Goal: Task Accomplishment & Management: Manage account settings

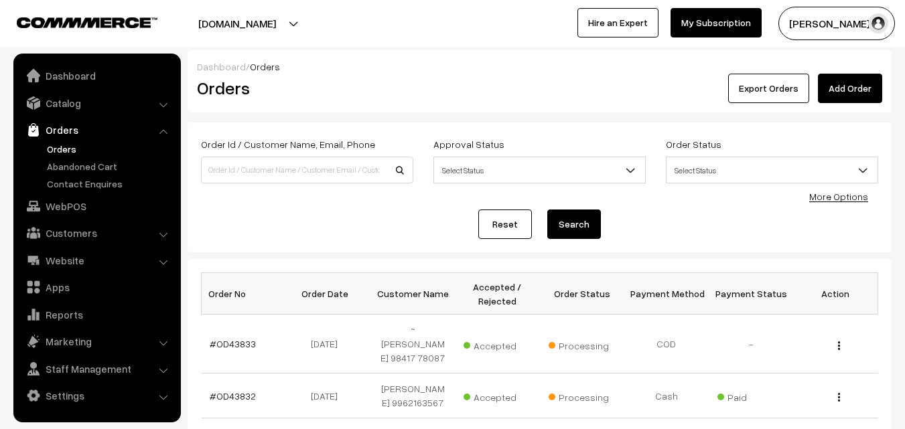
scroll to position [268, 0]
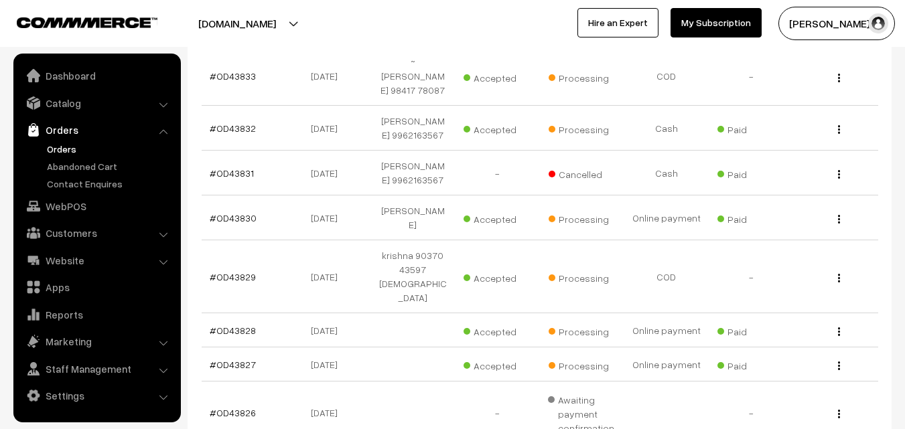
click at [52, 143] on link "Orders" at bounding box center [110, 149] width 133 height 14
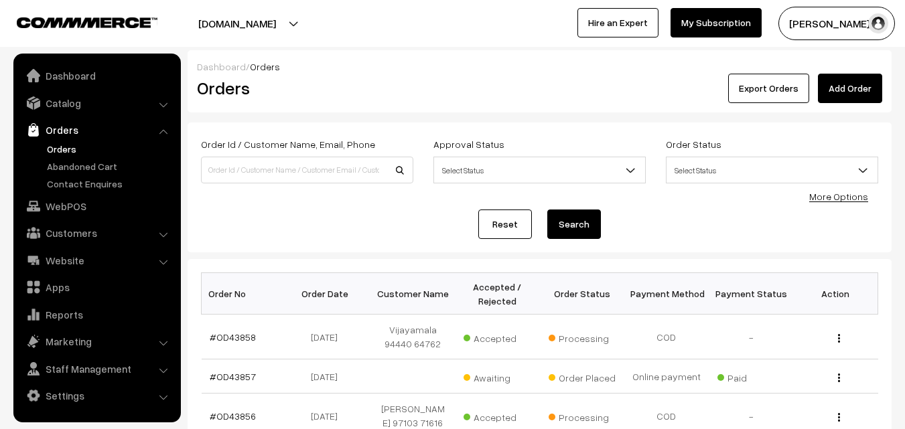
click at [57, 137] on link "Orders" at bounding box center [96, 130] width 159 height 24
click at [59, 144] on link "Orders" at bounding box center [110, 149] width 133 height 14
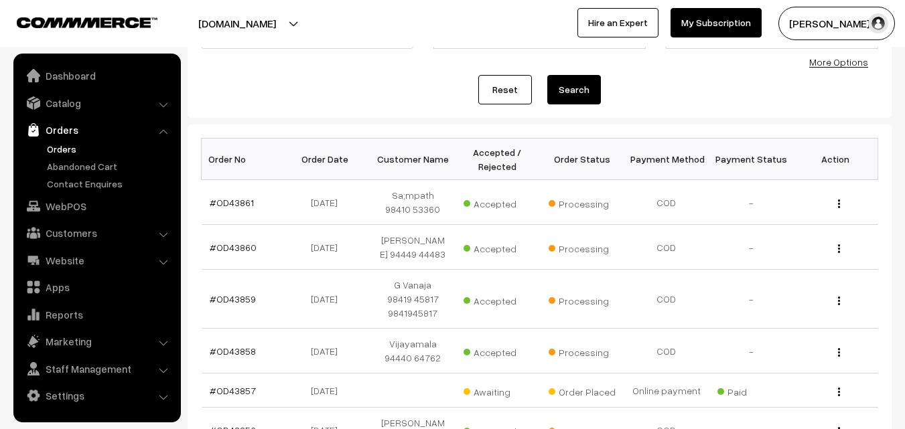
scroll to position [134, 0]
click at [236, 206] on link "#OD43861" at bounding box center [232, 203] width 44 height 11
click at [236, 204] on link "#OD43861" at bounding box center [232, 203] width 44 height 11
click at [237, 210] on td "#OD43861" at bounding box center [244, 203] width 84 height 45
click at [239, 208] on link "#OD43861" at bounding box center [232, 203] width 44 height 11
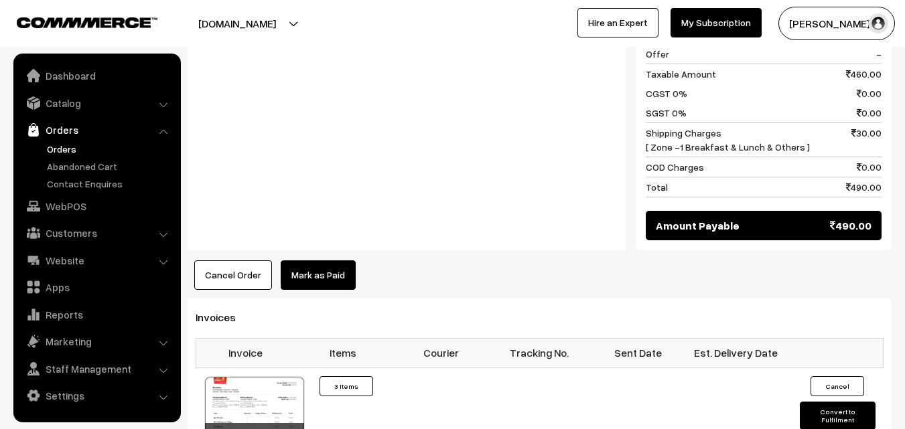
scroll to position [871, 0]
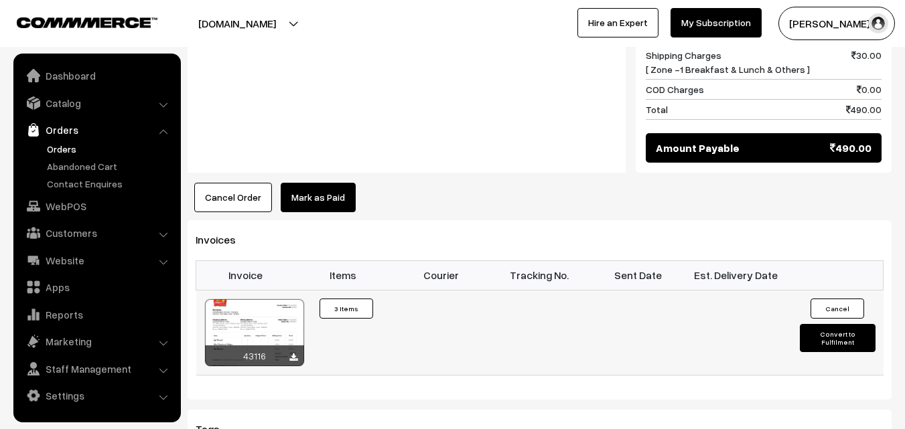
click at [266, 299] on div at bounding box center [254, 332] width 99 height 67
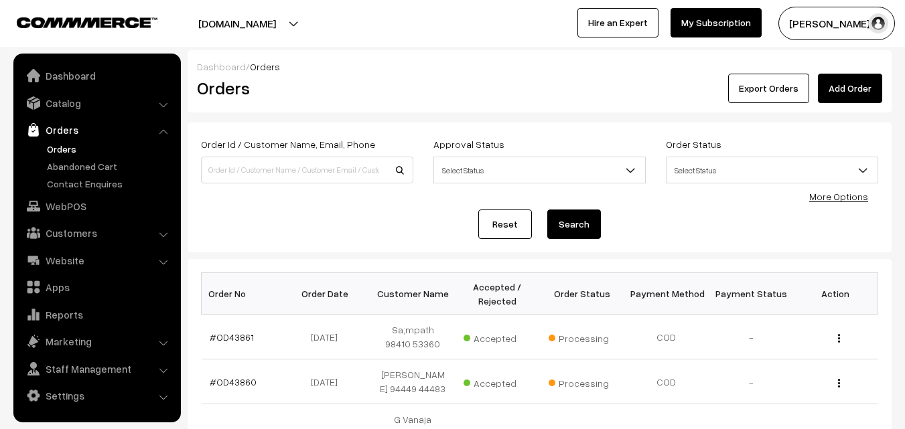
scroll to position [134, 0]
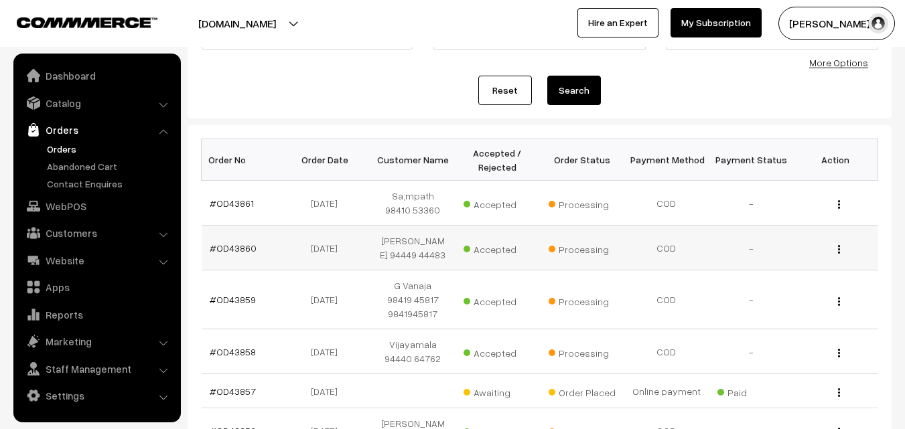
click at [254, 255] on td "#OD43860" at bounding box center [244, 248] width 84 height 45
click at [244, 248] on link "#OD43860" at bounding box center [233, 247] width 47 height 11
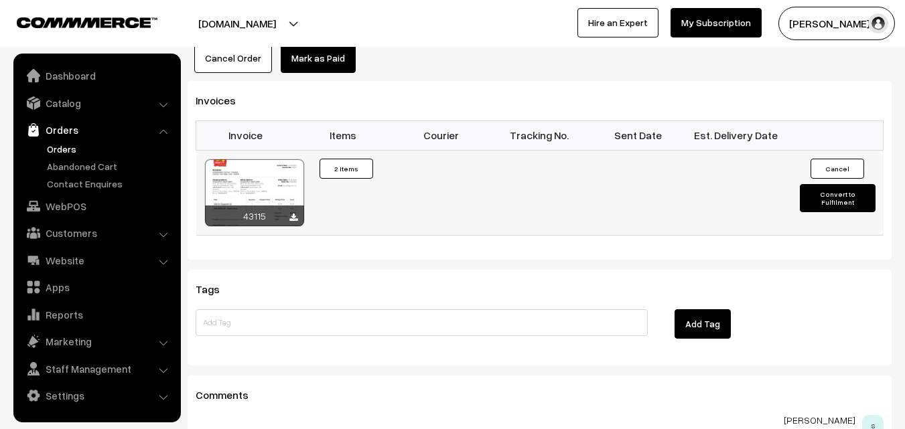
scroll to position [978, 0]
click at [278, 159] on div at bounding box center [254, 192] width 99 height 67
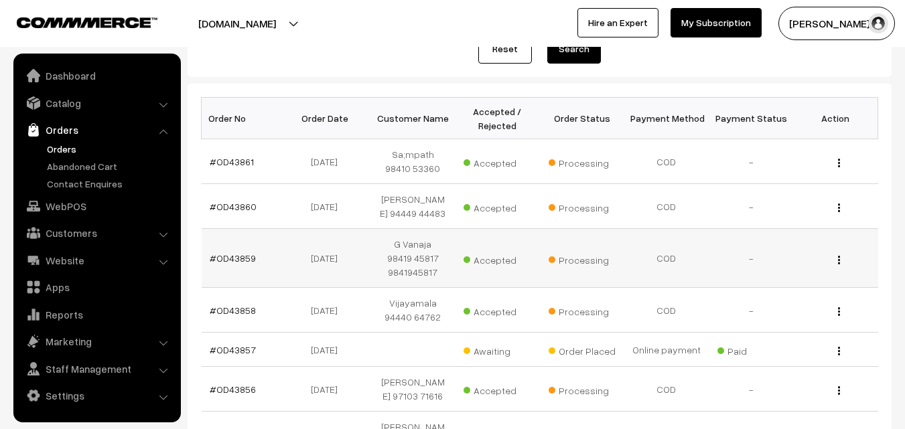
scroll to position [174, 0]
click at [240, 261] on link "#OD43859" at bounding box center [233, 259] width 46 height 11
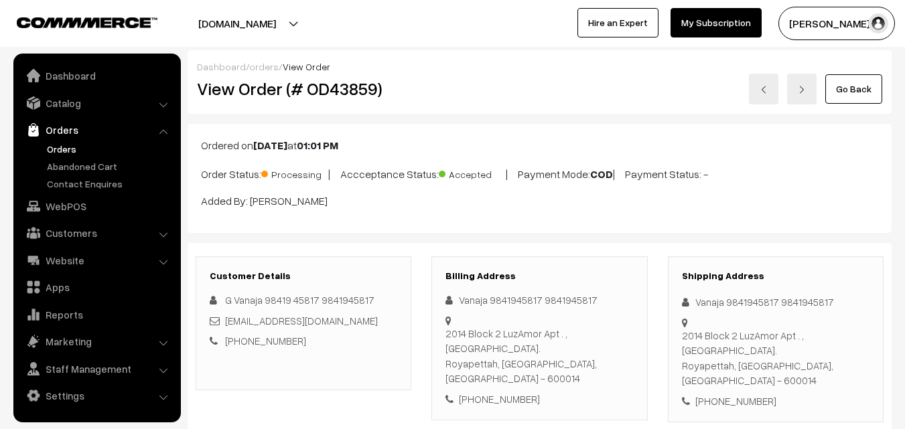
scroll to position [750, 0]
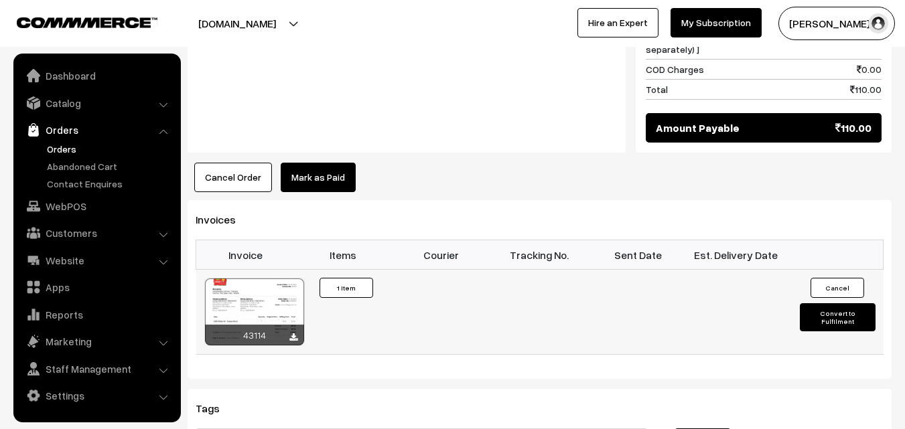
click at [248, 293] on div at bounding box center [254, 312] width 99 height 67
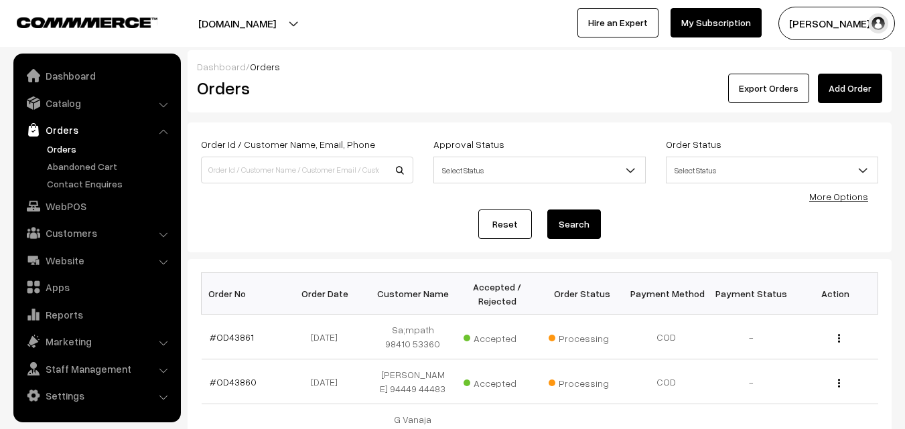
scroll to position [174, 0]
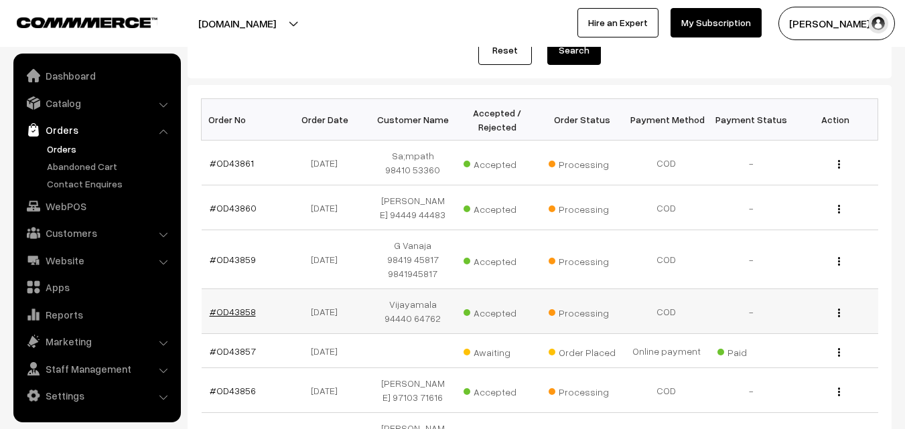
click at [246, 311] on link "#OD43858" at bounding box center [233, 311] width 46 height 11
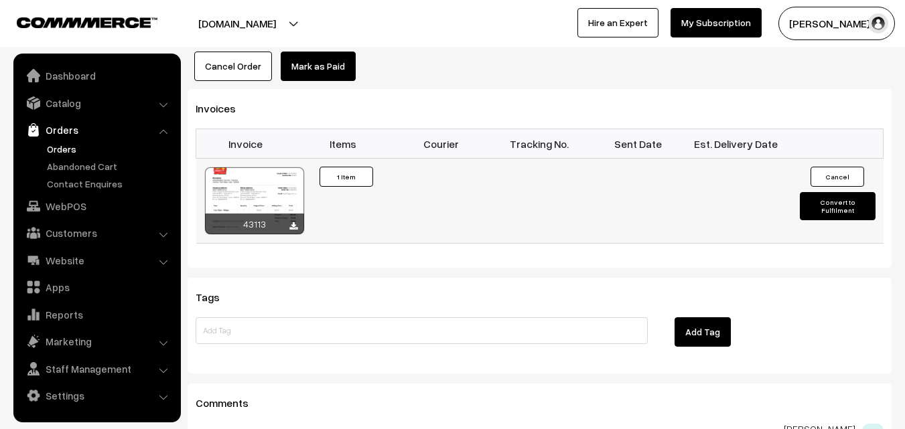
scroll to position [911, 0]
click at [267, 168] on div at bounding box center [254, 201] width 99 height 67
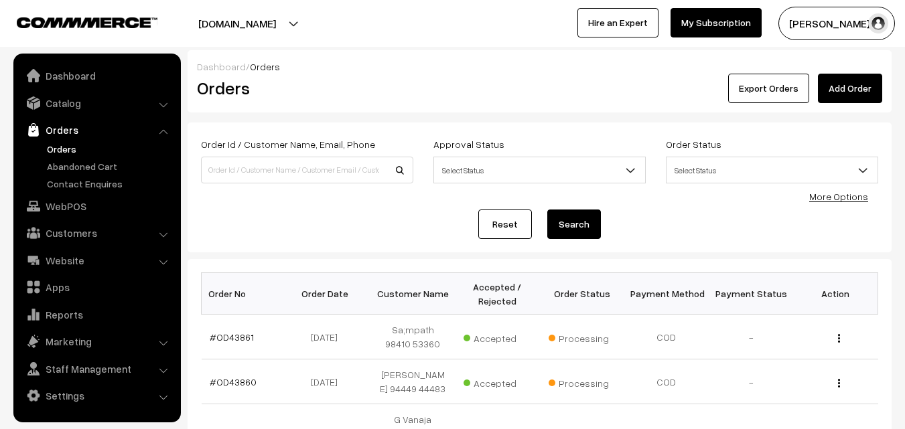
scroll to position [174, 0]
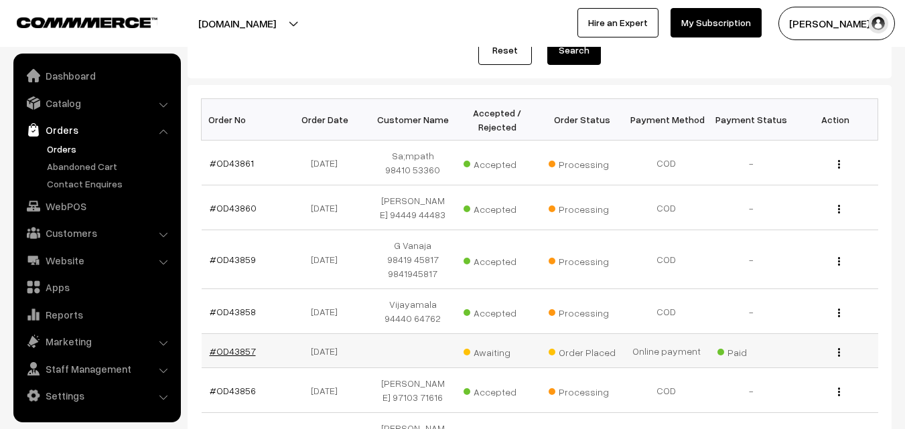
click at [240, 352] on link "#OD43857" at bounding box center [233, 351] width 46 height 11
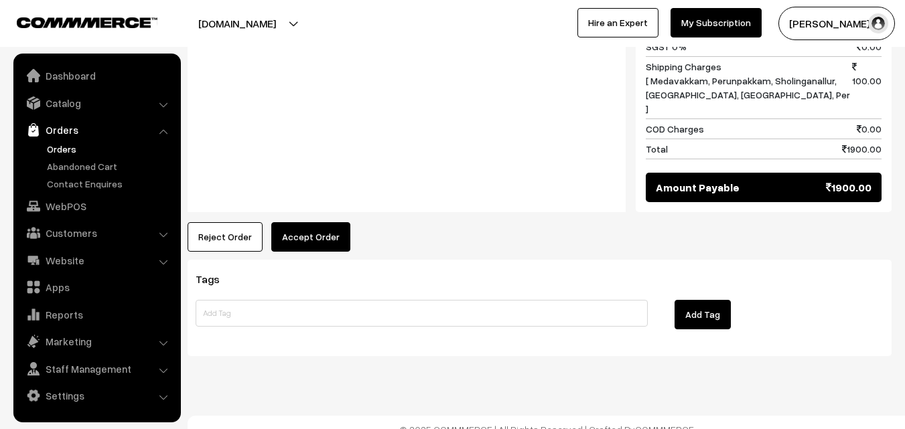
click at [311, 232] on button "Accept Order" at bounding box center [310, 236] width 79 height 29
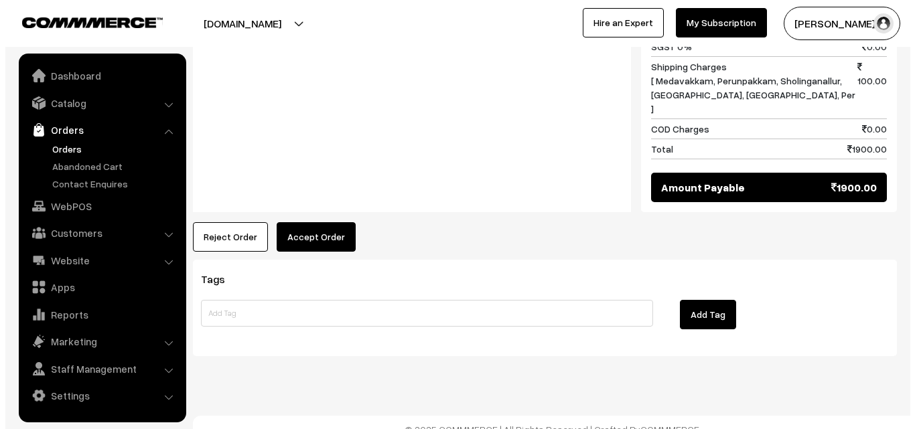
scroll to position [694, 0]
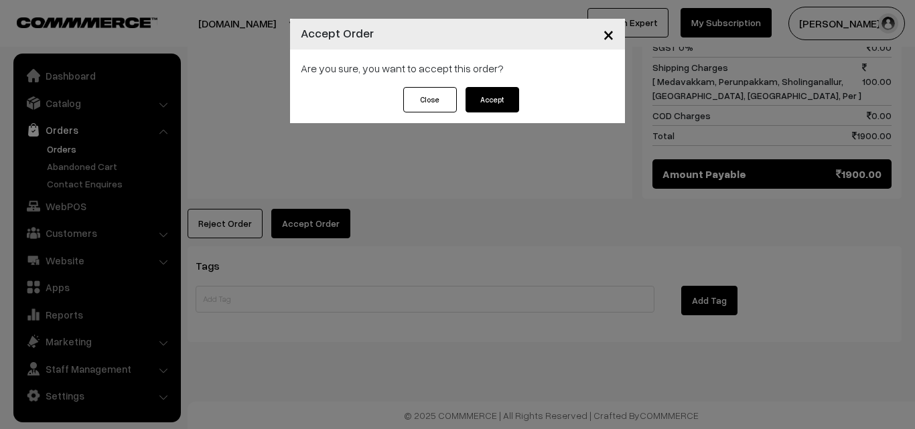
click at [492, 115] on div "Close Accept" at bounding box center [457, 105] width 335 height 36
click at [498, 108] on button "Accept" at bounding box center [492, 99] width 54 height 25
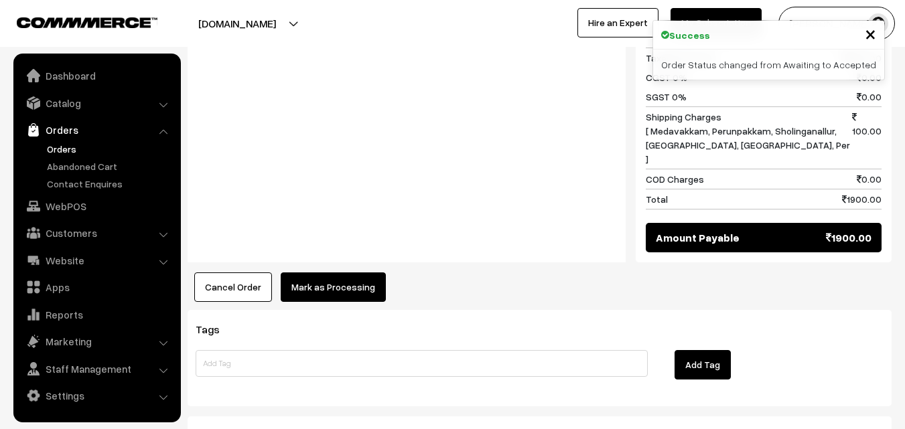
click at [325, 273] on button "Mark as Processing" at bounding box center [333, 287] width 105 height 29
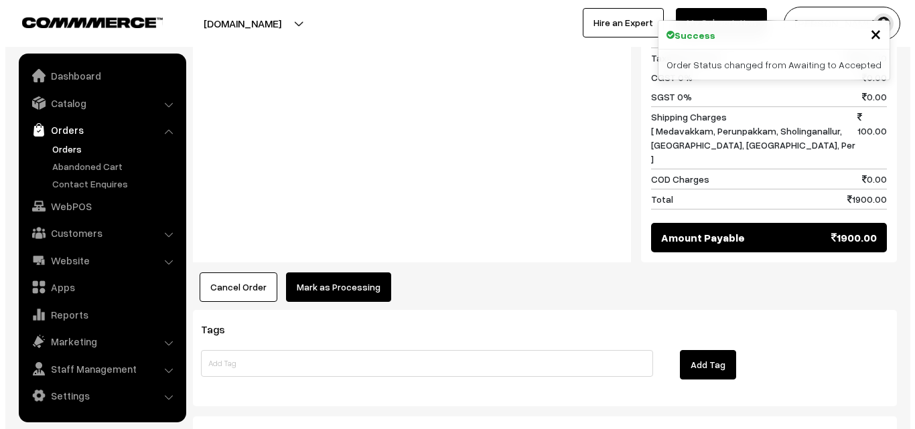
scroll to position [644, 0]
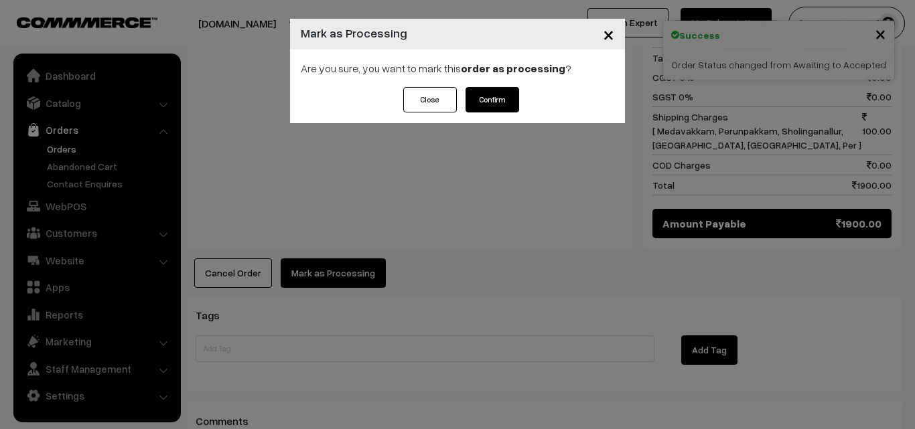
click at [520, 113] on div "Close Confirm" at bounding box center [457, 105] width 335 height 36
click at [513, 109] on button "Confirm" at bounding box center [492, 99] width 54 height 25
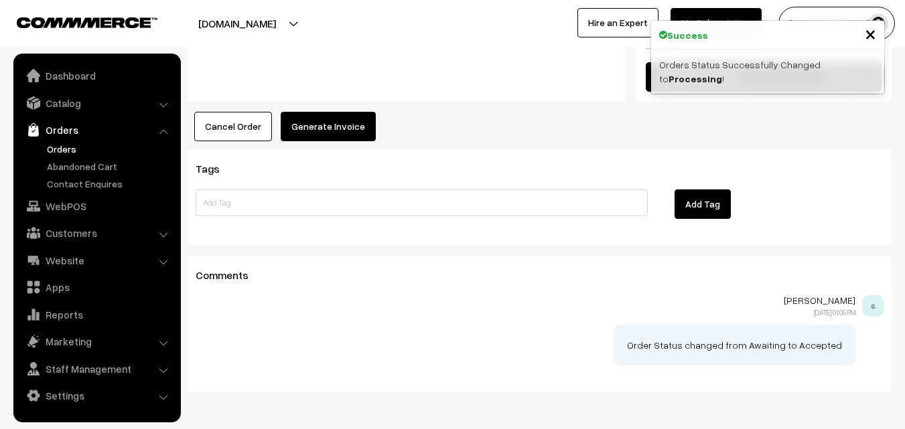
click at [335, 112] on button "Generate Invoice" at bounding box center [328, 126] width 95 height 29
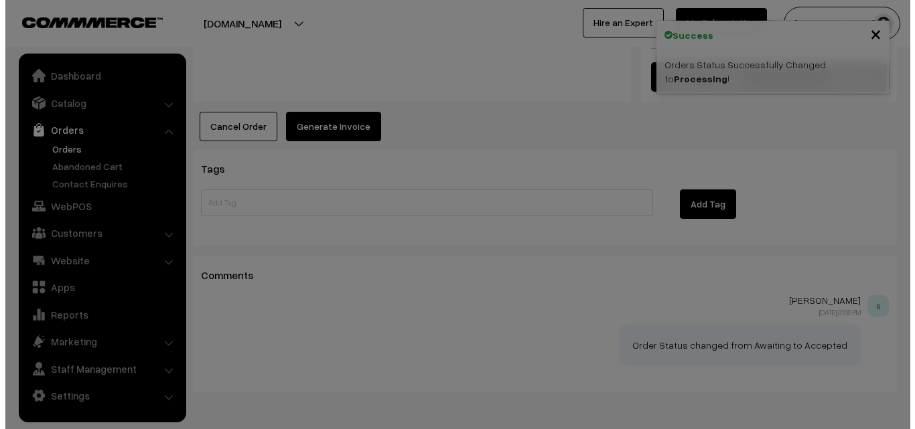
scroll to position [804, 0]
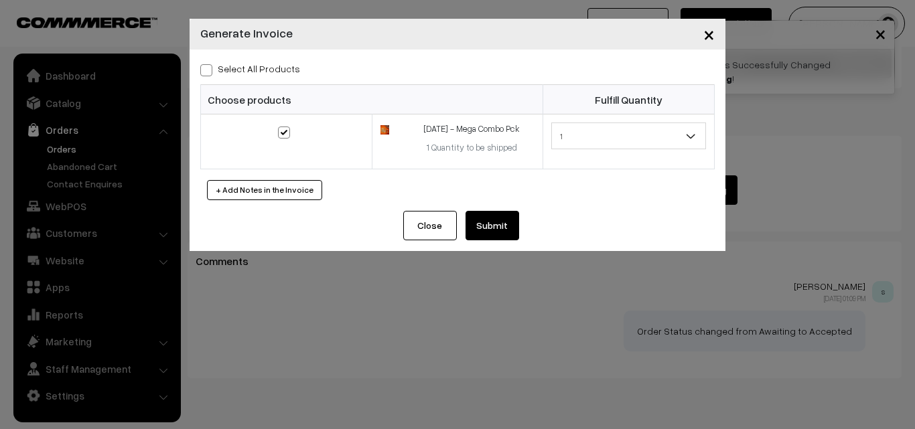
click at [267, 69] on label "Select All Products" at bounding box center [250, 69] width 100 height 14
click at [209, 69] on input "Select All Products" at bounding box center [204, 68] width 9 height 9
checkbox input "true"
click at [494, 235] on button "Submit" at bounding box center [492, 225] width 54 height 29
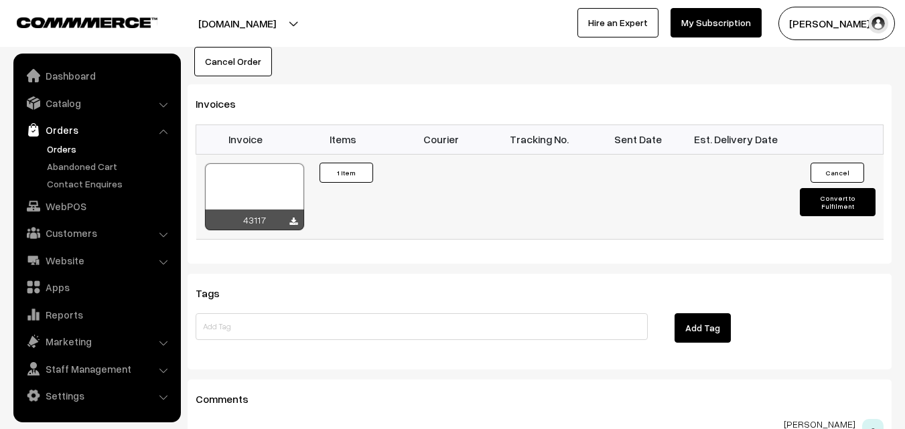
scroll to position [871, 0]
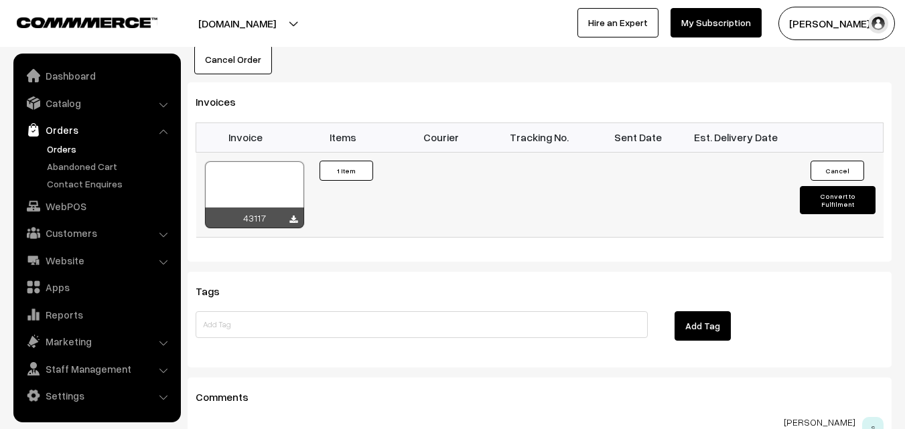
click at [278, 165] on div at bounding box center [254, 194] width 99 height 67
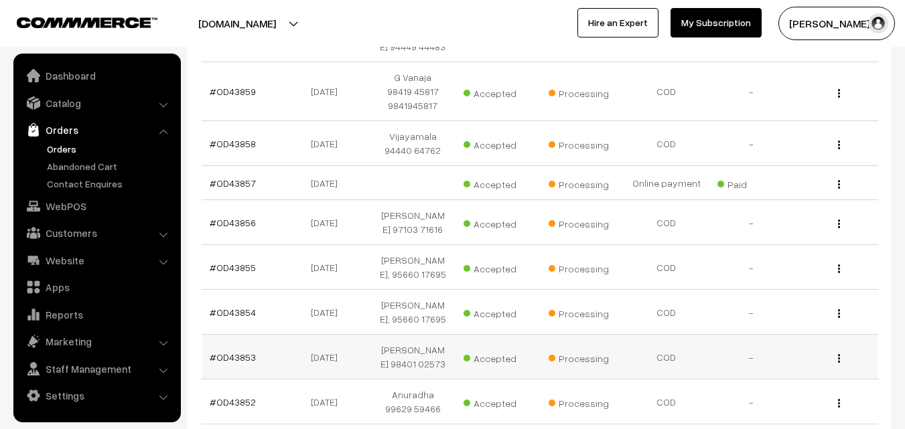
scroll to position [319, 0]
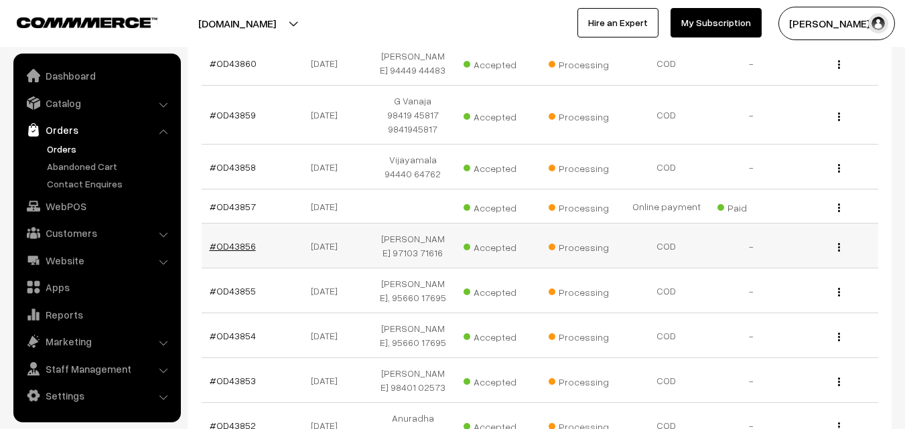
click at [233, 252] on link "#OD43856" at bounding box center [233, 245] width 46 height 11
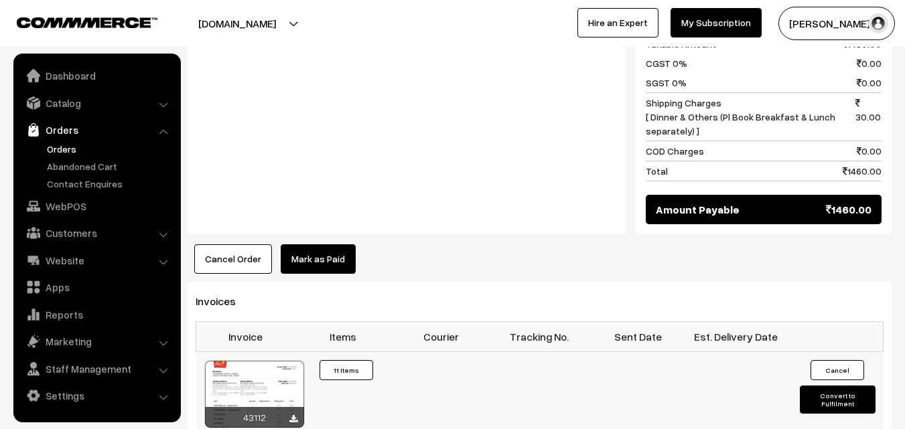
scroll to position [1072, 0]
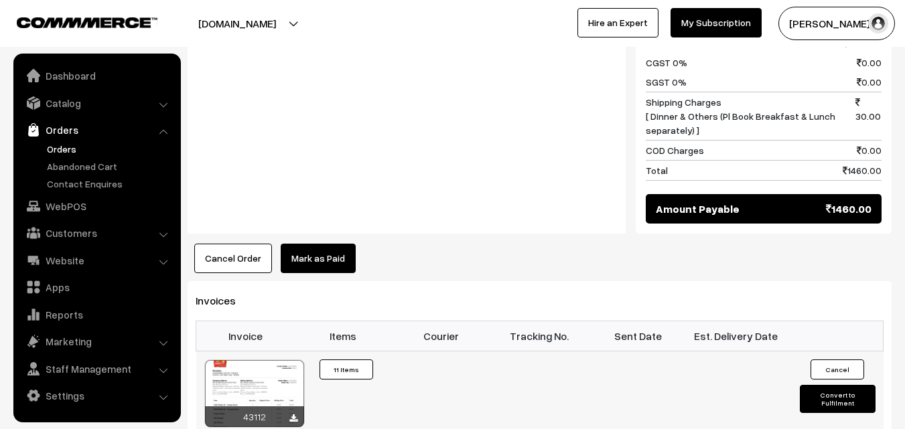
click at [270, 366] on div at bounding box center [254, 393] width 99 height 67
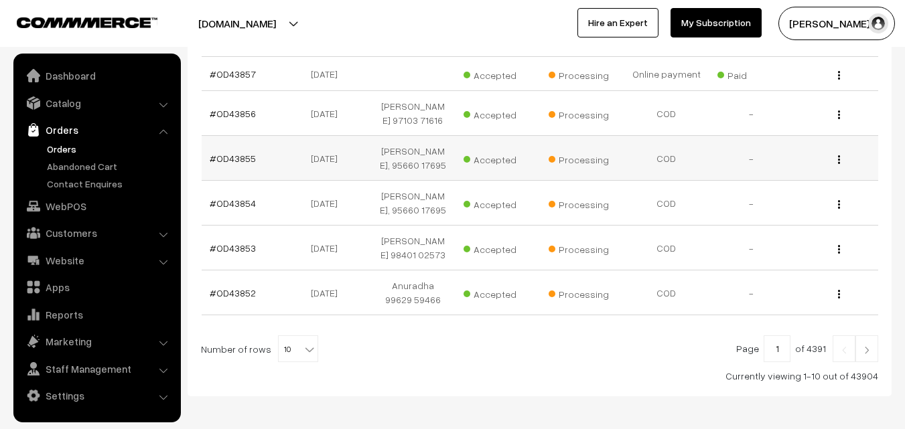
scroll to position [428, 0]
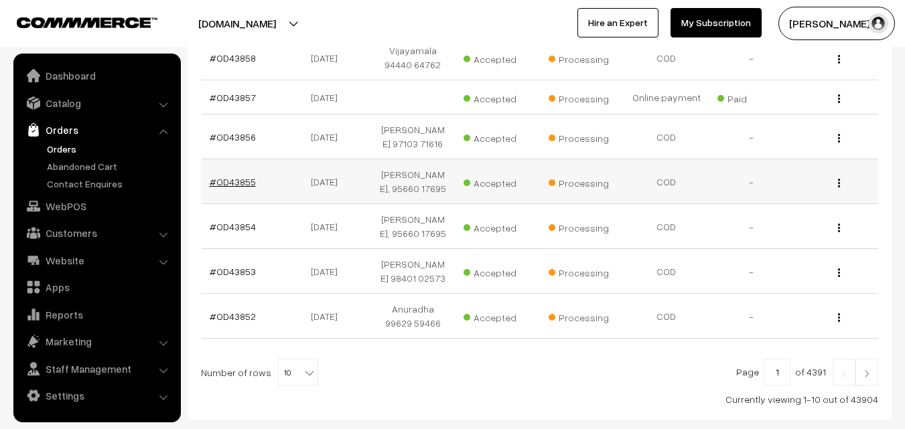
click at [226, 188] on link "#OD43855" at bounding box center [233, 181] width 46 height 11
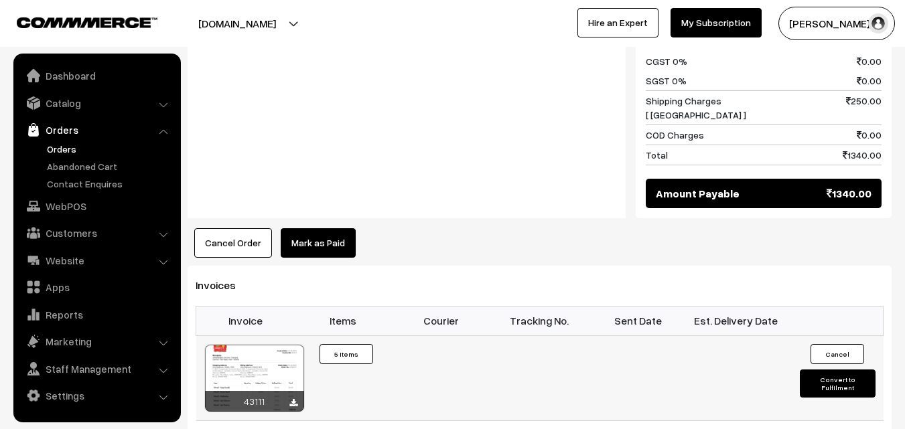
scroll to position [1032, 0]
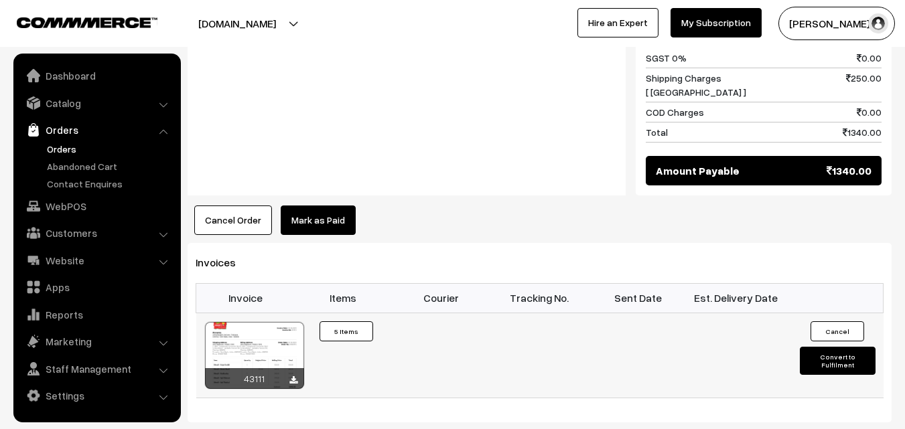
click at [262, 322] on div at bounding box center [254, 355] width 99 height 67
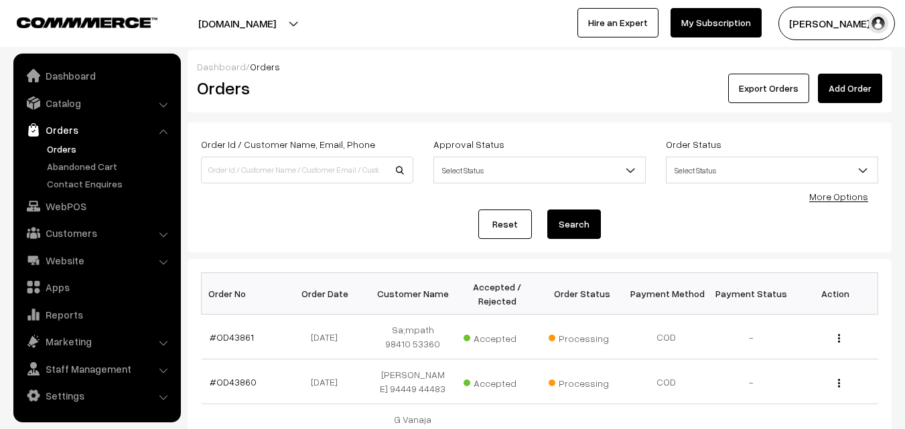
scroll to position [520, 0]
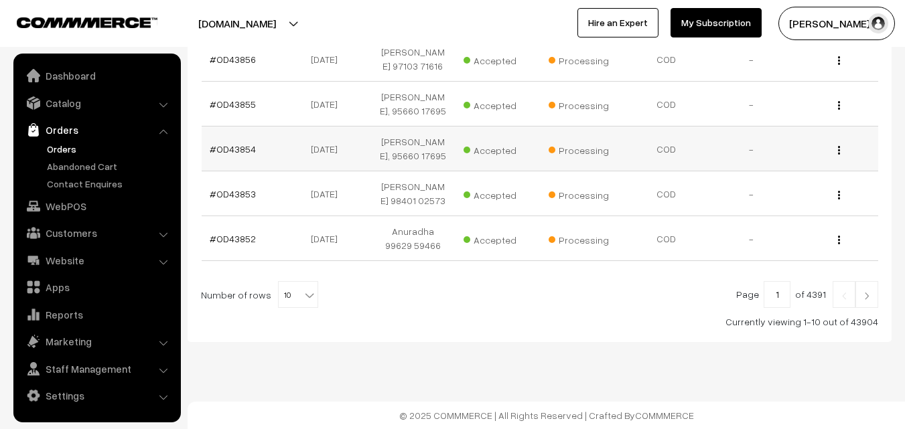
click at [242, 157] on td "#OD43854" at bounding box center [244, 149] width 84 height 45
click at [244, 151] on link "#OD43854" at bounding box center [233, 148] width 46 height 11
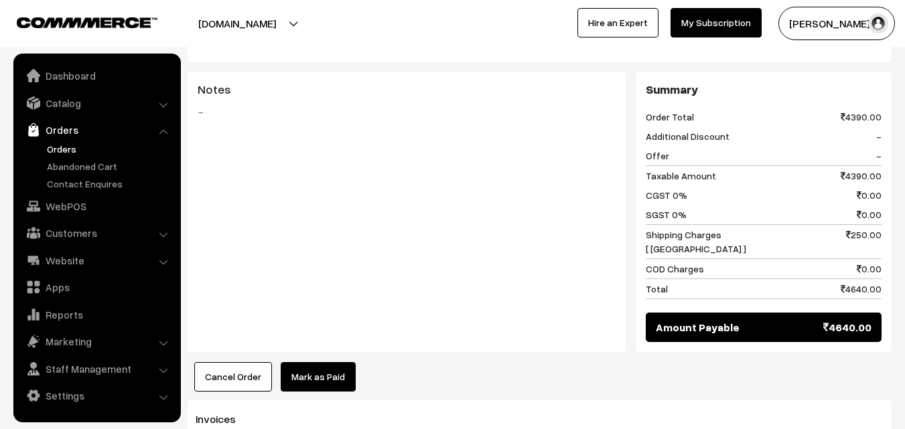
scroll to position [1942, 0]
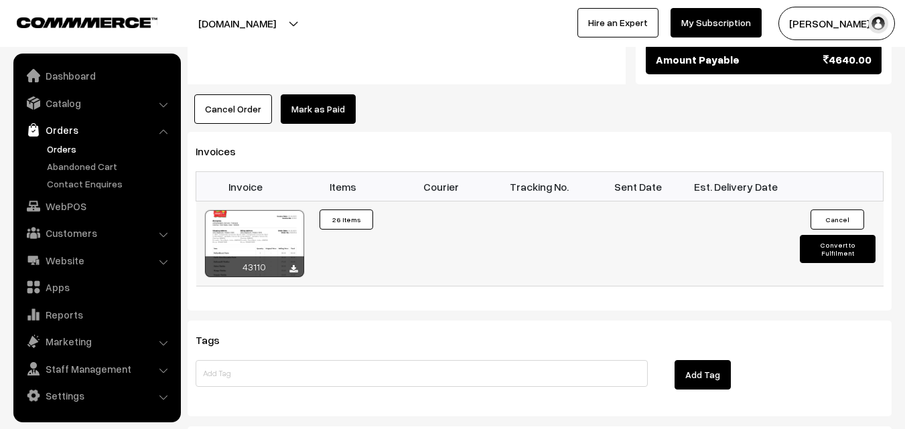
click at [274, 210] on div at bounding box center [254, 243] width 99 height 67
click at [62, 140] on link "Orders" at bounding box center [96, 130] width 159 height 24
click at [61, 147] on link "Orders" at bounding box center [110, 149] width 133 height 14
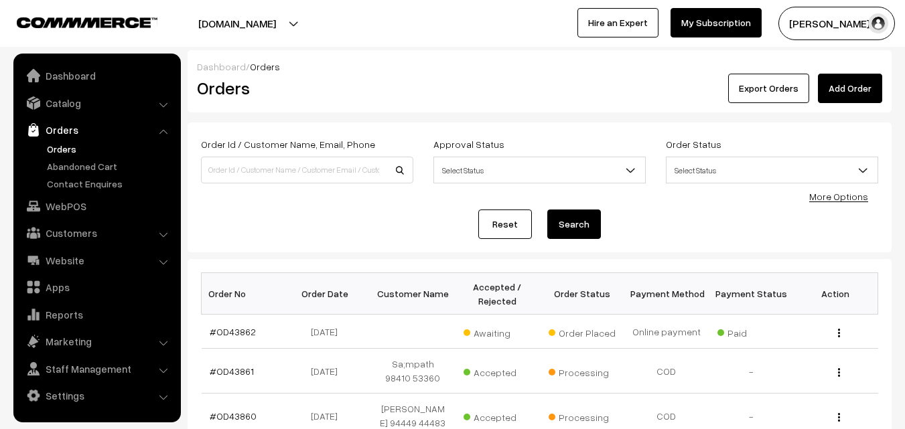
click at [78, 151] on link "Orders" at bounding box center [110, 149] width 133 height 14
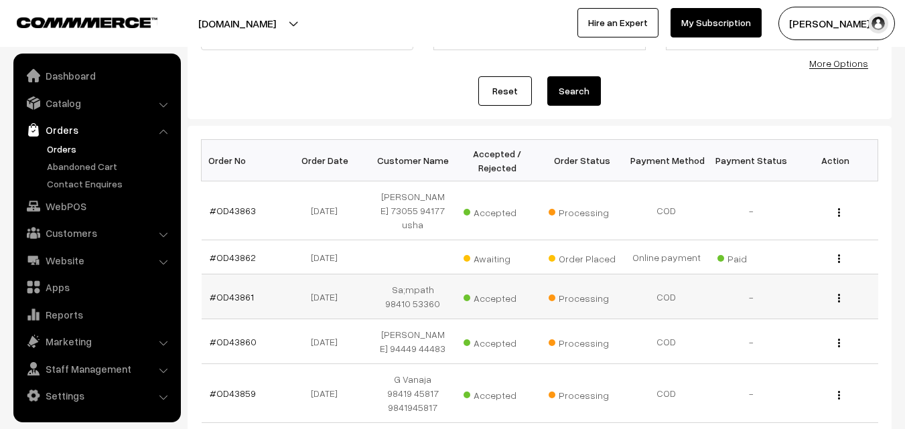
scroll to position [134, 0]
click at [244, 245] on td "#OD43862" at bounding box center [244, 257] width 84 height 34
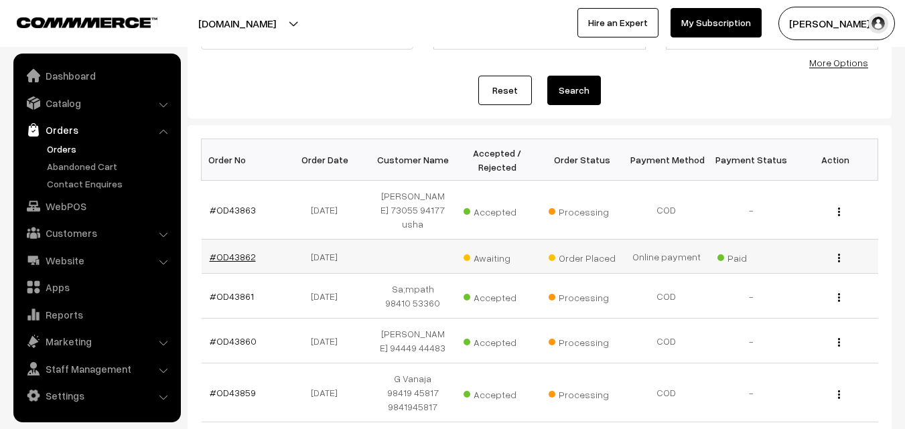
click at [234, 259] on link "#OD43862" at bounding box center [233, 256] width 46 height 11
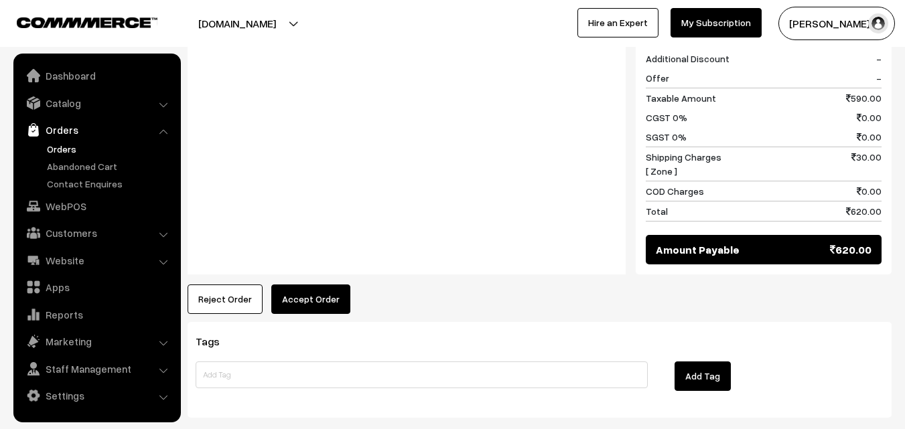
scroll to position [871, 0]
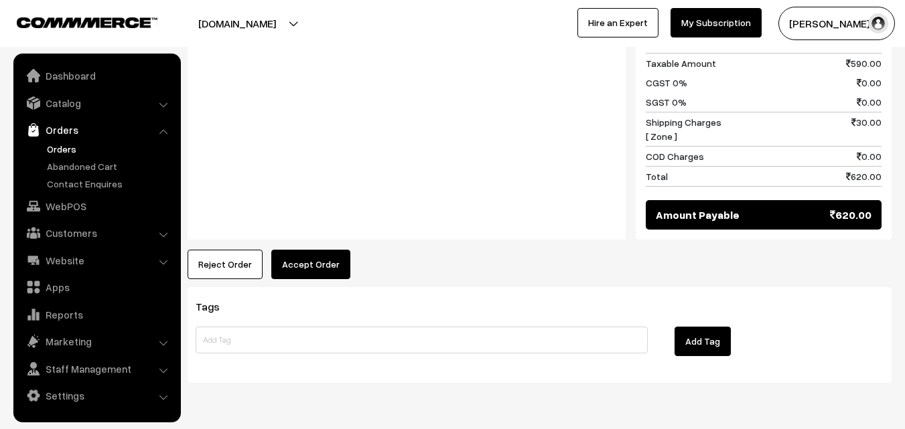
click at [313, 250] on button "Accept Order" at bounding box center [310, 264] width 79 height 29
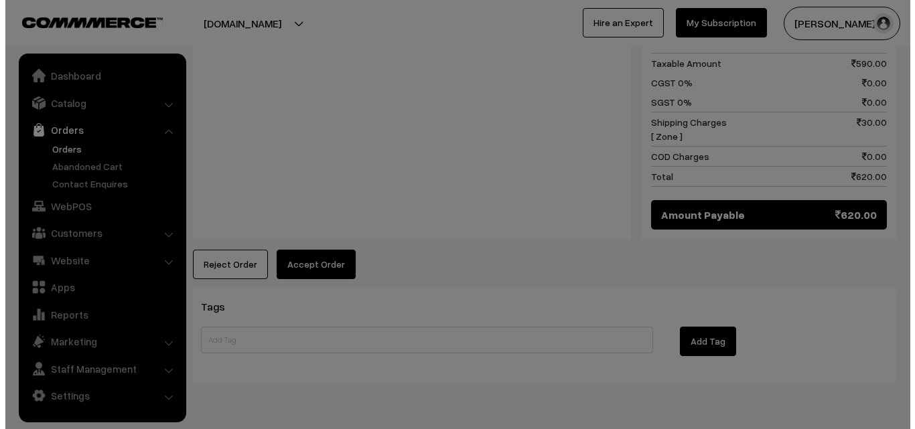
scroll to position [875, 0]
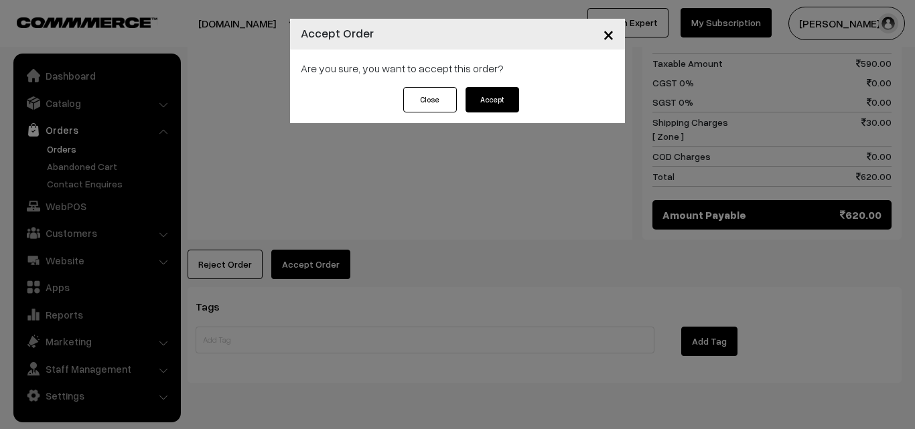
click at [478, 106] on button "Accept" at bounding box center [492, 99] width 54 height 25
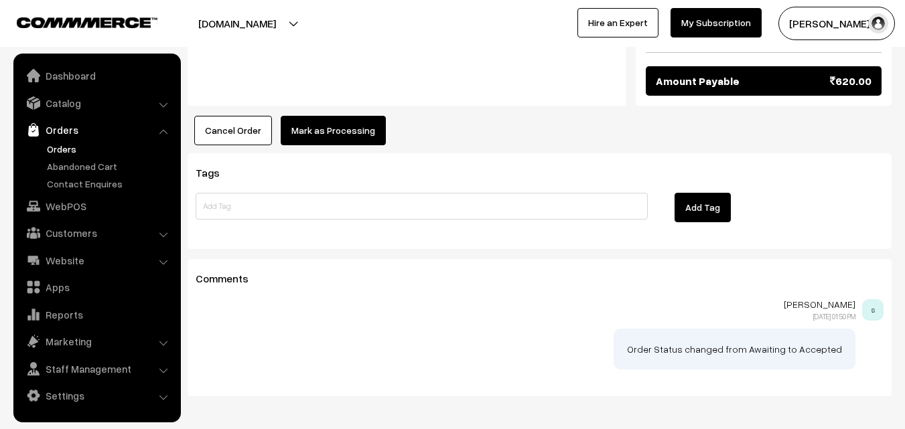
click at [352, 116] on button "Mark as Processing" at bounding box center [333, 130] width 105 height 29
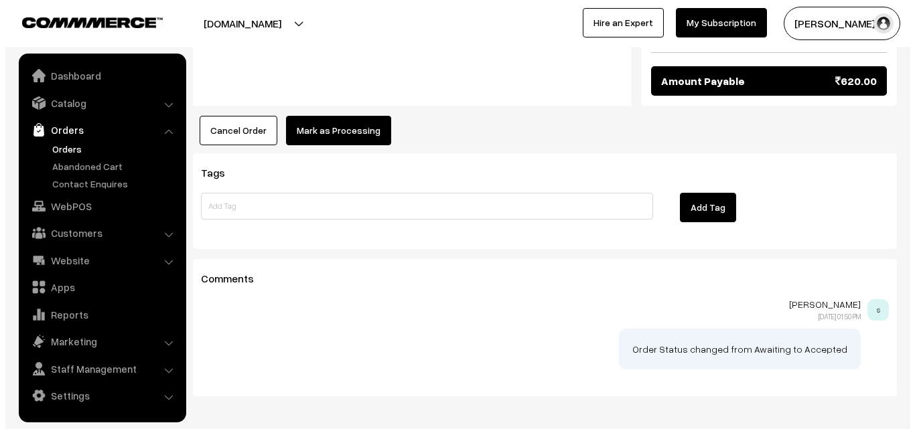
scroll to position [1009, 0]
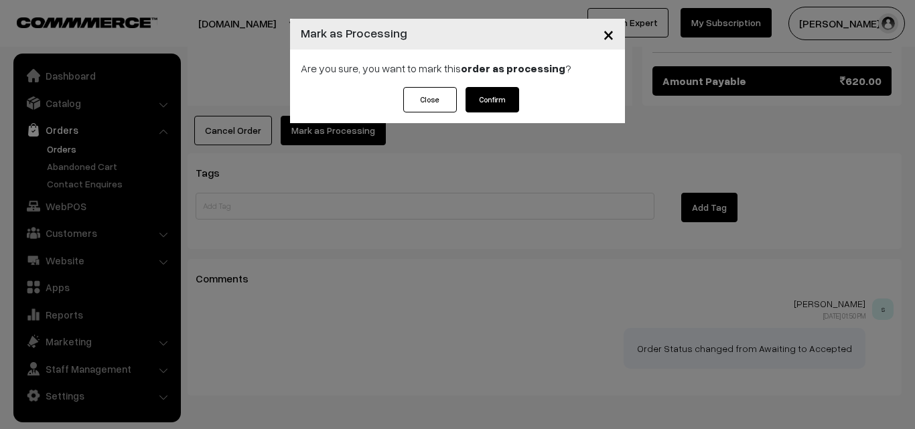
click at [495, 94] on button "Confirm" at bounding box center [492, 99] width 54 height 25
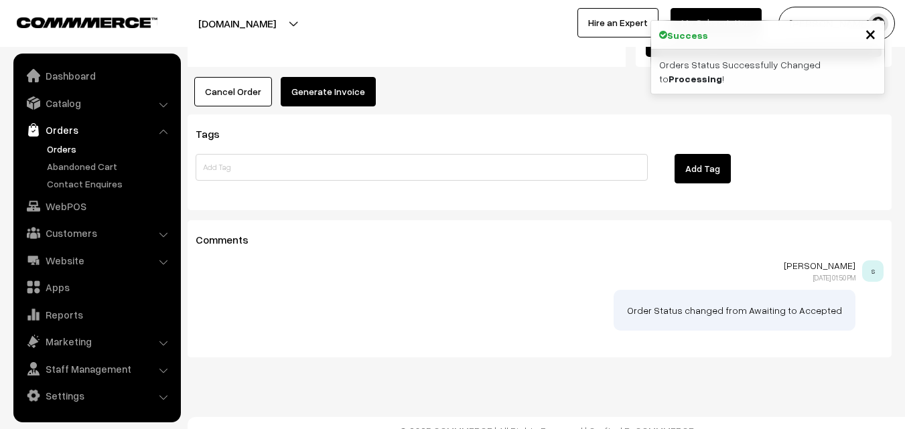
click at [334, 88] on button "Generate Invoice" at bounding box center [328, 91] width 95 height 29
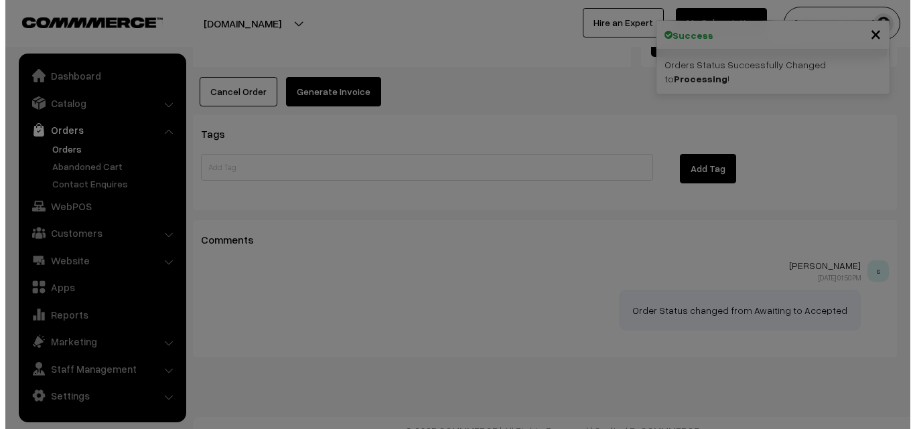
scroll to position [1048, 0]
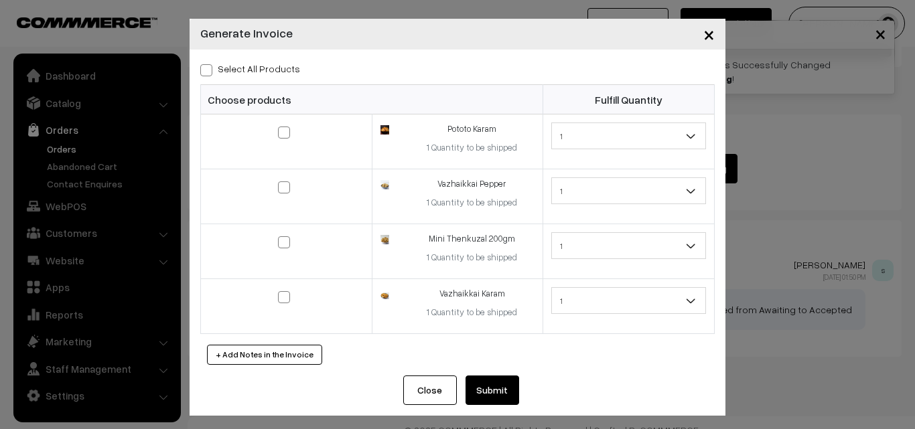
click at [264, 63] on label "Select All Products" at bounding box center [250, 69] width 100 height 14
click at [209, 64] on input "Select All Products" at bounding box center [204, 68] width 9 height 9
checkbox input "true"
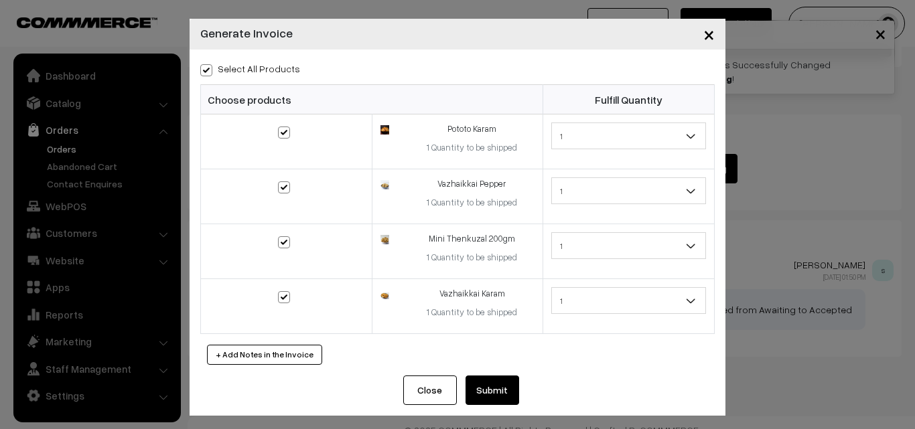
checkbox input "true"
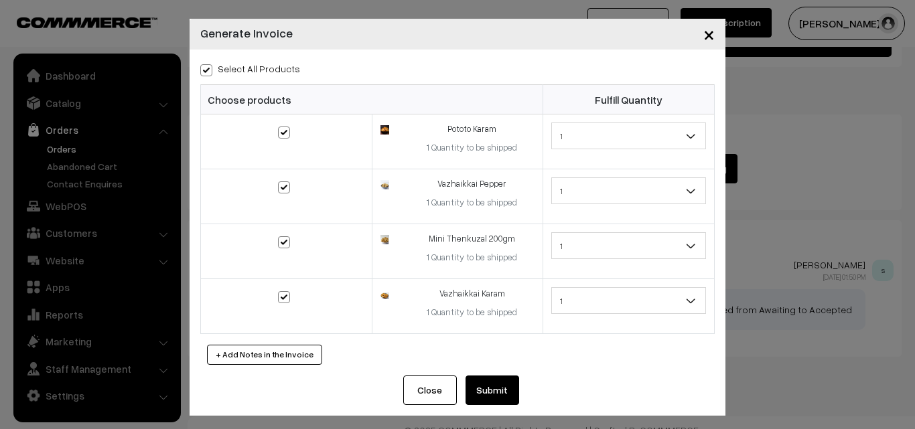
drag, startPoint x: 531, startPoint y: 403, endPoint x: 478, endPoint y: 399, distance: 53.1
click at [528, 403] on div "Close Submit Back Fulfill Items" at bounding box center [458, 396] width 536 height 40
drag, startPoint x: 478, startPoint y: 399, endPoint x: 507, endPoint y: 397, distance: 28.8
click at [483, 399] on button "Submit" at bounding box center [492, 390] width 54 height 29
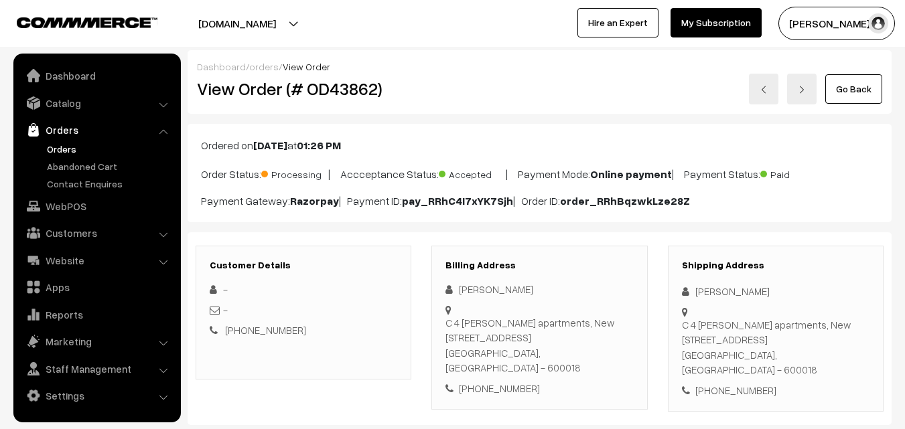
scroll to position [1044, 0]
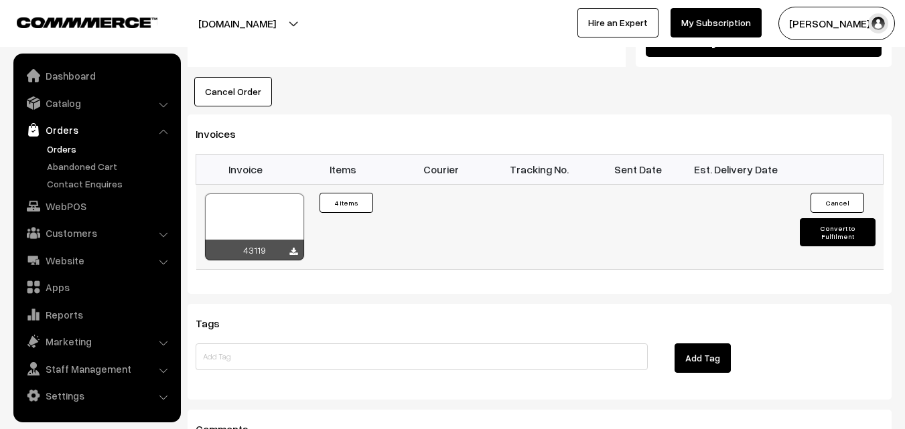
click at [253, 194] on div at bounding box center [254, 227] width 99 height 67
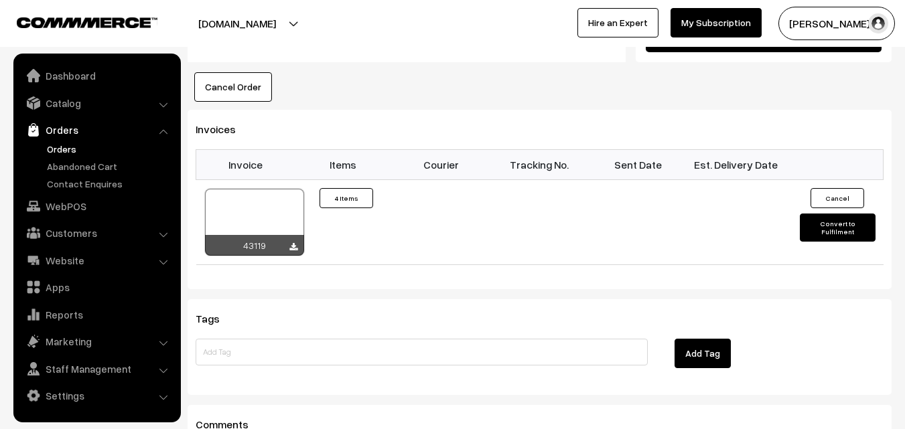
click at [66, 150] on link "Orders" at bounding box center [110, 149] width 133 height 14
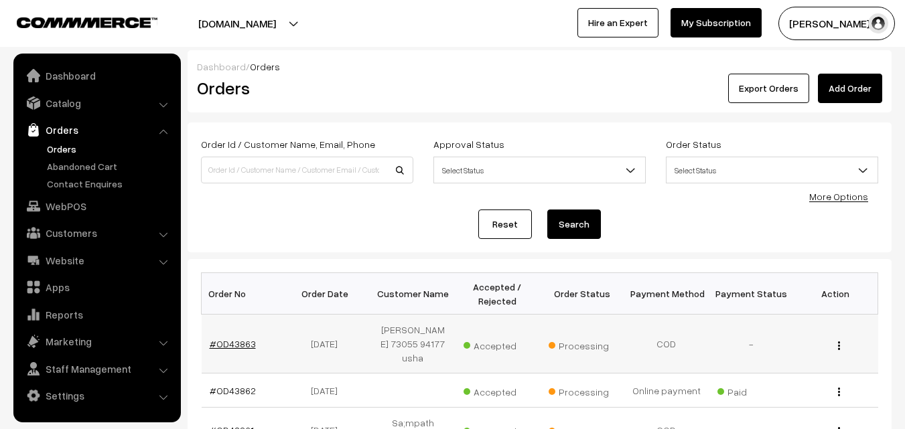
click at [234, 346] on link "#OD43863" at bounding box center [233, 343] width 46 height 11
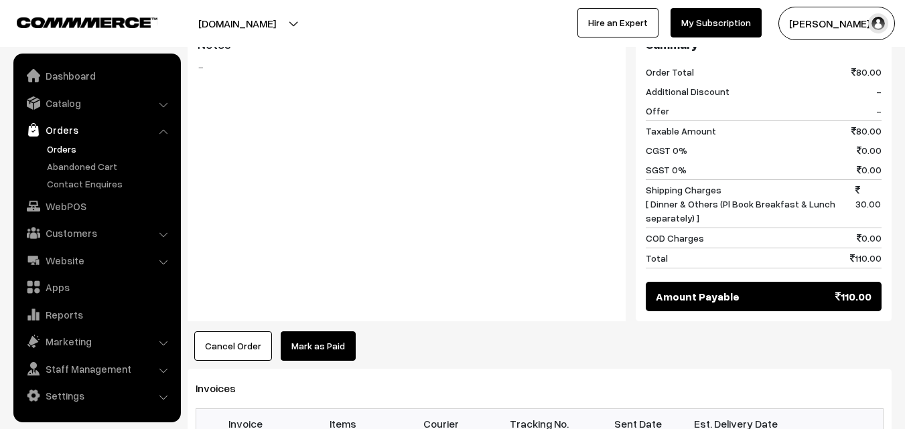
scroll to position [871, 0]
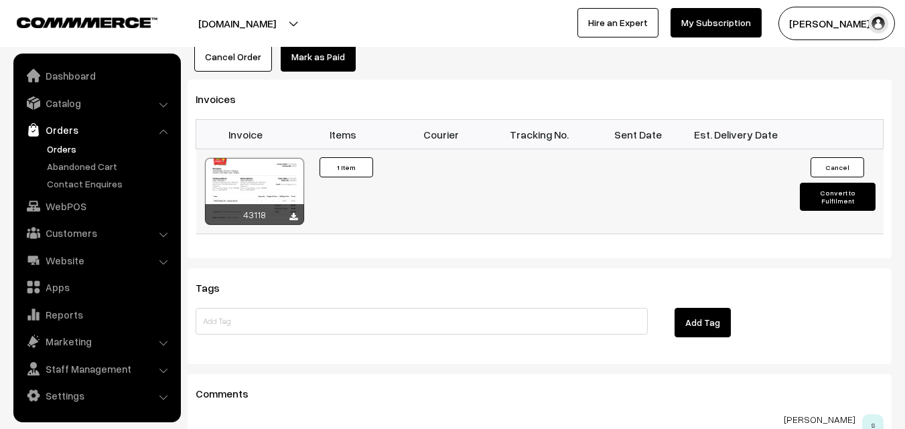
click at [285, 175] on div at bounding box center [254, 191] width 99 height 67
click at [58, 150] on link "Orders" at bounding box center [110, 149] width 133 height 14
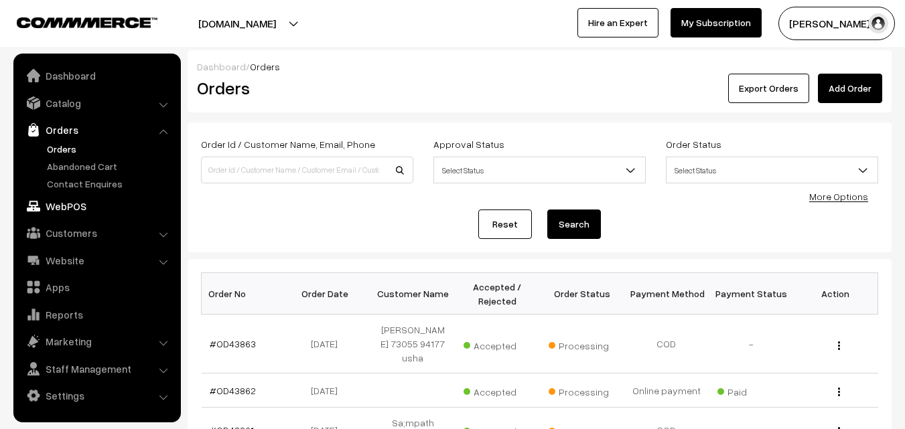
click at [60, 212] on link "WebPOS" at bounding box center [96, 206] width 159 height 24
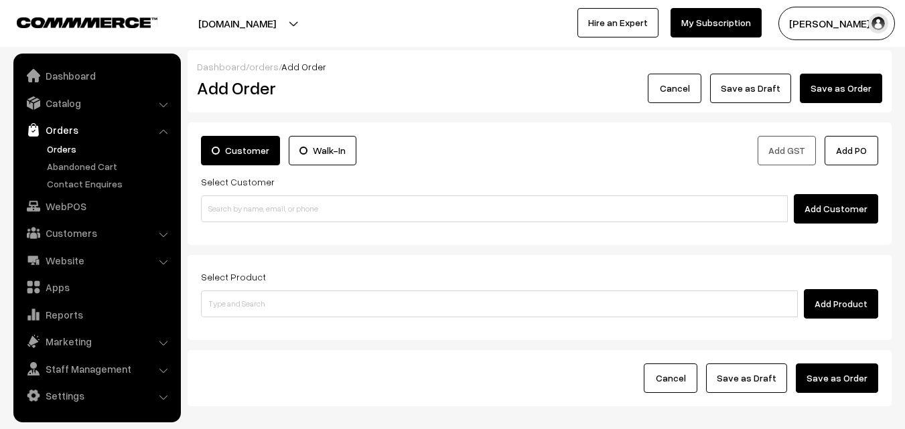
click at [289, 310] on input at bounding box center [499, 304] width 597 height 27
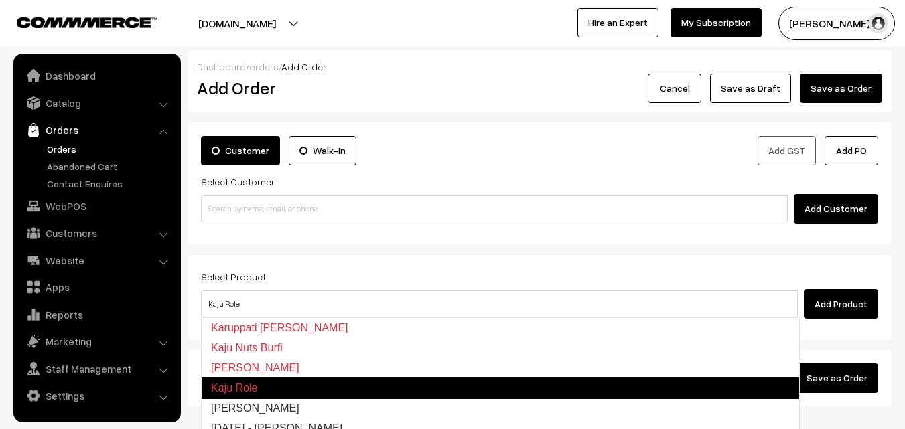
type input "[PERSON_NAME]"
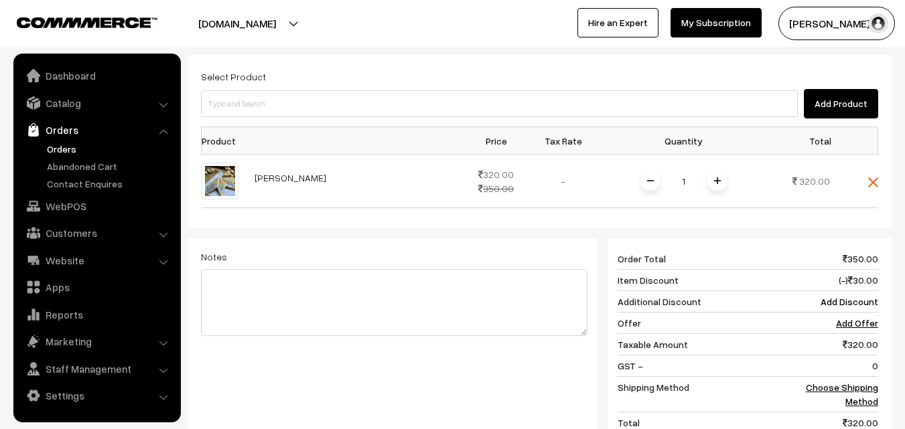
scroll to position [201, 0]
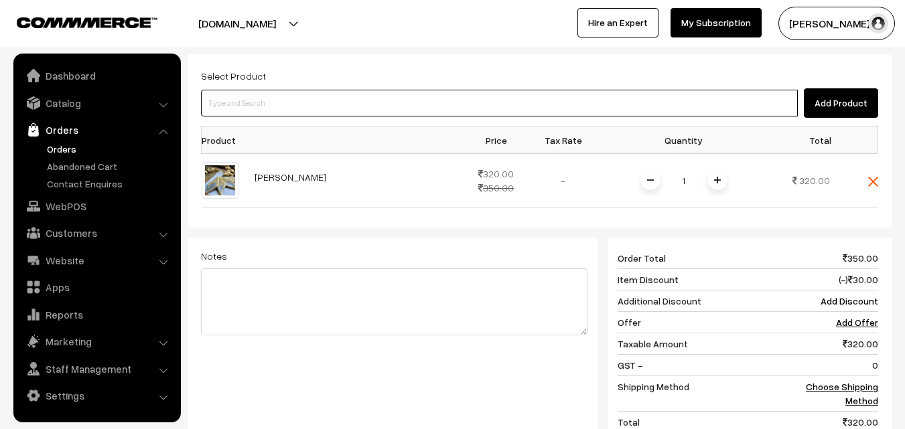
click at [345, 102] on input at bounding box center [499, 103] width 597 height 27
type input "jak"
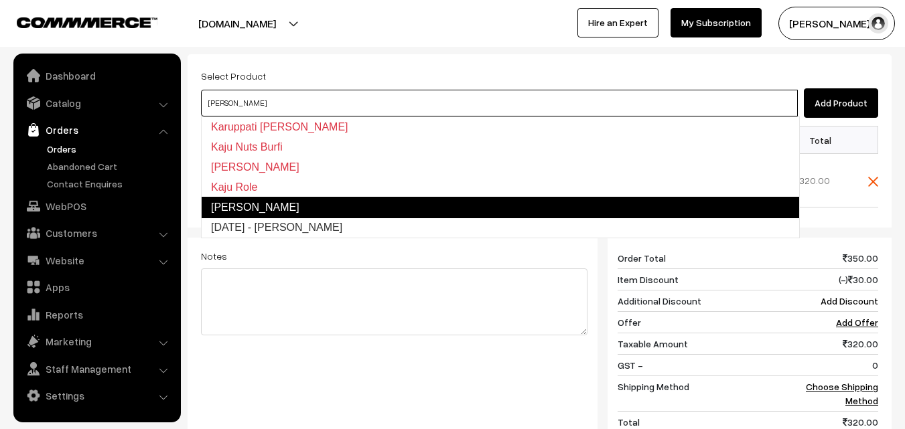
type input "[DATE] - [PERSON_NAME]"
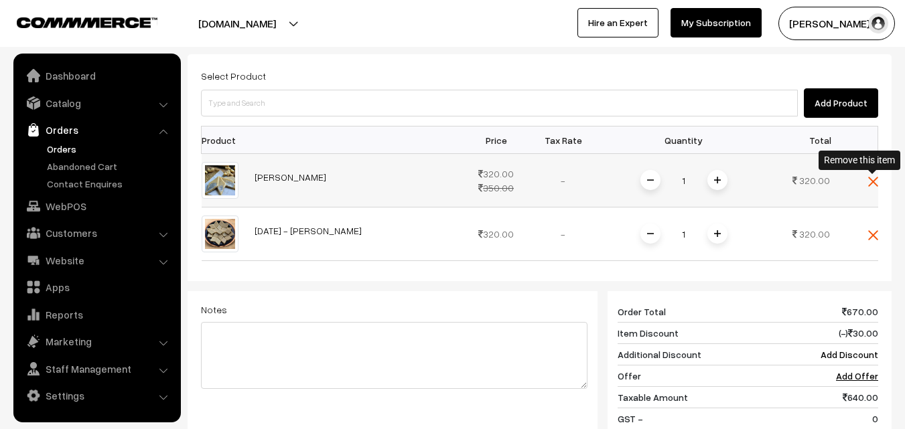
click at [873, 183] on img at bounding box center [873, 182] width 10 height 10
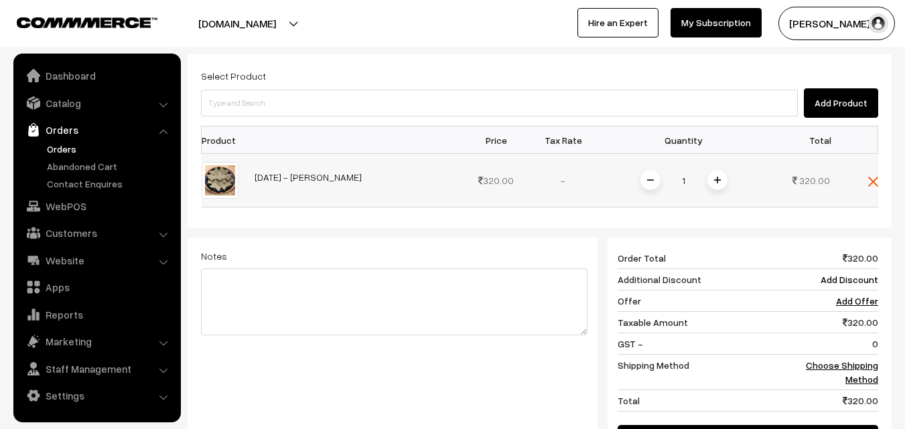
click at [709, 186] on span at bounding box center [717, 180] width 20 height 20
click at [638, 185] on div "2" at bounding box center [684, 180] width 100 height 23
click at [656, 188] on span at bounding box center [650, 180] width 20 height 20
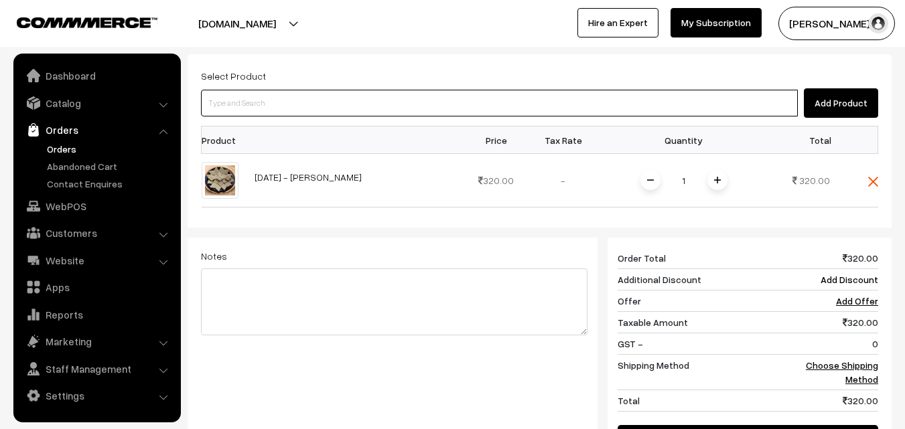
click at [613, 100] on input at bounding box center [499, 103] width 597 height 27
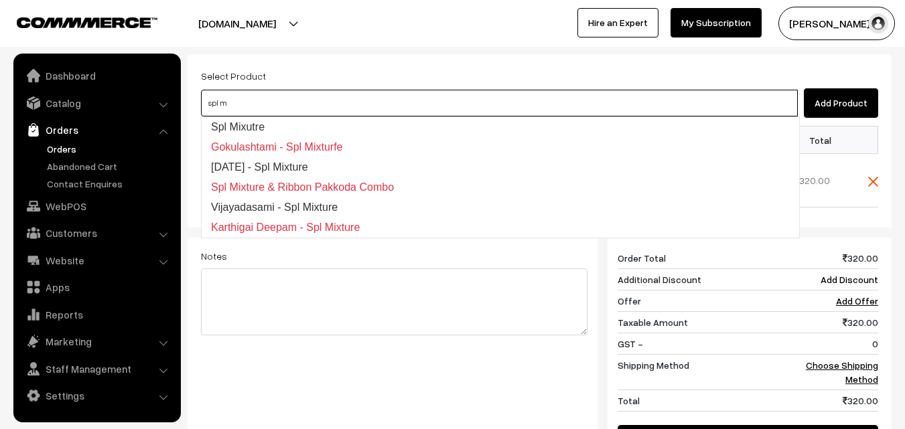
type input "Spl Mixutre"
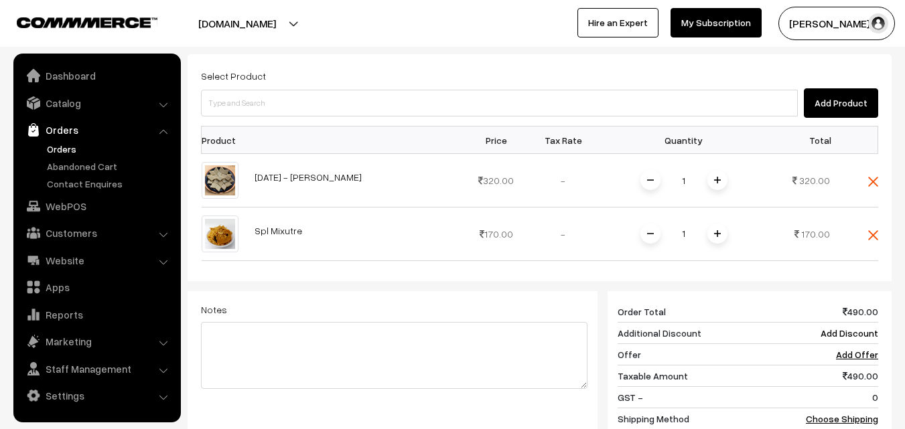
click at [712, 242] on span at bounding box center [717, 234] width 20 height 20
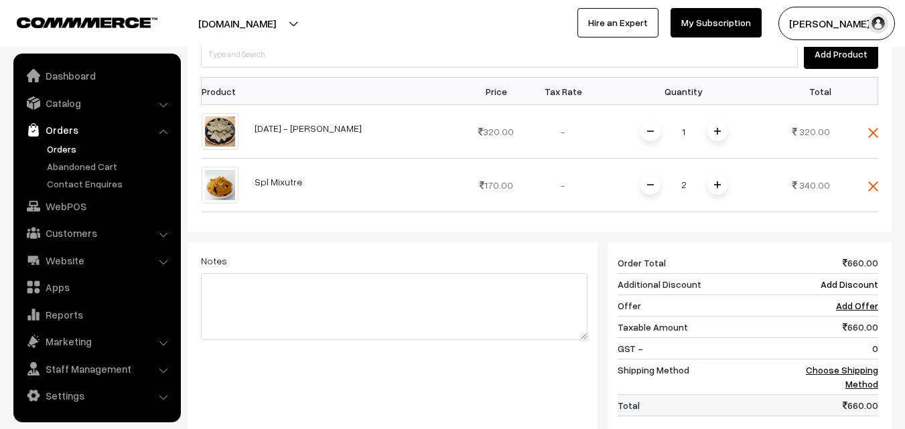
scroll to position [402, 0]
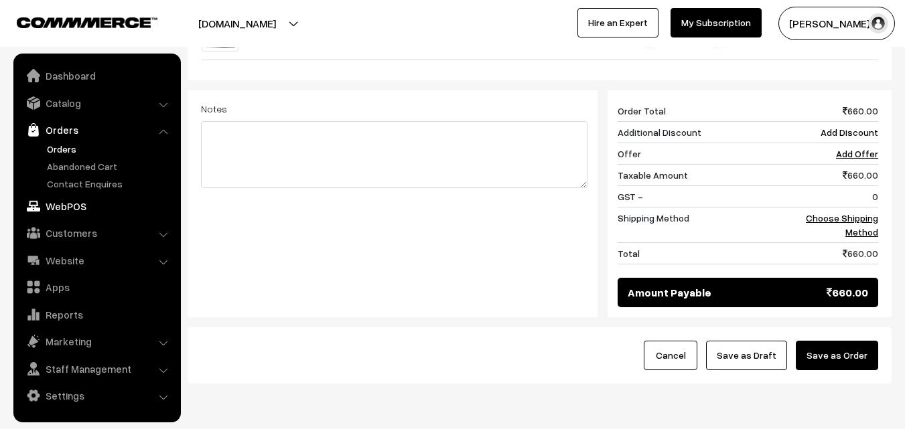
click at [72, 210] on link "WebPOS" at bounding box center [96, 206] width 159 height 24
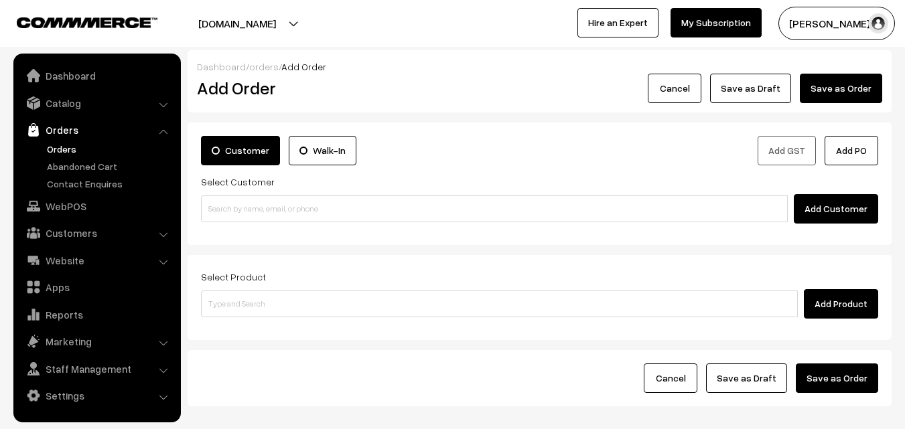
click at [196, 214] on div "Customer Walk-In Add GST Add PO Select Customer Add Customer" at bounding box center [540, 184] width 704 height 123
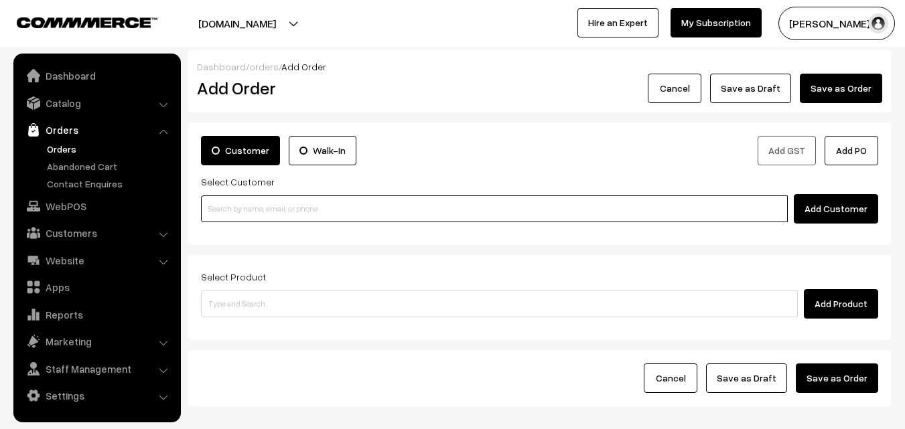
click at [283, 198] on input at bounding box center [494, 209] width 587 height 27
paste input "99406 49416"
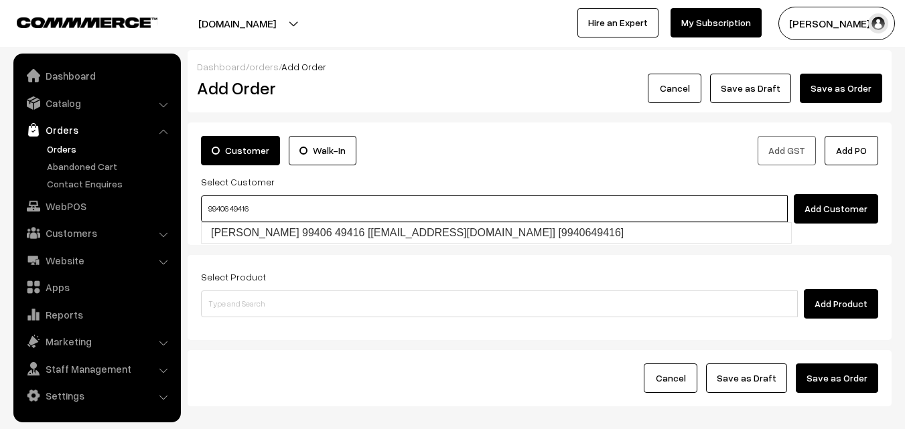
click at [218, 212] on input "99406 49416" at bounding box center [494, 209] width 587 height 27
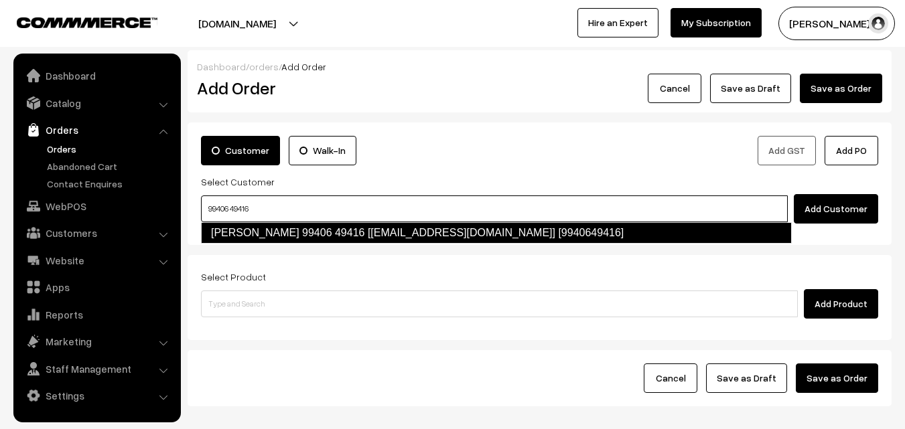
drag, startPoint x: 242, startPoint y: 242, endPoint x: 237, endPoint y: 232, distance: 11.4
click at [240, 240] on link "Vijayalakshmi 99406 49416 [food3@gmail.com] [9940649416]" at bounding box center [496, 232] width 591 height 21
type input "99406 49416"
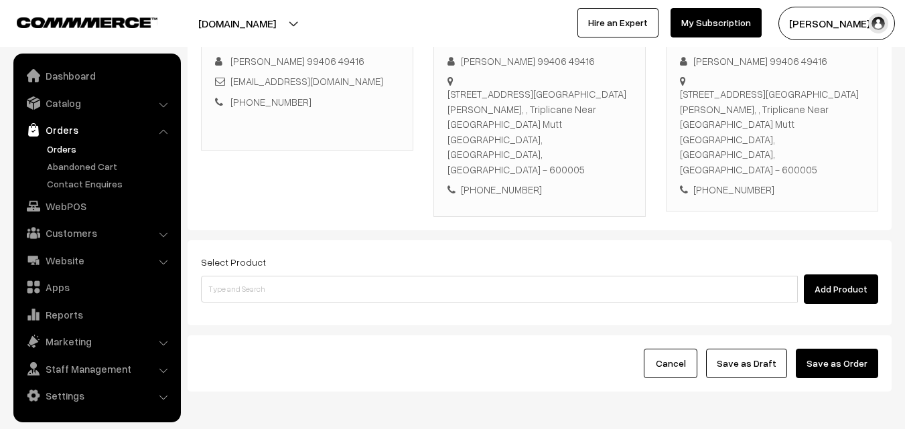
scroll to position [229, 0]
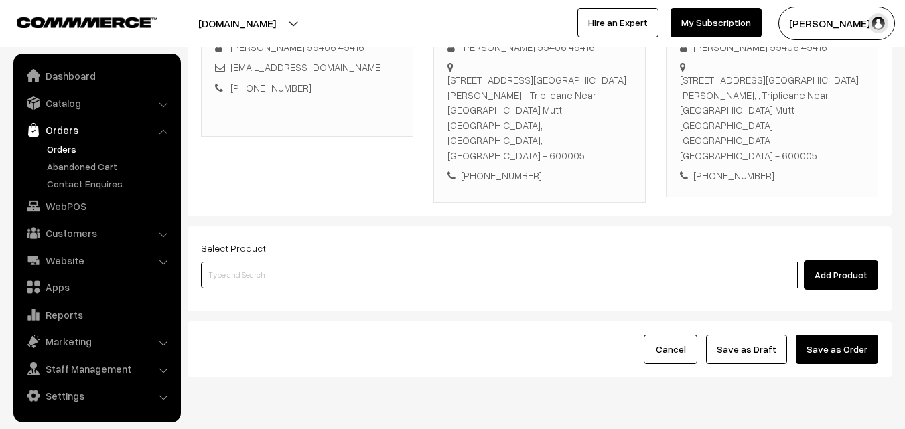
click at [305, 262] on input at bounding box center [499, 275] width 597 height 27
type input "Tirun"
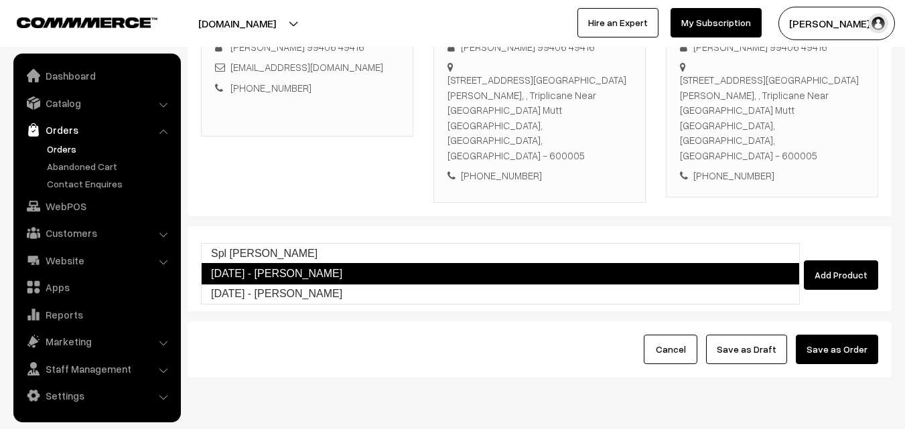
click at [280, 272] on link "[DATE] - [PERSON_NAME]" at bounding box center [500, 273] width 599 height 21
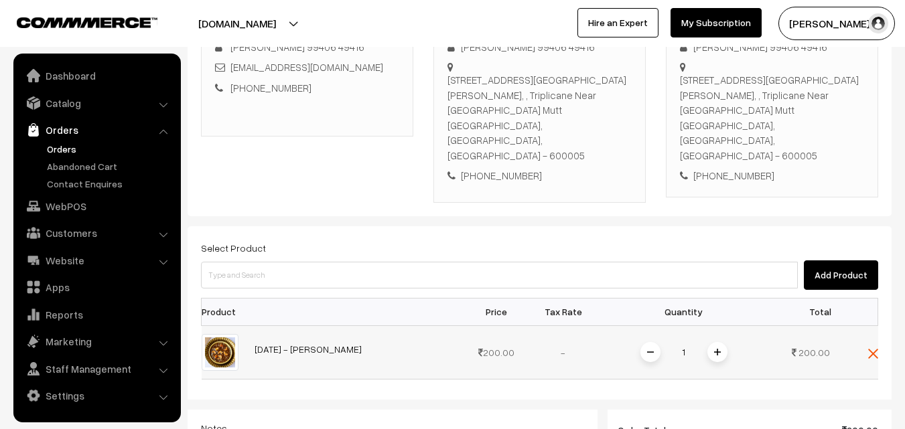
click at [711, 342] on span at bounding box center [717, 352] width 20 height 20
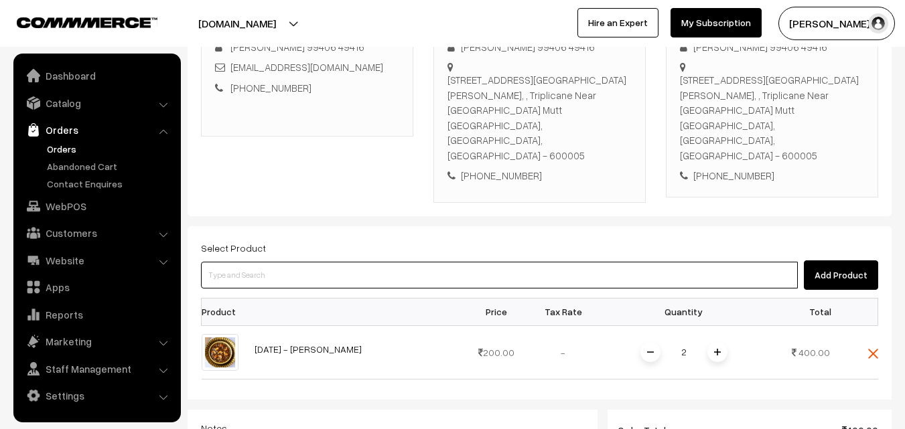
click at [704, 262] on input at bounding box center [499, 275] width 597 height 27
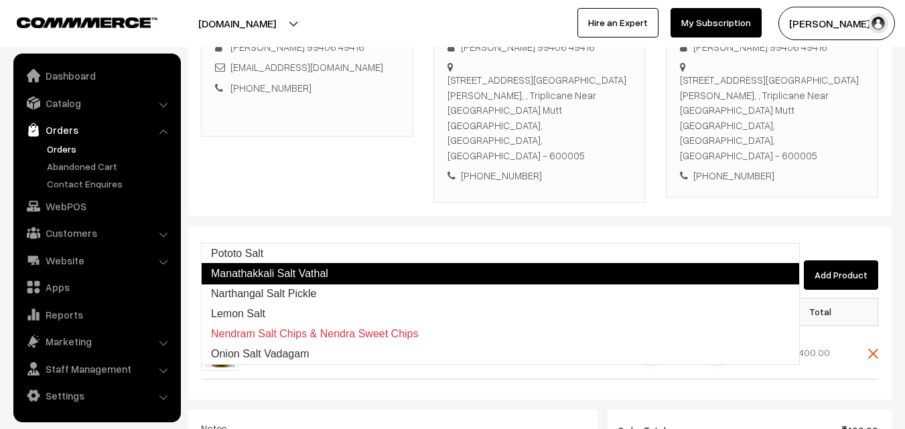
type input "Pototo Salt"
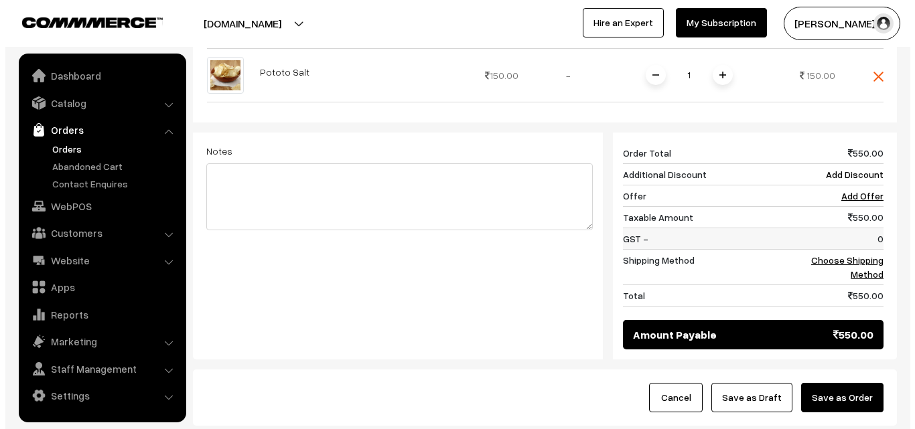
scroll to position [564, 0]
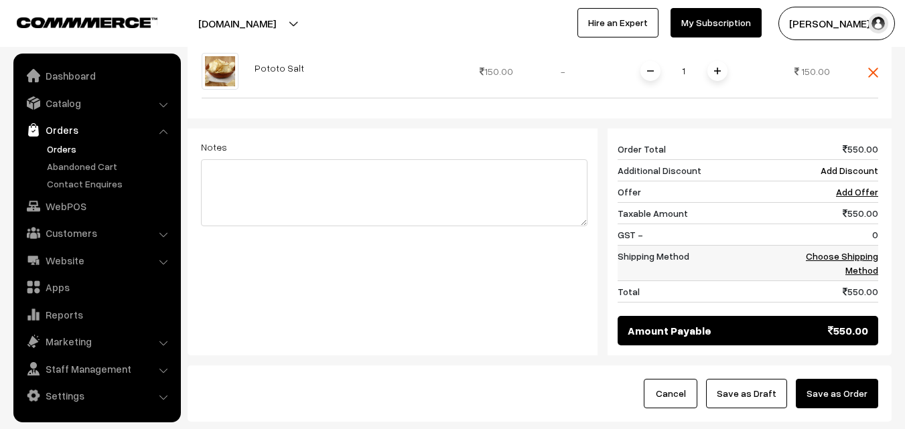
click at [847, 250] on link "Choose Shipping Method" at bounding box center [842, 262] width 72 height 25
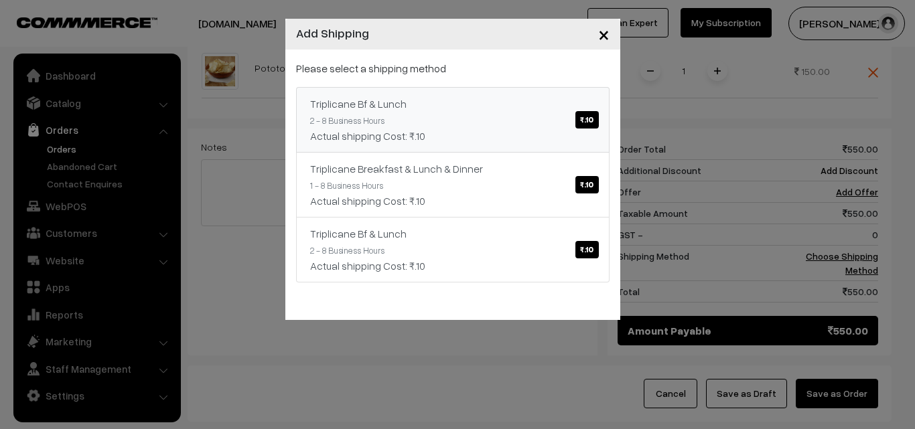
click at [607, 102] on link "Triplicane Bf & Lunch ₹.10 2 - 8 Business Hours Actual shipping Cost: ₹.10" at bounding box center [452, 120] width 313 height 66
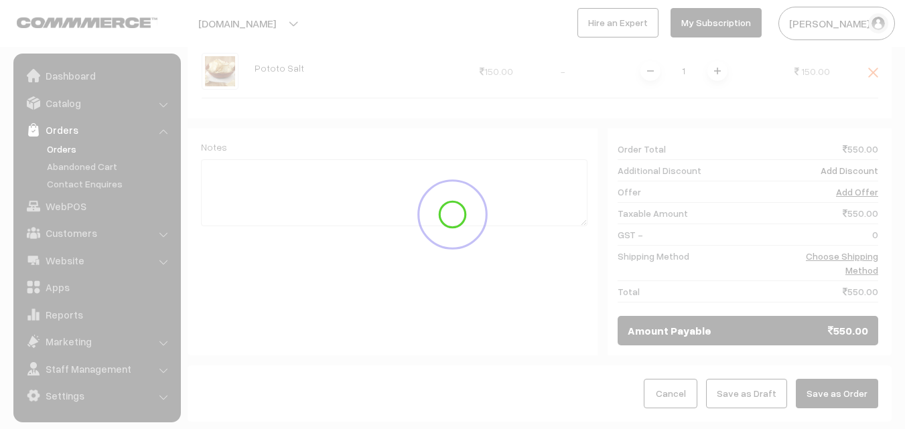
click at [869, 379] on button "Save as Order" at bounding box center [837, 393] width 82 height 29
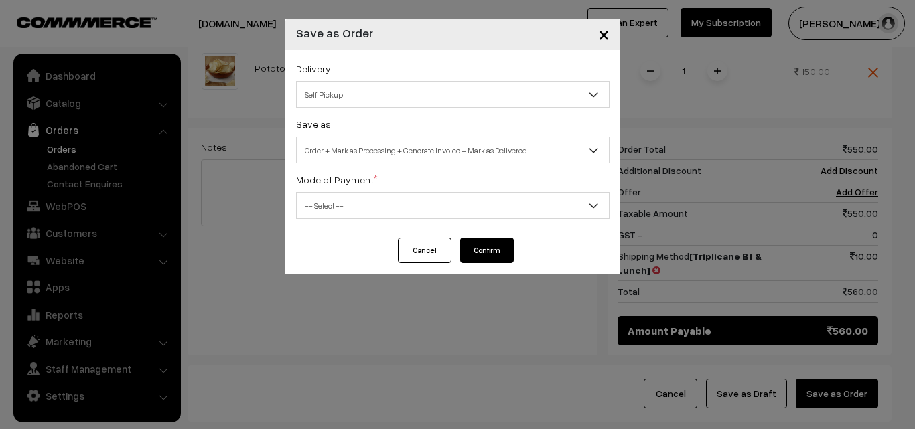
click at [419, 170] on div "Delivery Self Pickup Triplicane Bf & Lunch (₹10) (2 - 8 Business Hours) Triplic…" at bounding box center [452, 144] width 335 height 188
click at [419, 142] on span "Order + Mark as Processing + Generate Invoice + Mark as Delivered" at bounding box center [453, 150] width 312 height 23
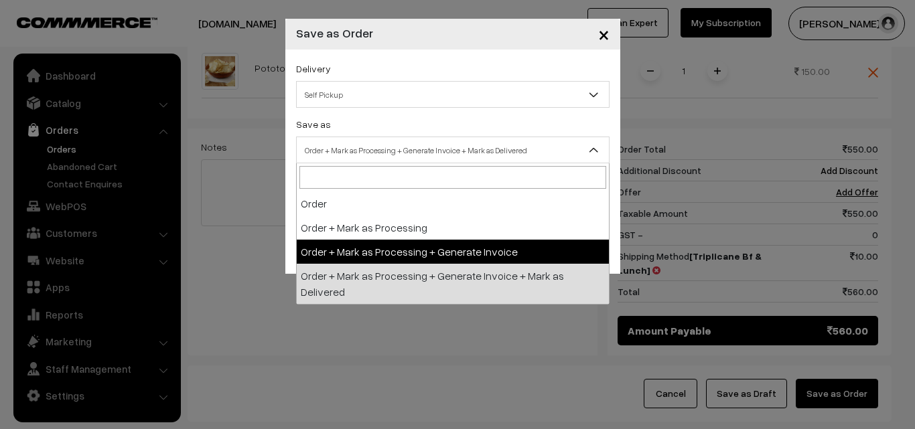
drag, startPoint x: 393, startPoint y: 257, endPoint x: 387, endPoint y: 221, distance: 36.7
select select "3"
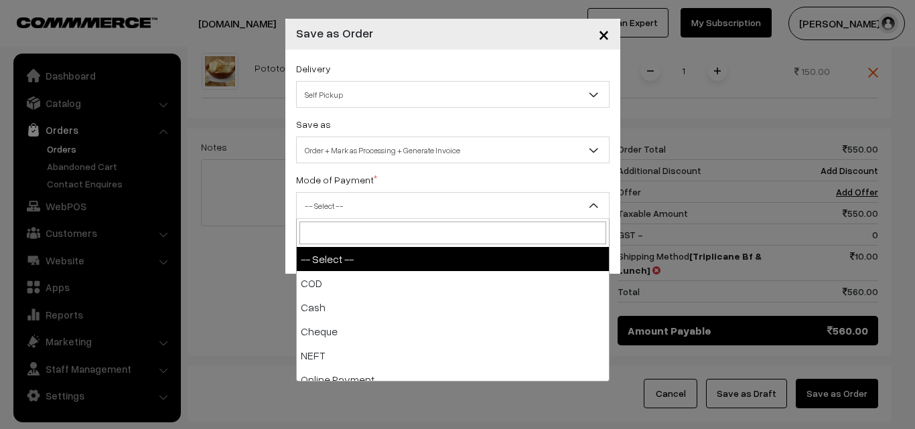
click at [384, 214] on span "-- Select --" at bounding box center [453, 205] width 312 height 23
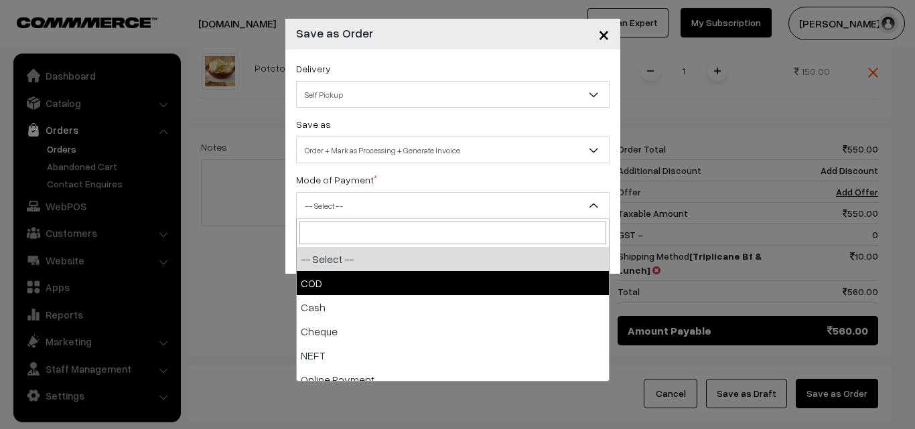
select select "1"
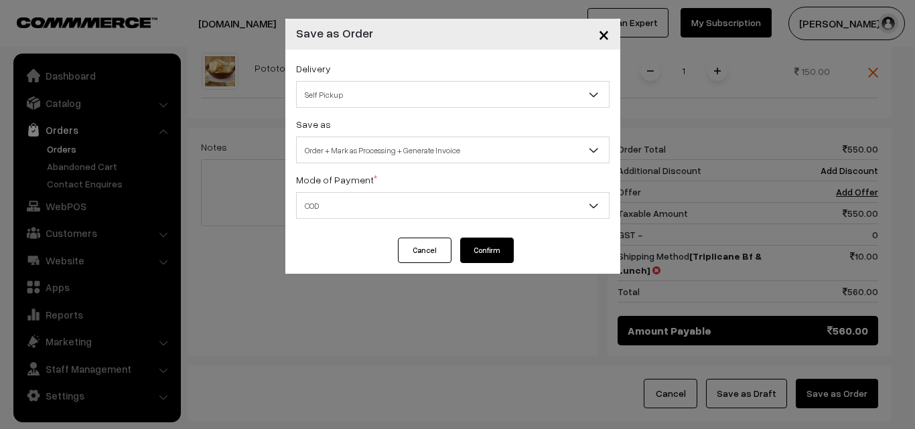
click at [494, 251] on button "Confirm" at bounding box center [487, 250] width 54 height 25
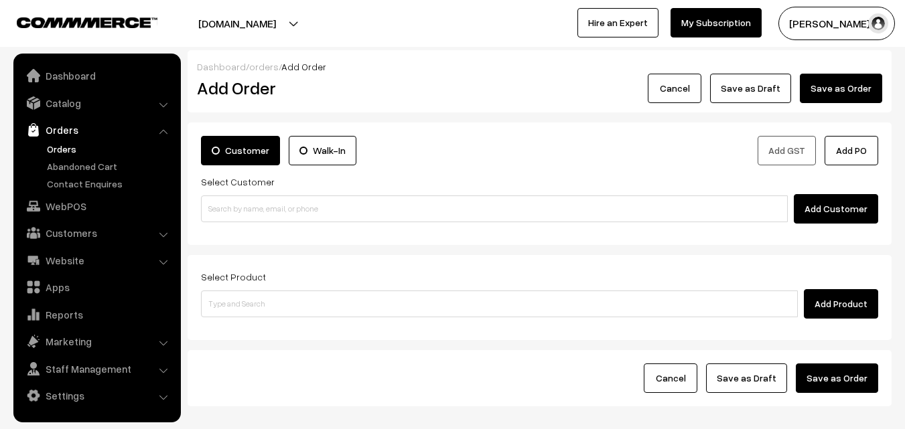
click at [49, 145] on link "Orders" at bounding box center [110, 149] width 133 height 14
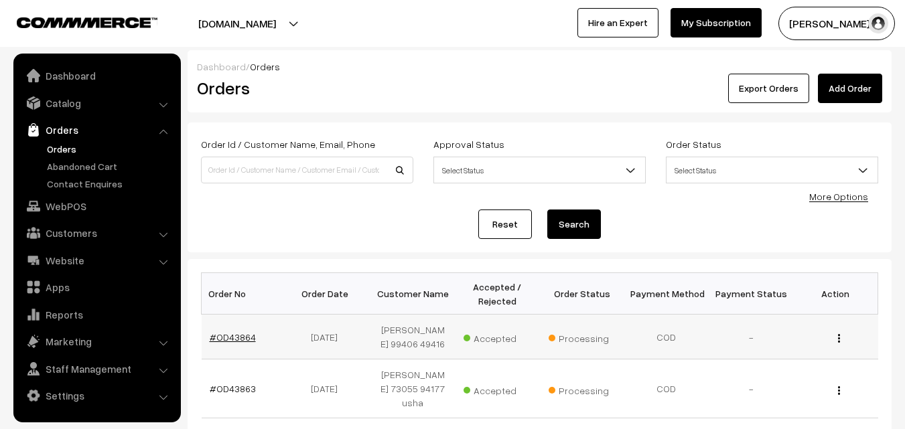
click at [241, 336] on link "#OD43864" at bounding box center [233, 337] width 46 height 11
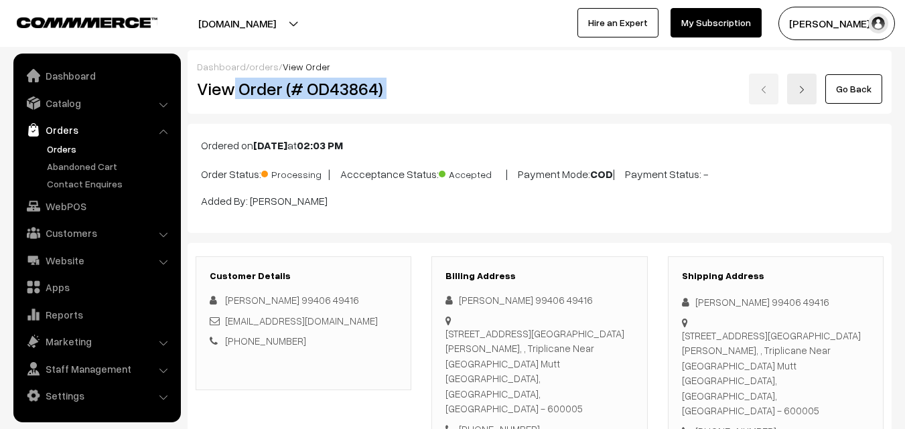
click at [452, 100] on div "View Order (# OD43864) Go Back" at bounding box center [539, 89] width 705 height 31
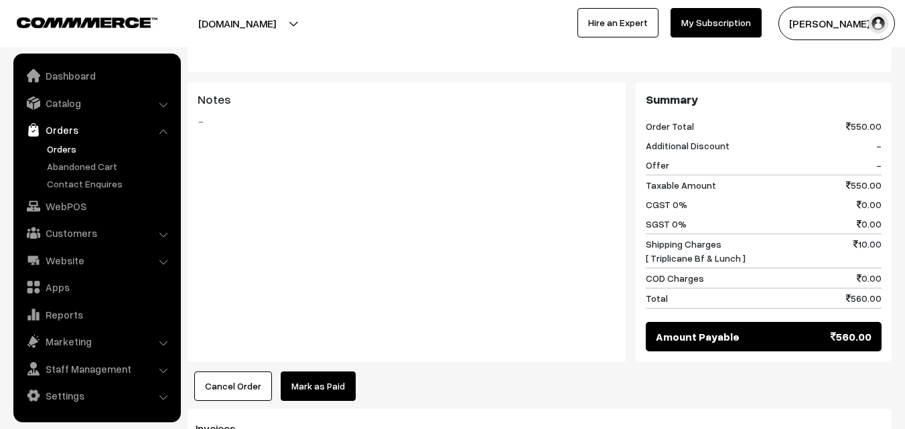
scroll to position [737, 0]
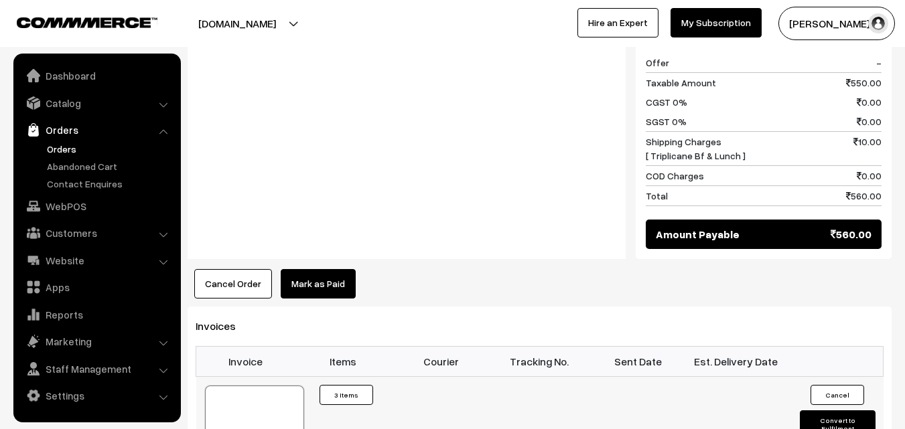
click at [249, 386] on div at bounding box center [254, 419] width 99 height 67
click at [70, 200] on link "WebPOS" at bounding box center [96, 206] width 159 height 24
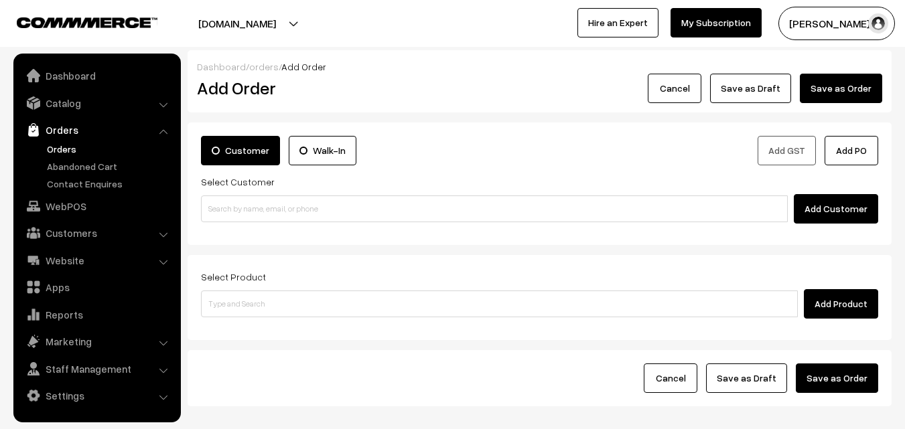
click at [264, 198] on input at bounding box center [494, 209] width 587 height 27
click at [246, 198] on input "99406 49416" at bounding box center [494, 209] width 587 height 27
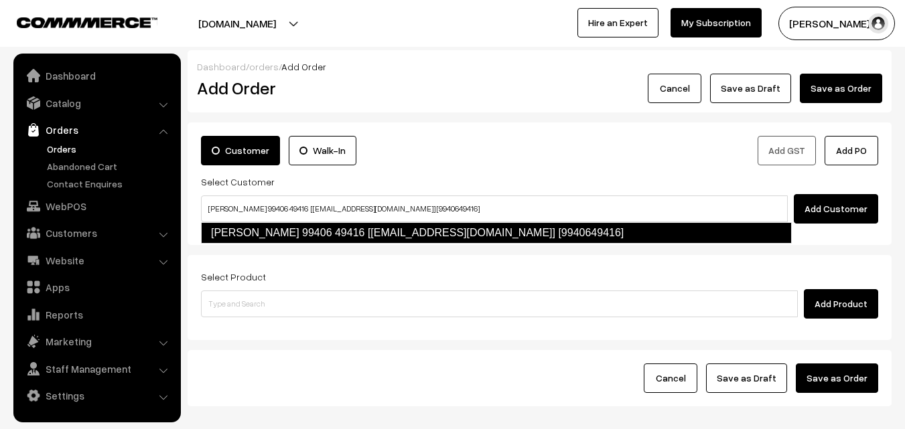
type input "Vijayalakshmi 99406 49416 [food3@gmail.com] [9940649416]"
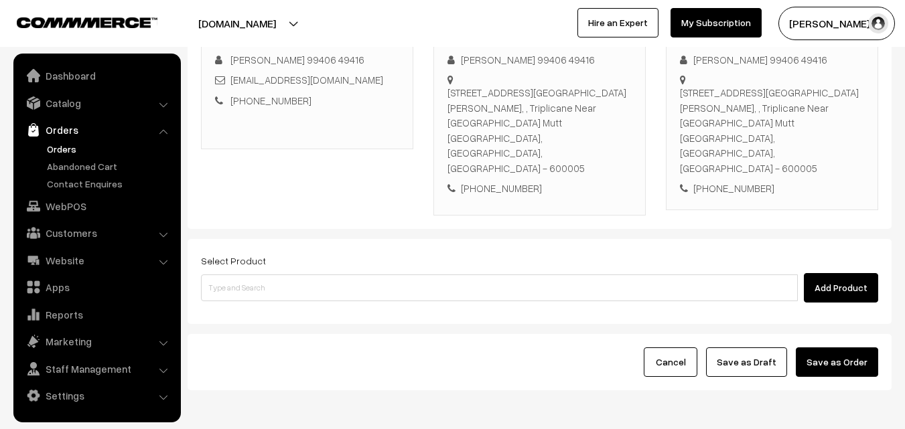
scroll to position [229, 0]
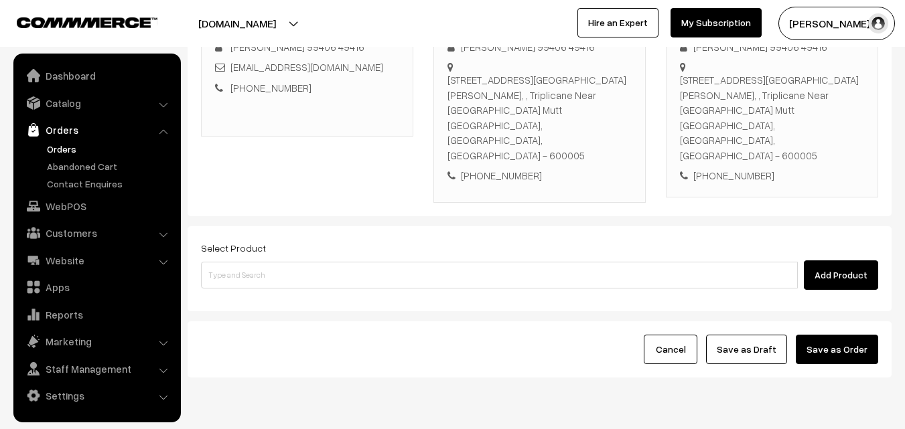
click at [582, 240] on div "Select Product Add Product" at bounding box center [539, 265] width 677 height 50
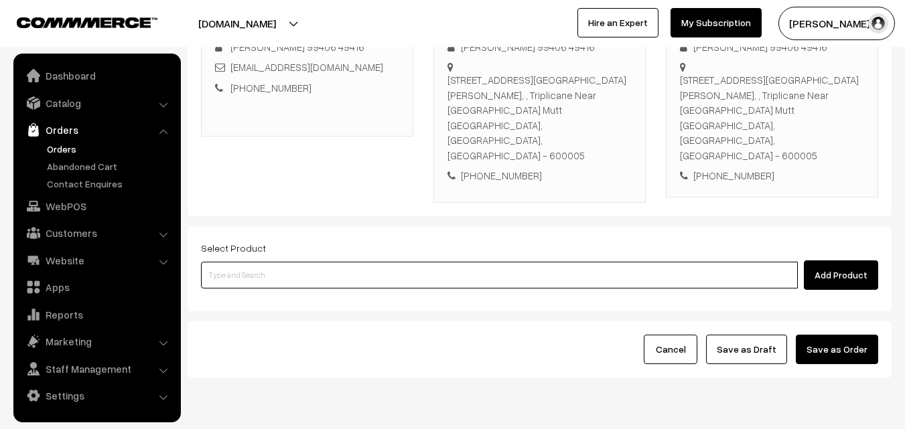
click at [319, 262] on input at bounding box center [499, 275] width 597 height 27
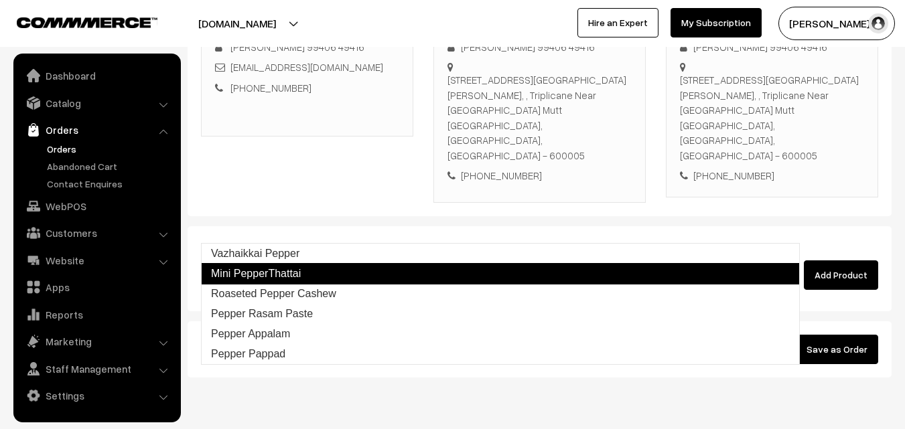
type input "Vazhaikkai Pepper"
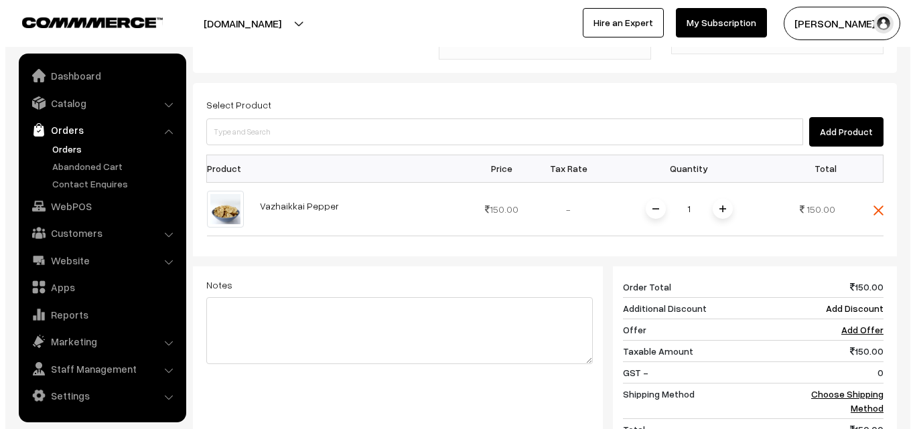
scroll to position [555, 0]
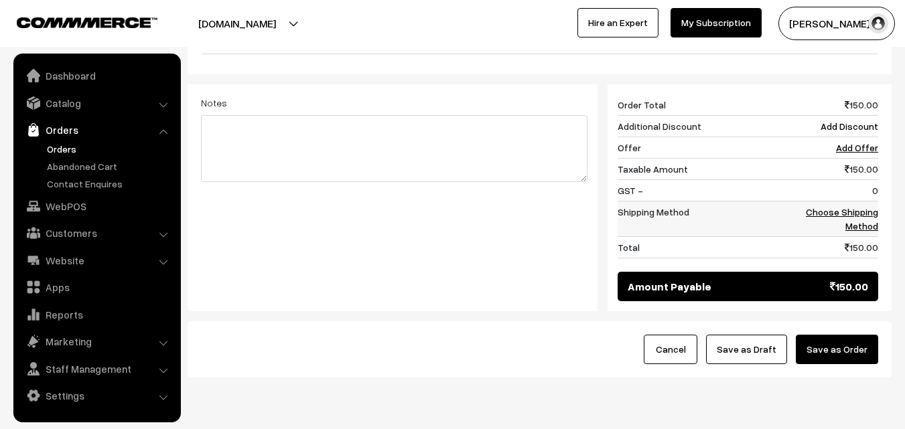
click at [861, 206] on link "Choose Shipping Method" at bounding box center [842, 218] width 72 height 25
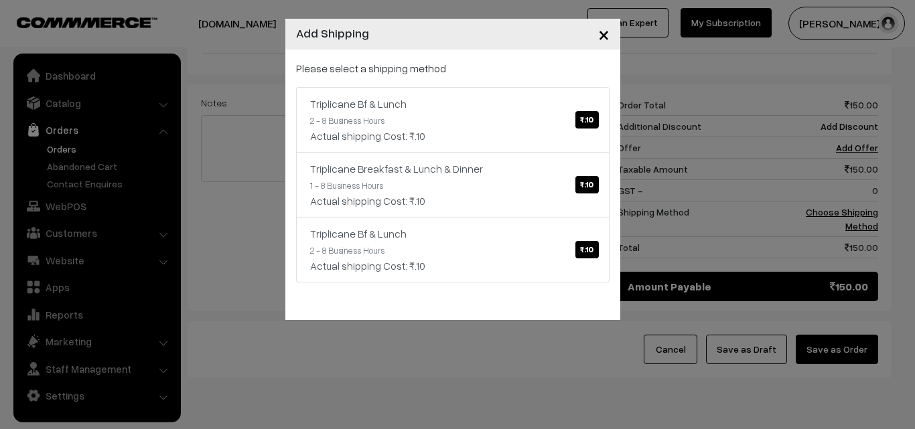
click at [612, 126] on div "Please select a shipping method Triplicane Bf & Lunch ₹.10 2 - 8 Business Hours…" at bounding box center [452, 185] width 335 height 271
click at [514, 109] on div "Triplicane Bf & Lunch ₹.10" at bounding box center [452, 104] width 285 height 16
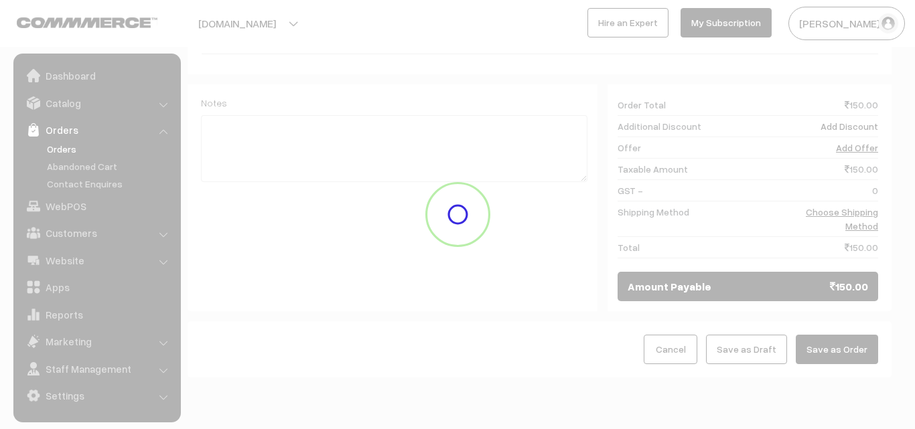
scroll to position [541, 0]
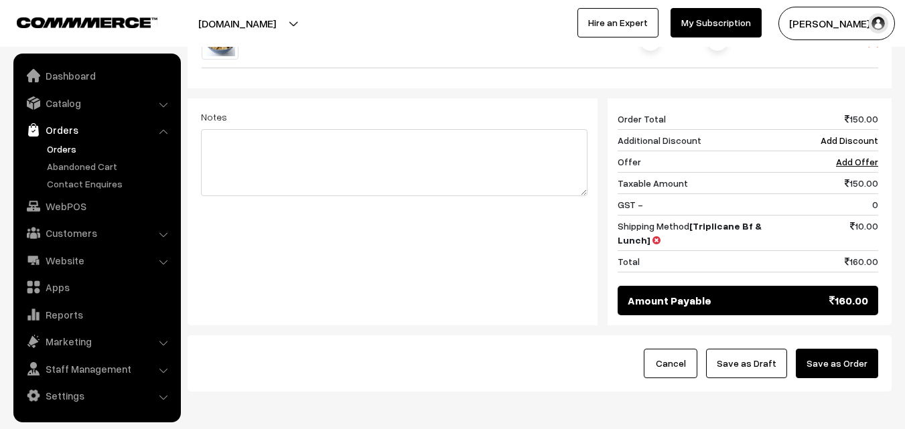
click at [885, 336] on div "Cancel Save as Draft Save as Order" at bounding box center [540, 364] width 704 height 56
click at [856, 349] on button "Save as Order" at bounding box center [837, 363] width 82 height 29
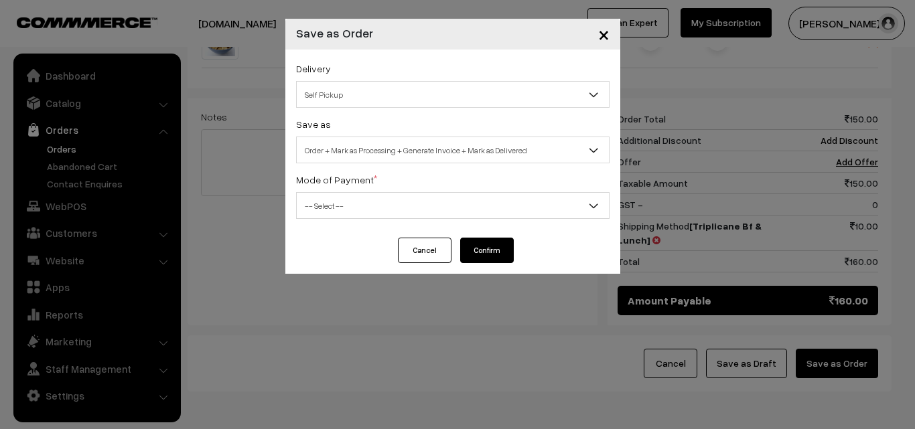
click at [457, 153] on span "Order + Mark as Processing + Generate Invoice + Mark as Delivered" at bounding box center [453, 150] width 312 height 23
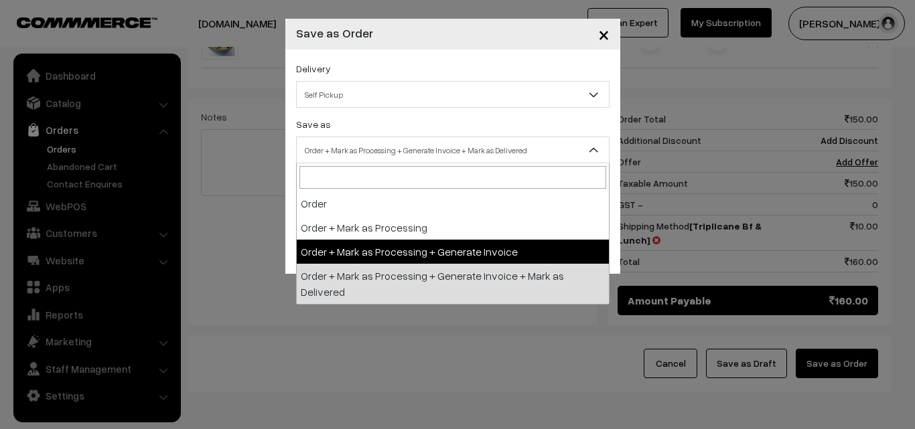
drag, startPoint x: 451, startPoint y: 240, endPoint x: 447, endPoint y: 234, distance: 7.5
select select "3"
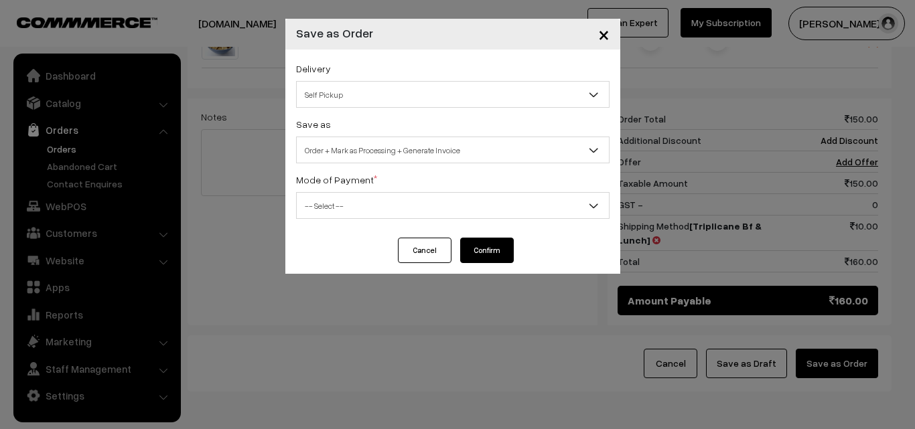
click at [443, 216] on span "-- Select --" at bounding box center [453, 205] width 312 height 23
click at [426, 168] on div "Delivery Self Pickup Triplicane Bf & Lunch (₹10) (2 - 8 Business Hours) Triplic…" at bounding box center [452, 144] width 335 height 188
click at [413, 198] on span "-- Select --" at bounding box center [453, 205] width 312 height 23
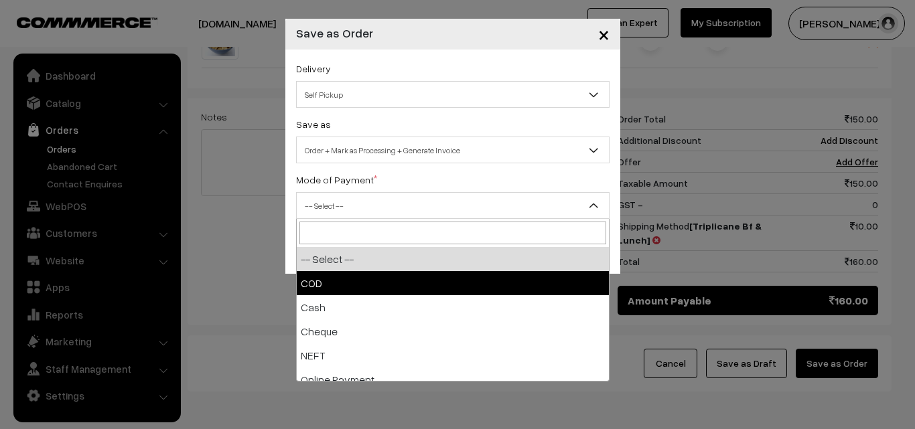
select select "1"
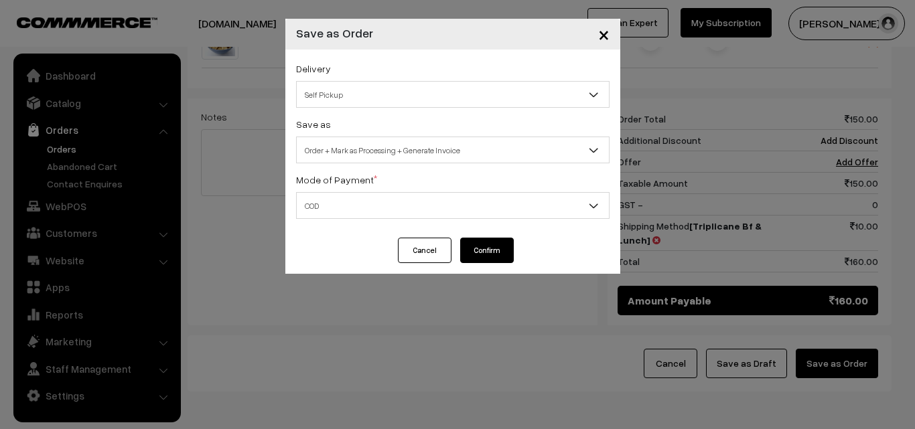
click at [491, 239] on button "Confirm" at bounding box center [487, 250] width 54 height 25
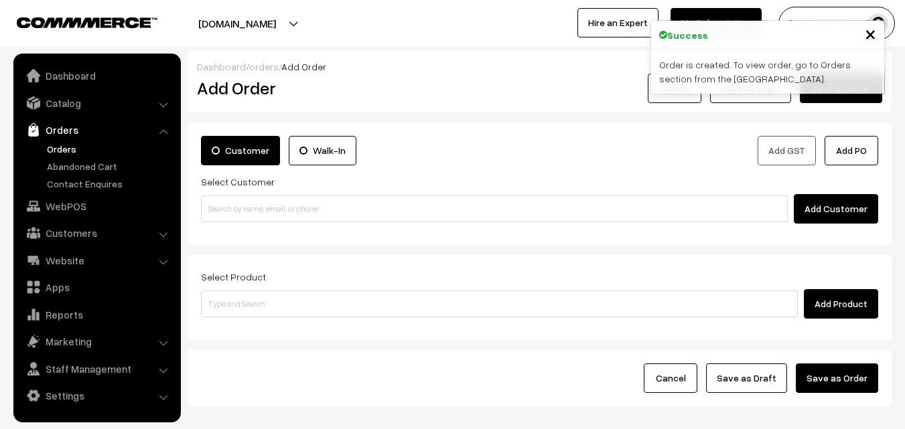
click at [72, 148] on link "Orders" at bounding box center [110, 149] width 133 height 14
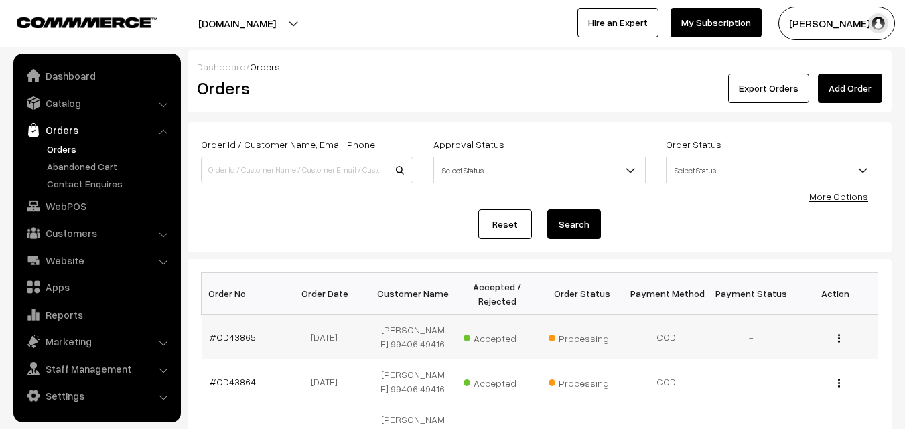
click at [239, 344] on td "#OD43865" at bounding box center [244, 337] width 84 height 45
click at [239, 340] on link "#OD43865" at bounding box center [233, 337] width 46 height 11
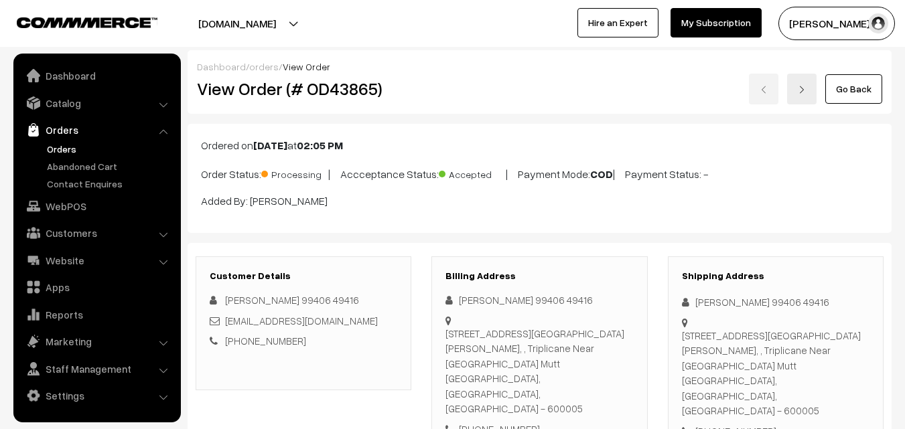
click at [416, 86] on div "View Order (# OD43865)" at bounding box center [304, 89] width 235 height 31
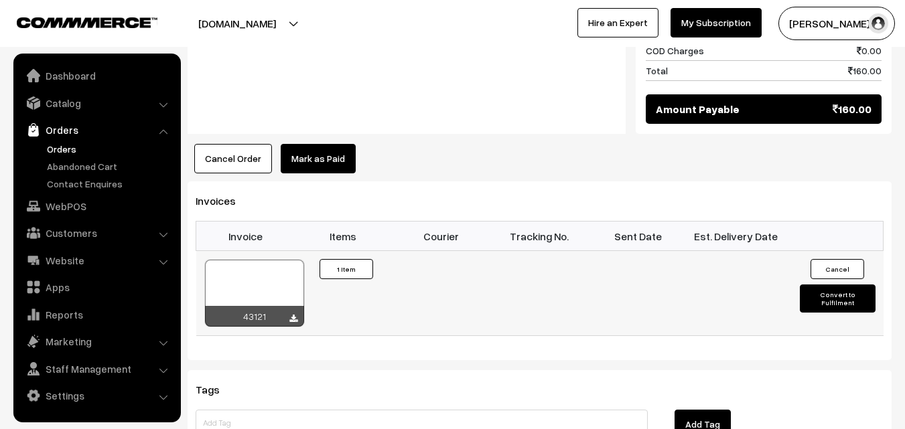
scroll to position [804, 0]
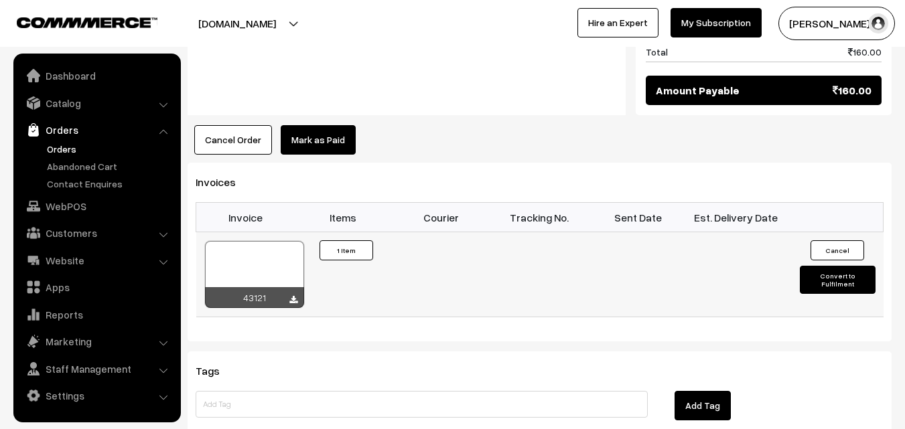
click at [265, 241] on div at bounding box center [254, 274] width 99 height 67
click at [68, 212] on link "WebPOS" at bounding box center [96, 206] width 159 height 24
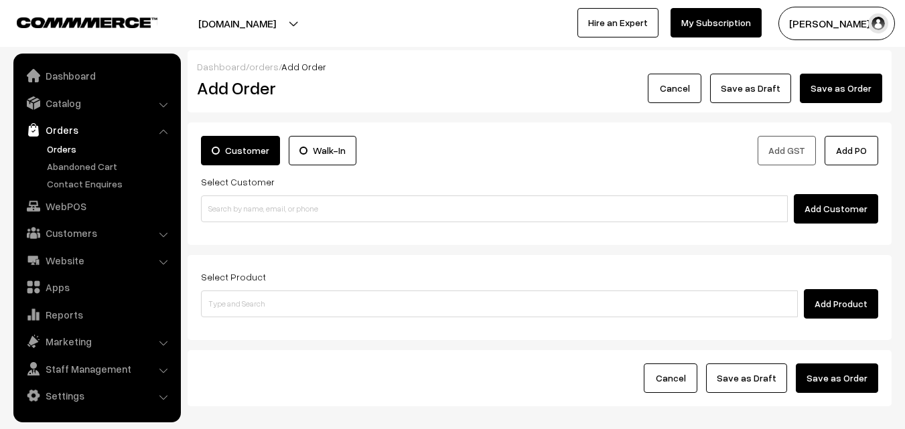
drag, startPoint x: 311, startPoint y: 320, endPoint x: 312, endPoint y: 305, distance: 15.5
click at [309, 318] on div "Select Product Add Product" at bounding box center [540, 297] width 704 height 85
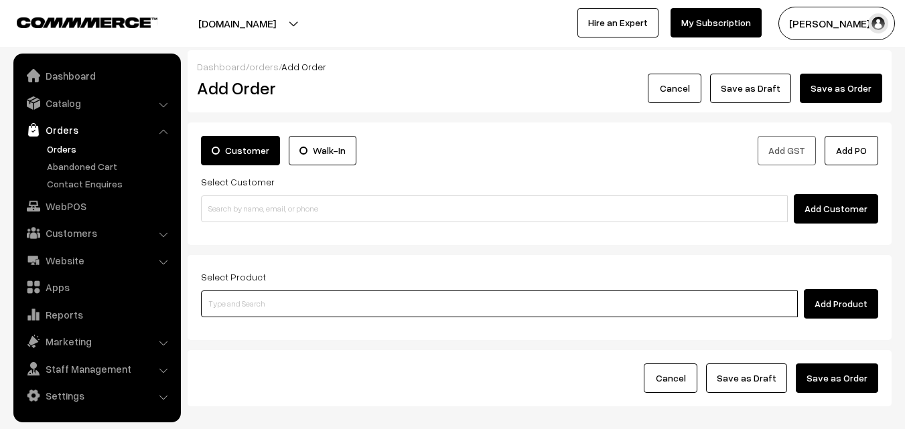
click at [315, 302] on input at bounding box center [499, 304] width 597 height 27
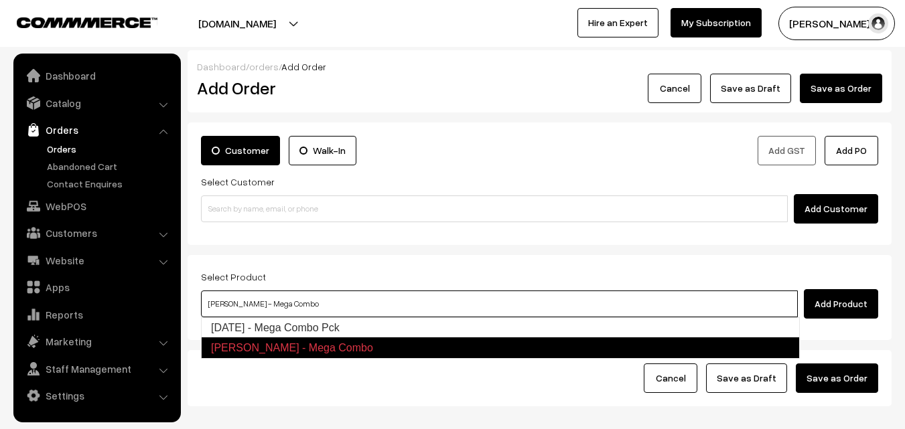
type input "Diwali - Mega Combo Pck"
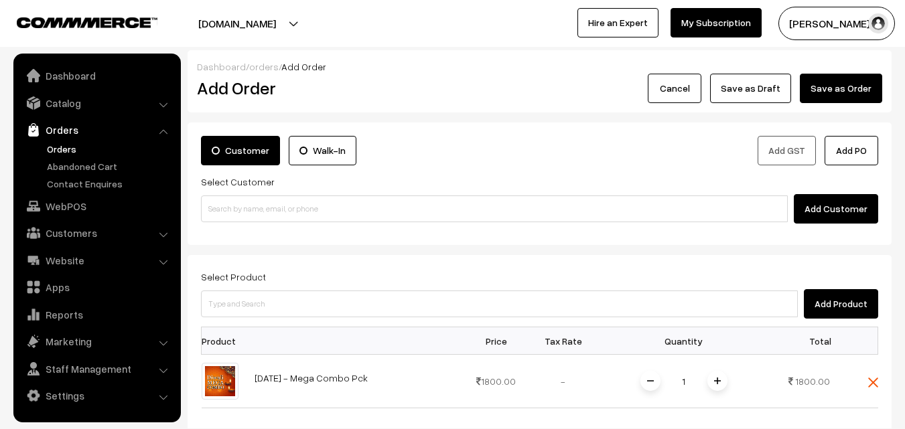
click at [63, 143] on link "Orders" at bounding box center [110, 149] width 133 height 14
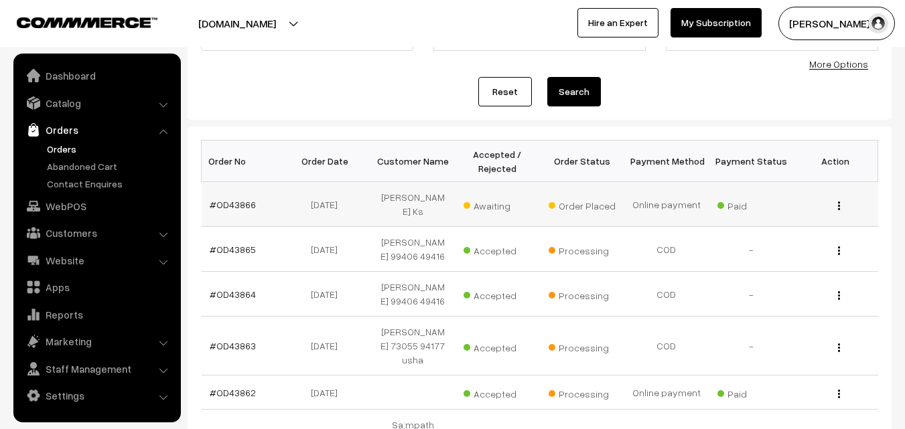
scroll to position [134, 0]
click at [242, 191] on td "#OD43866" at bounding box center [244, 203] width 84 height 45
click at [226, 198] on link "#OD43866" at bounding box center [233, 203] width 46 height 11
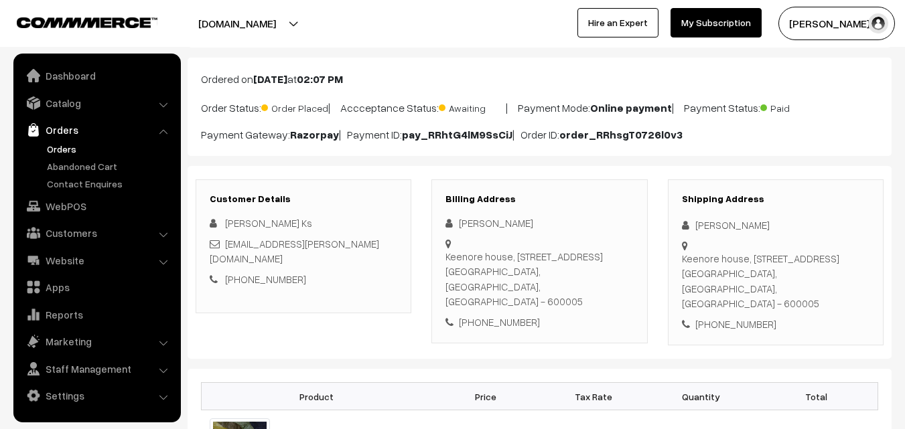
scroll to position [67, 0]
click at [499, 314] on div "[PHONE_NUMBER]" at bounding box center [539, 321] width 188 height 15
click at [499, 314] on div "+91 9840302534" at bounding box center [539, 321] width 188 height 15
copy div "9840302534"
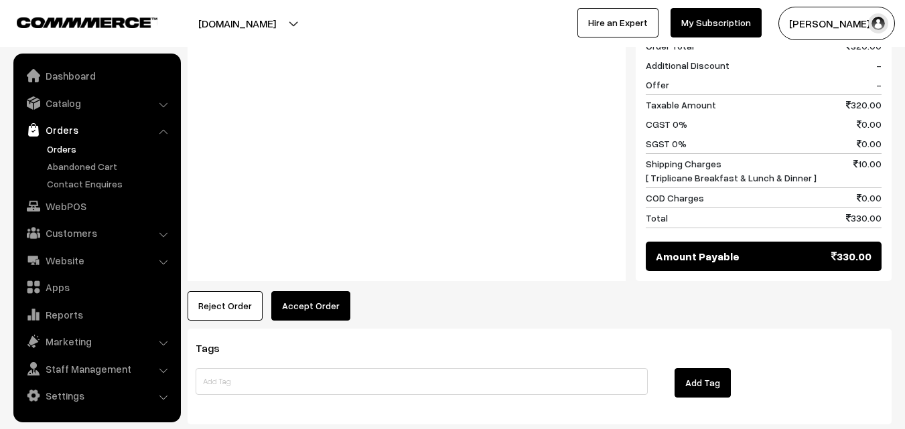
click at [299, 293] on button "Accept Order" at bounding box center [310, 305] width 79 height 29
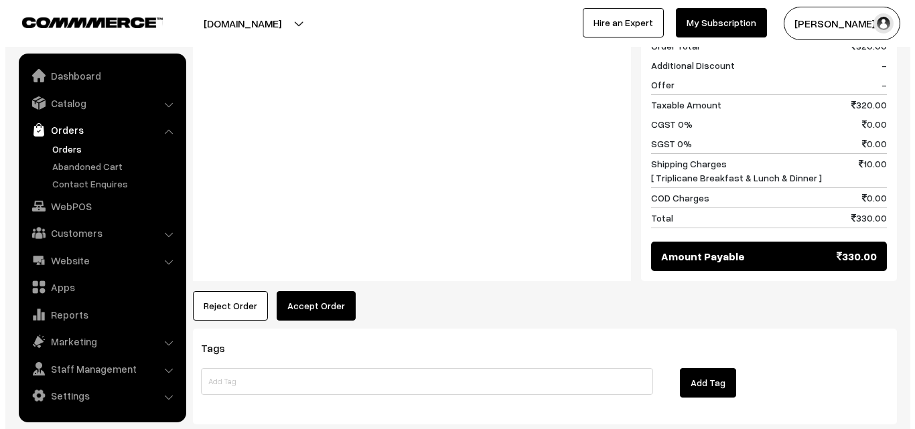
scroll to position [676, 0]
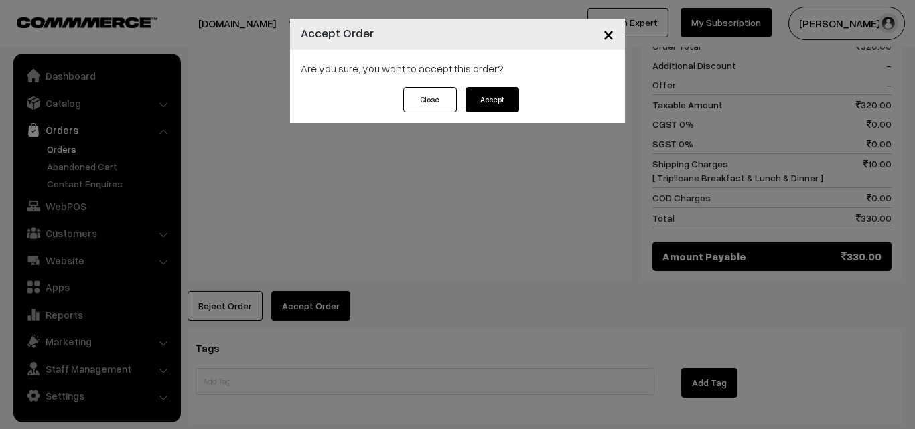
click at [505, 107] on button "Accept" at bounding box center [492, 99] width 54 height 25
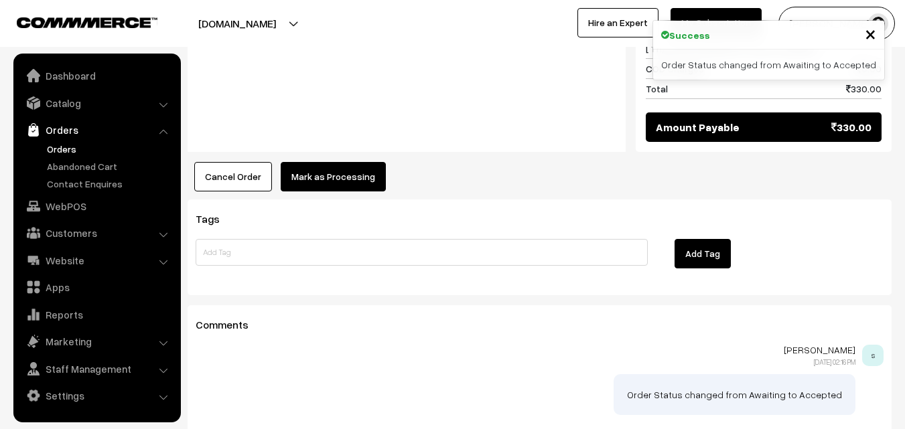
click at [344, 162] on button "Mark as Processing" at bounding box center [333, 176] width 105 height 29
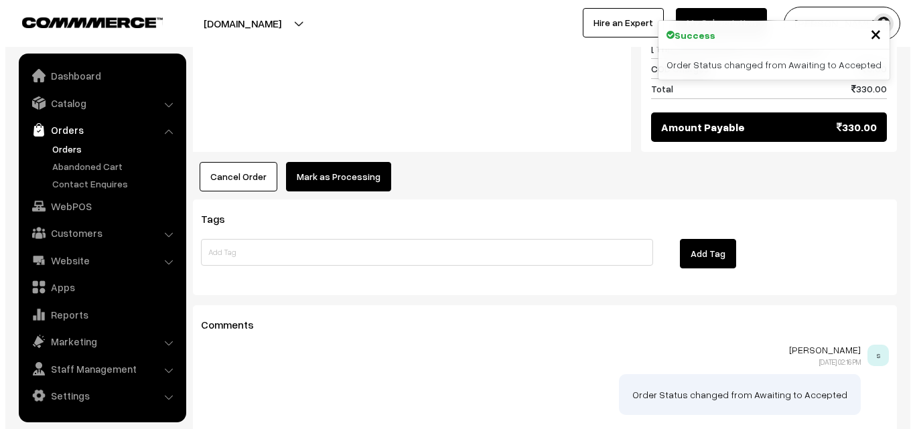
scroll to position [806, 0]
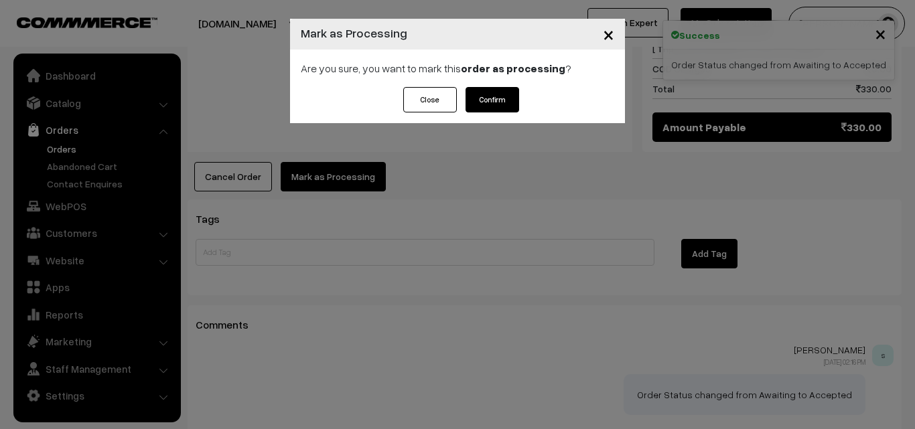
click at [494, 85] on div "Are you sure, you want to mark this order as processing ?" at bounding box center [457, 69] width 335 height 38
click at [484, 98] on button "Confirm" at bounding box center [492, 99] width 54 height 25
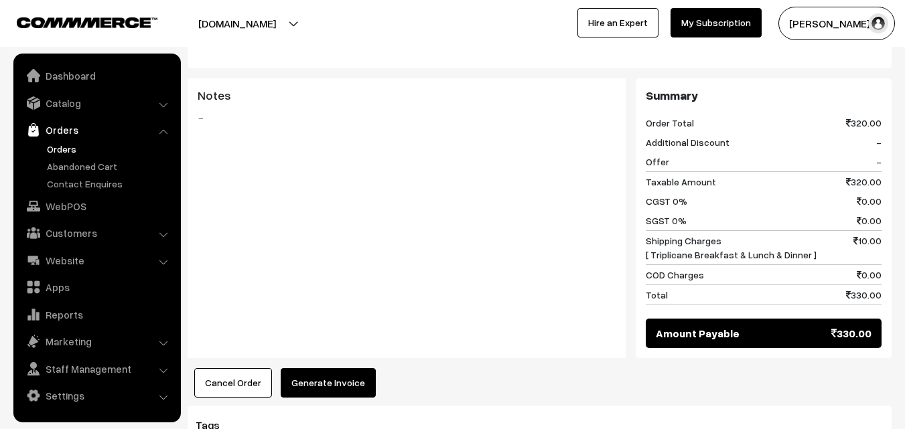
scroll to position [888, 0]
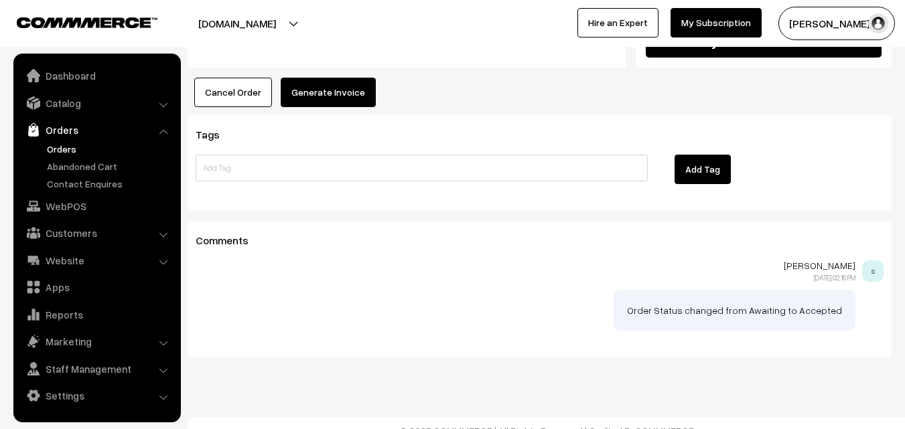
click at [322, 78] on button "Generate Invoice" at bounding box center [328, 92] width 95 height 29
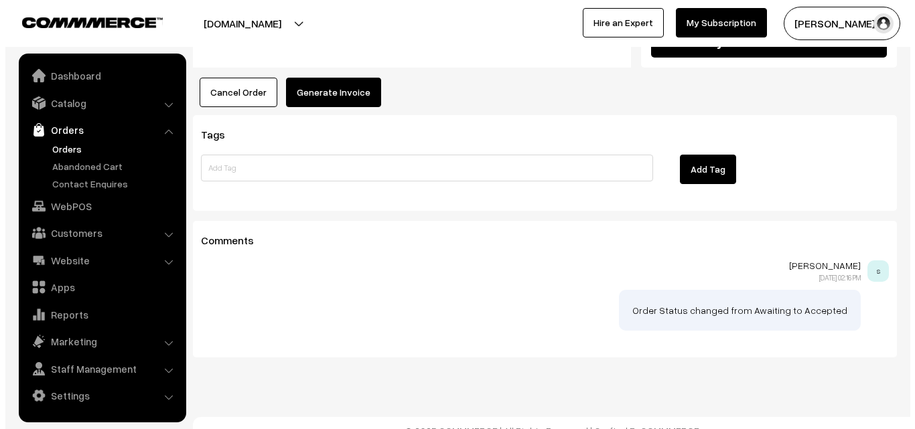
scroll to position [890, 0]
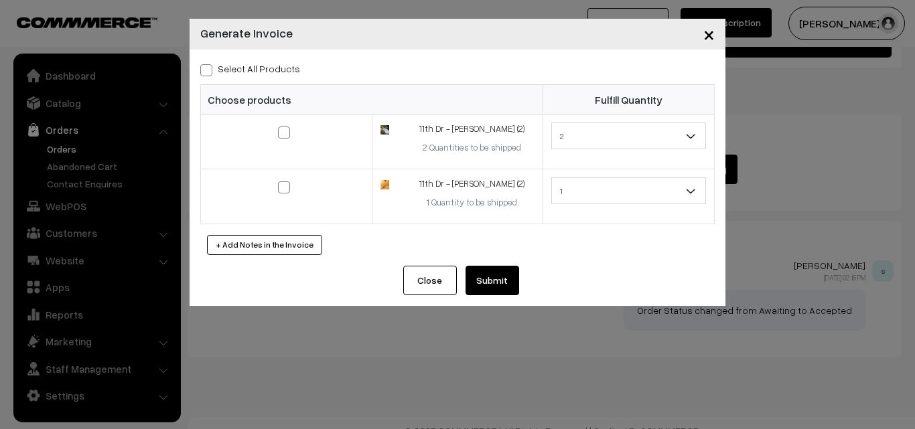
click at [246, 70] on label "Select All Products" at bounding box center [250, 69] width 100 height 14
click at [209, 70] on input "Select All Products" at bounding box center [204, 68] width 9 height 9
checkbox input "true"
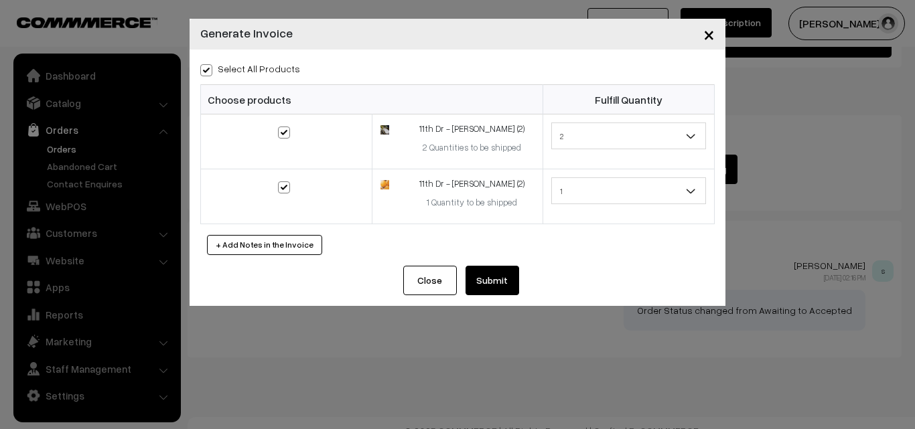
click at [246, 70] on label "Select All Products" at bounding box center [250, 69] width 100 height 14
click at [209, 70] on input "Select All Products" at bounding box center [204, 68] width 9 height 9
checkbox input "false"
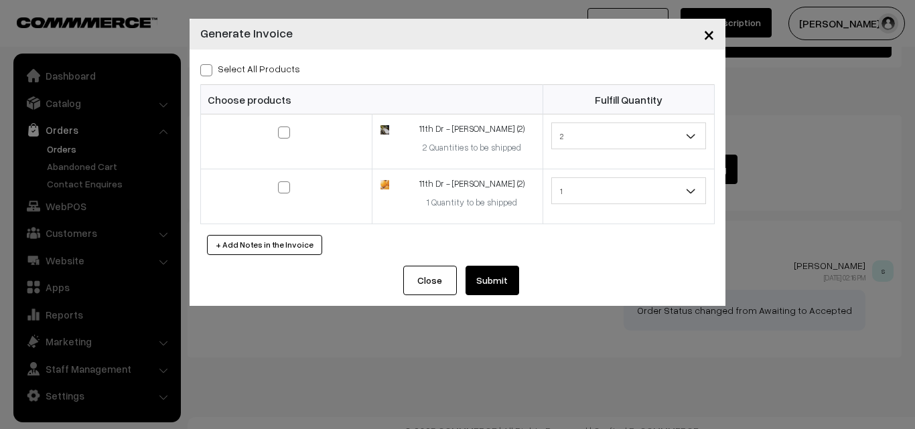
click at [287, 72] on label "Select All Products" at bounding box center [250, 69] width 100 height 14
click at [209, 72] on input "Select All Products" at bounding box center [204, 68] width 9 height 9
checkbox input "true"
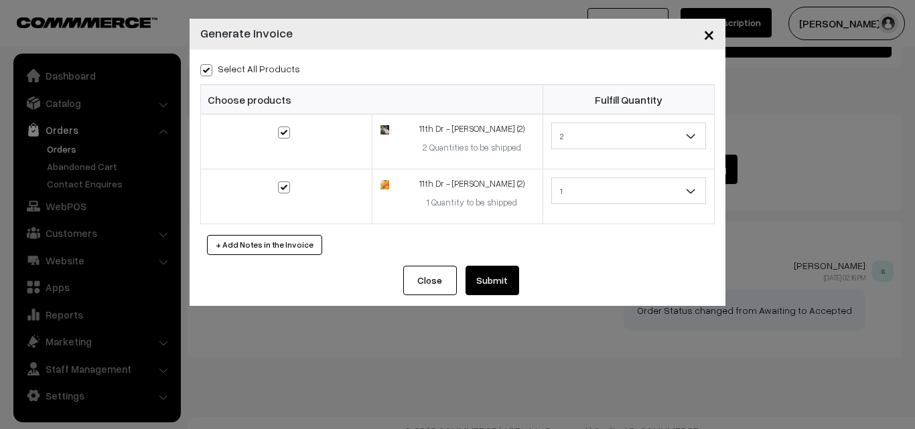
click at [507, 283] on button "Submit" at bounding box center [492, 280] width 54 height 29
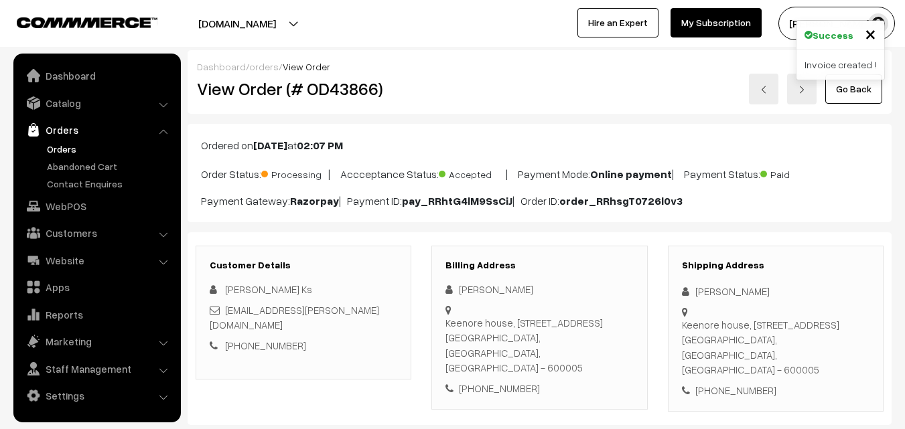
scroll to position [888, 0]
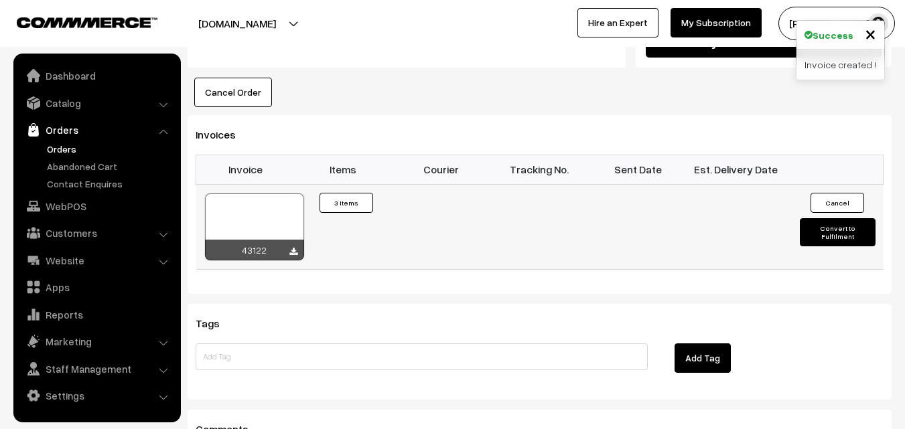
click at [258, 205] on div at bounding box center [254, 227] width 99 height 67
click at [66, 144] on link "Orders" at bounding box center [110, 149] width 133 height 14
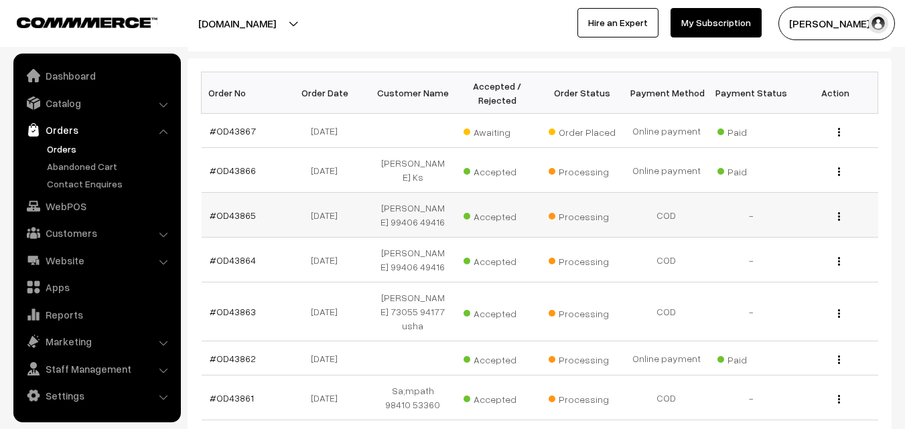
scroll to position [134, 0]
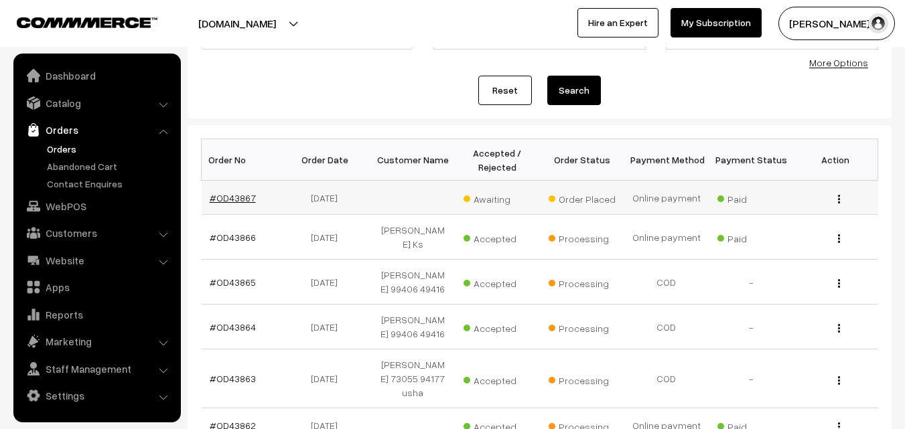
click at [234, 194] on link "#OD43867" at bounding box center [233, 197] width 46 height 11
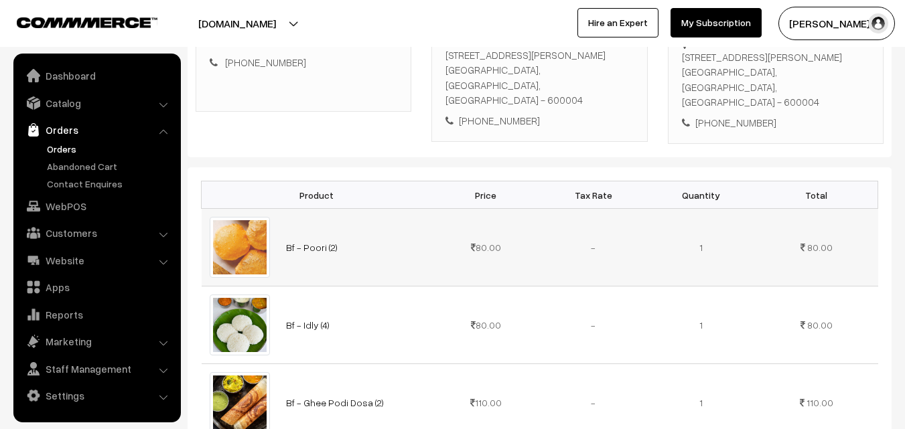
scroll to position [134, 0]
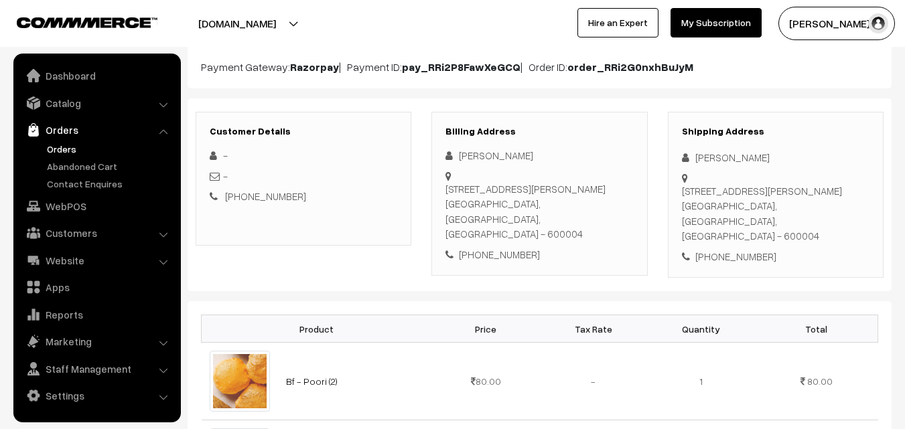
click at [526, 227] on div "Boopathy Balaram 38, 4th floor, GD Arcade, Karpagambal Nagar, Mylapore Chennai,…" at bounding box center [539, 205] width 188 height 114
click at [501, 247] on div "+91 8885293939" at bounding box center [539, 254] width 188 height 15
copy div "8885293939"
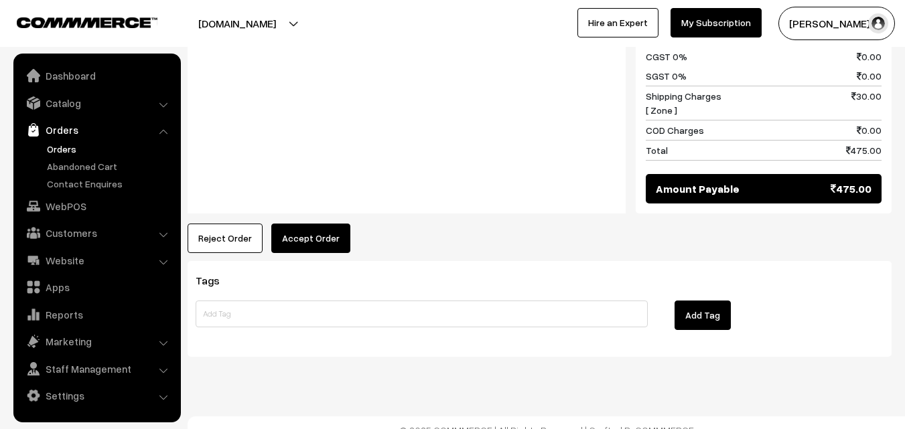
click at [319, 227] on button "Accept Order" at bounding box center [310, 238] width 79 height 29
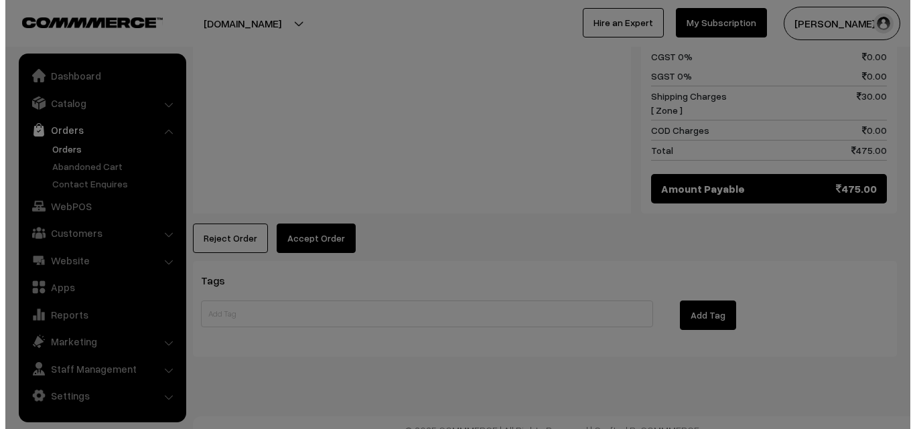
scroll to position [980, 0]
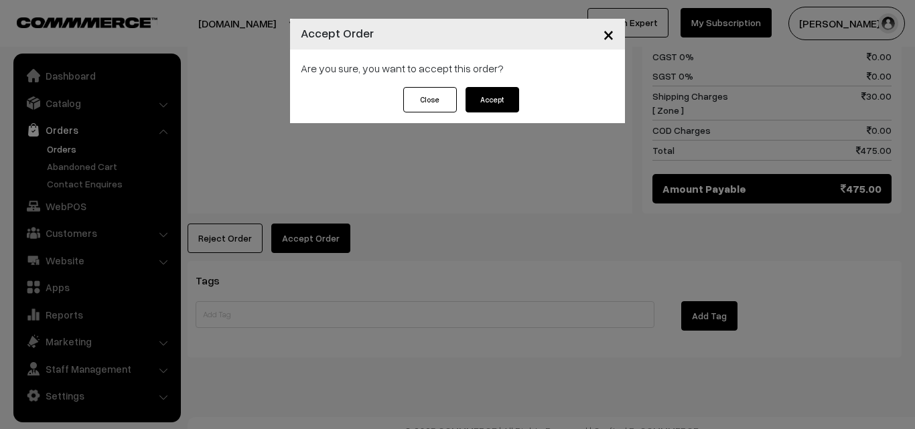
click at [516, 82] on div "Are you sure, you want to accept this order?" at bounding box center [457, 69] width 335 height 38
click at [506, 99] on button "Accept" at bounding box center [492, 99] width 54 height 25
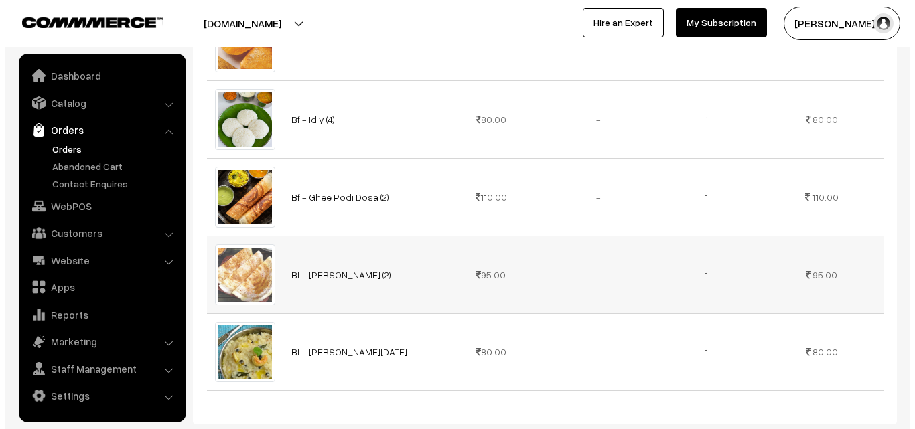
scroll to position [871, 0]
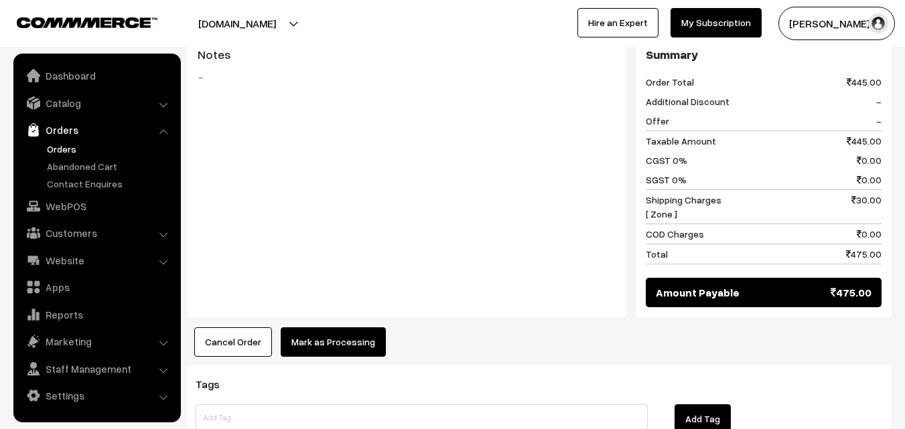
click at [363, 328] on button "Mark as Processing" at bounding box center [333, 342] width 105 height 29
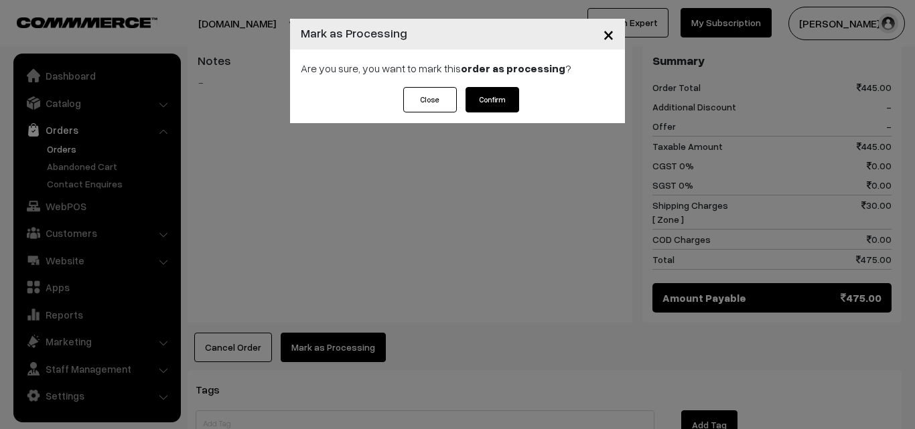
click at [502, 86] on div "Are you sure, you want to mark this order as processing ?" at bounding box center [457, 69] width 335 height 38
click at [506, 98] on button "Confirm" at bounding box center [492, 99] width 54 height 25
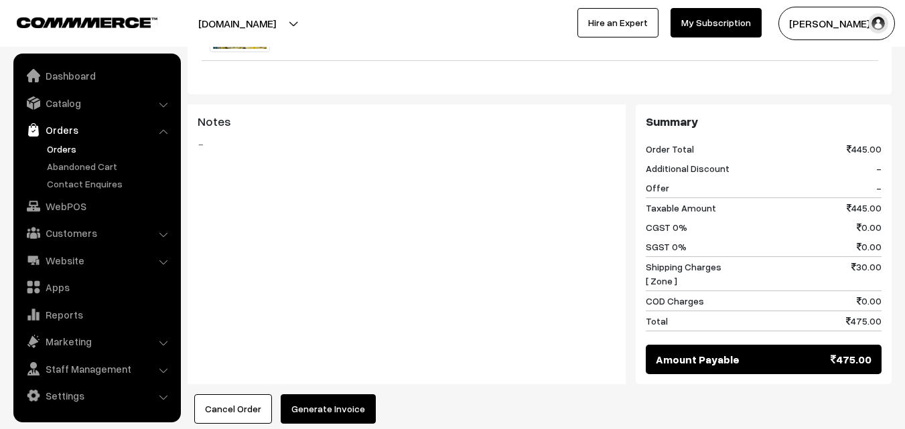
click at [315, 403] on button "Generate Invoice" at bounding box center [328, 408] width 95 height 29
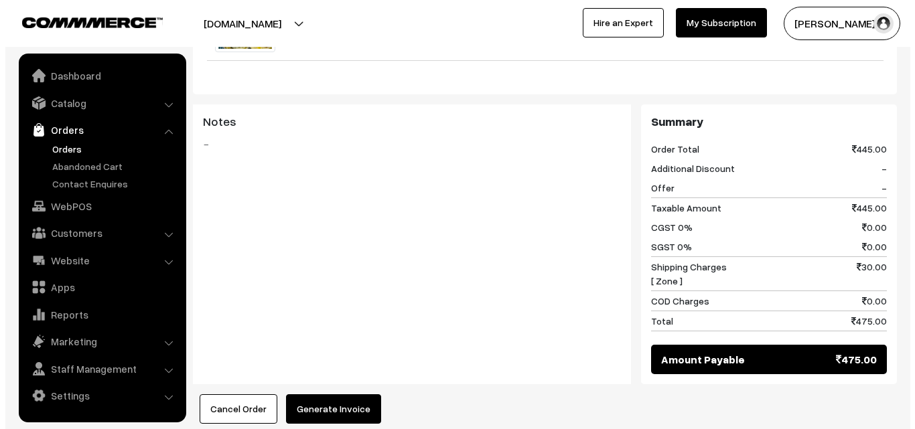
scroll to position [808, 0]
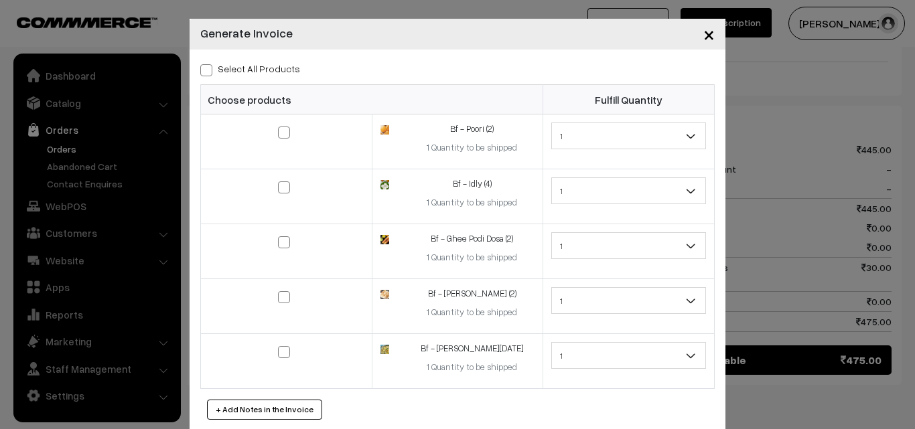
click at [260, 70] on label "Select All Products" at bounding box center [250, 69] width 100 height 14
click at [209, 70] on input "Select All Products" at bounding box center [204, 68] width 9 height 9
checkbox input "true"
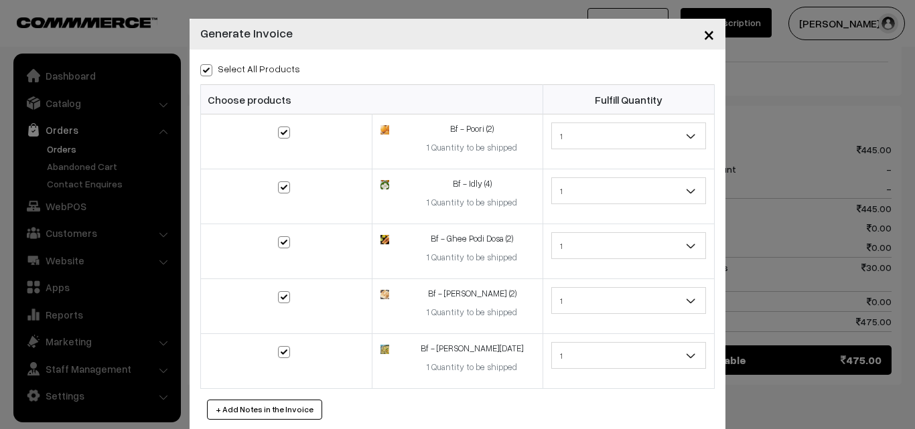
checkbox input "true"
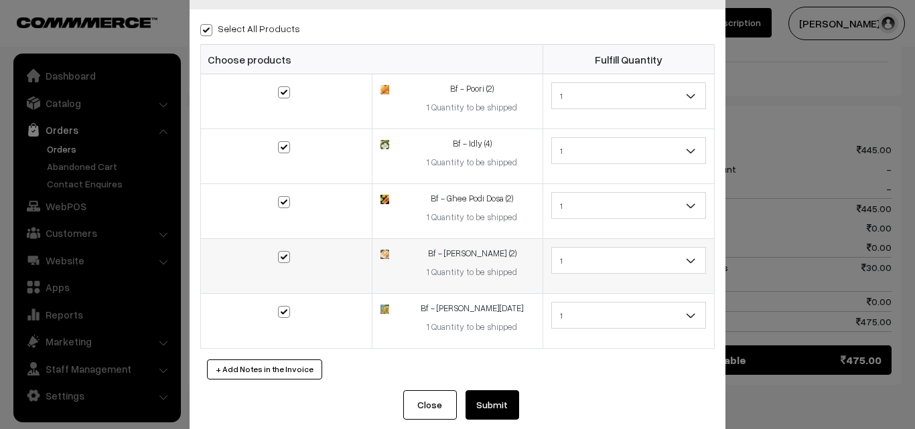
scroll to position [60, 0]
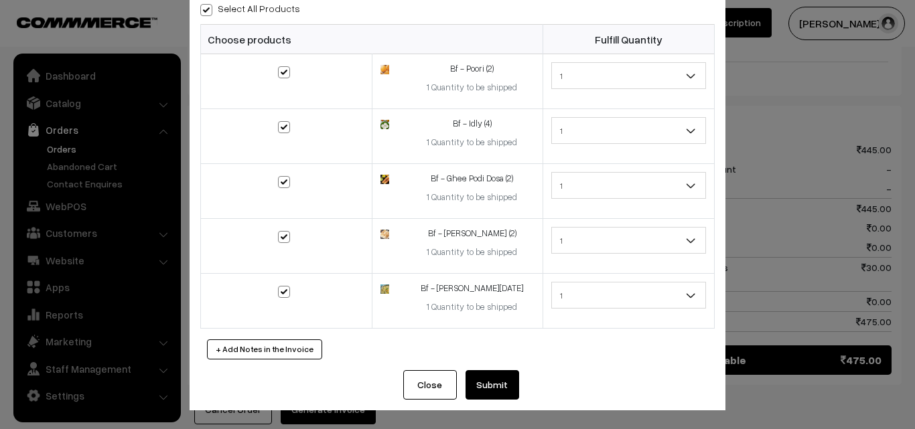
click at [494, 382] on button "Submit" at bounding box center [492, 384] width 54 height 29
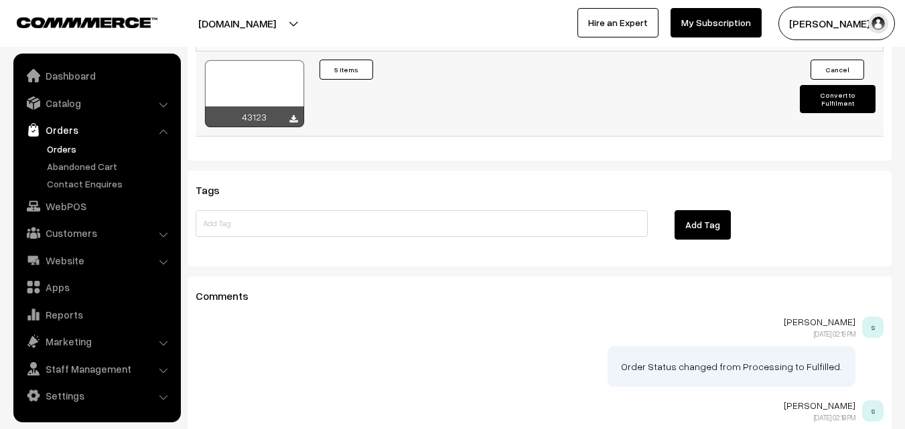
scroll to position [1139, 0]
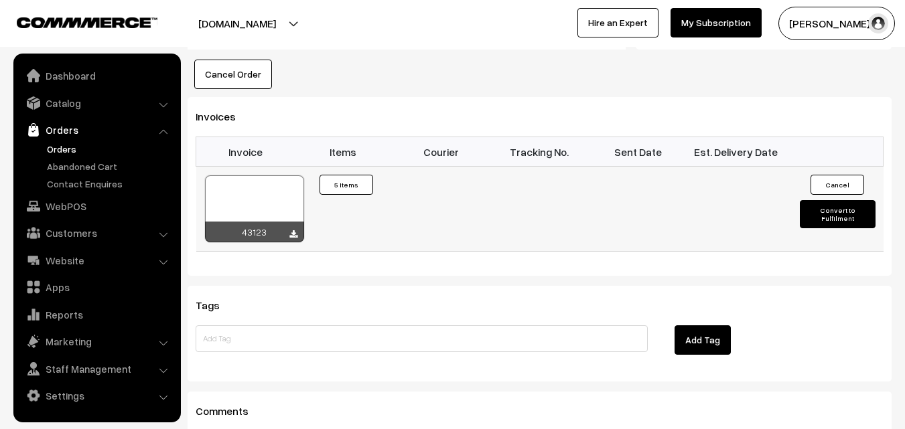
click at [254, 190] on div at bounding box center [254, 208] width 99 height 67
click at [62, 145] on link "Orders" at bounding box center [110, 149] width 133 height 14
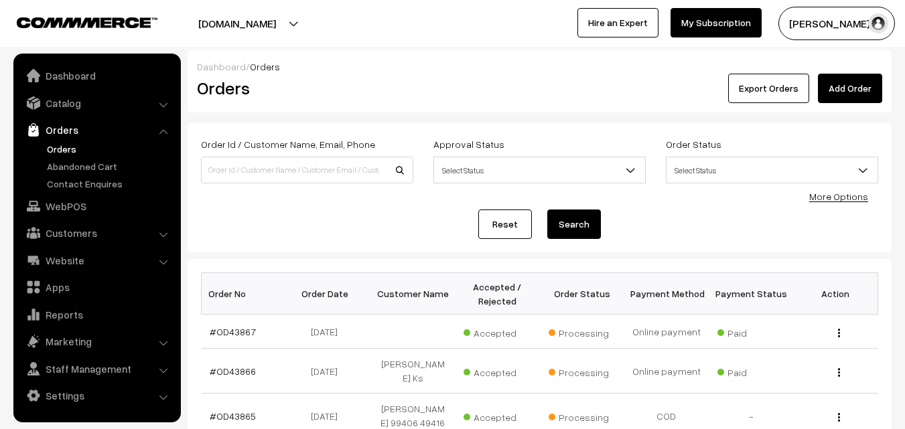
click at [439, 218] on div "Reset Search" at bounding box center [539, 224] width 677 height 29
click at [238, 332] on link "#OD43867" at bounding box center [233, 331] width 46 height 11
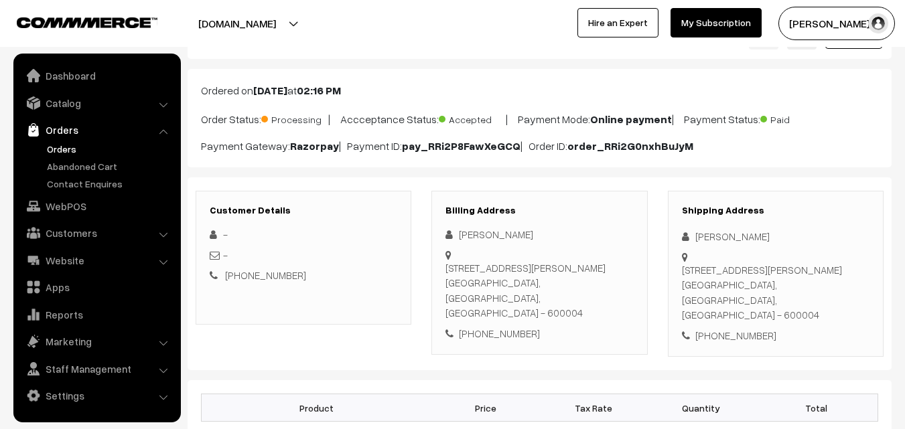
scroll to position [134, 0]
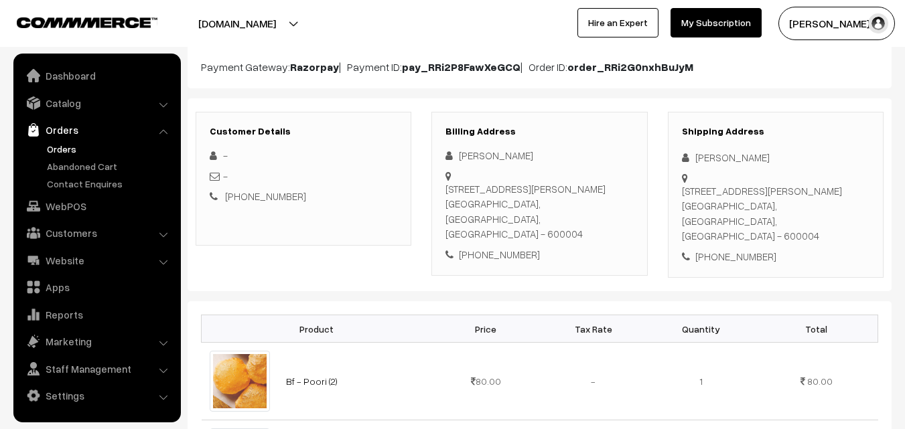
drag, startPoint x: 462, startPoint y: 188, endPoint x: 561, endPoint y: 231, distance: 108.3
click at [520, 197] on div "[STREET_ADDRESS][PERSON_NAME]" at bounding box center [539, 212] width 188 height 60
click at [551, 190] on div "[STREET_ADDRESS][PERSON_NAME]" at bounding box center [539, 212] width 188 height 60
drag, startPoint x: 459, startPoint y: 186, endPoint x: 503, endPoint y: 210, distance: 49.4
click at [503, 210] on div "38, 4th floor, GD Arcade, Karpagambal Nagar, Mylapore Chennai, Tamil Nadu, Indi…" at bounding box center [539, 212] width 188 height 60
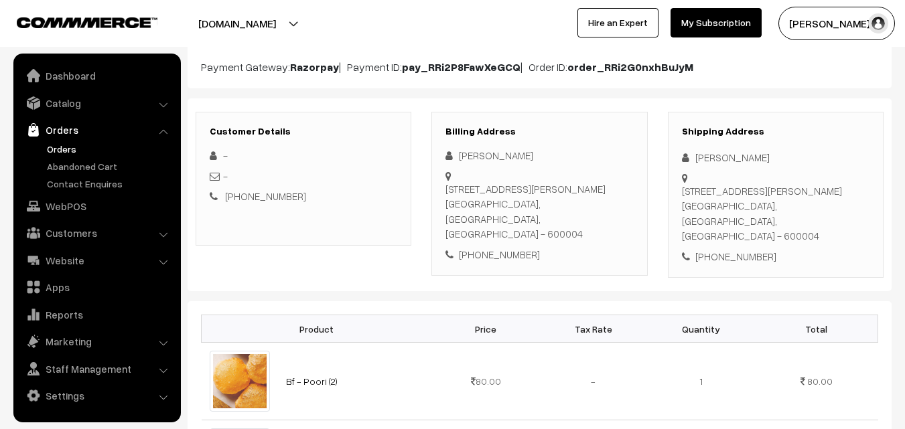
click at [474, 198] on div "38, 4th floor, GD Arcade, Karpagambal Nagar, Mylapore Chennai, Tamil Nadu, Indi…" at bounding box center [539, 212] width 188 height 60
drag, startPoint x: 460, startPoint y: 189, endPoint x: 498, endPoint y: 209, distance: 43.1
click at [498, 209] on div "38, 4th floor, GD Arcade, Karpagambal Nagar, Mylapore Chennai, Tamil Nadu, Indi…" at bounding box center [539, 212] width 188 height 60
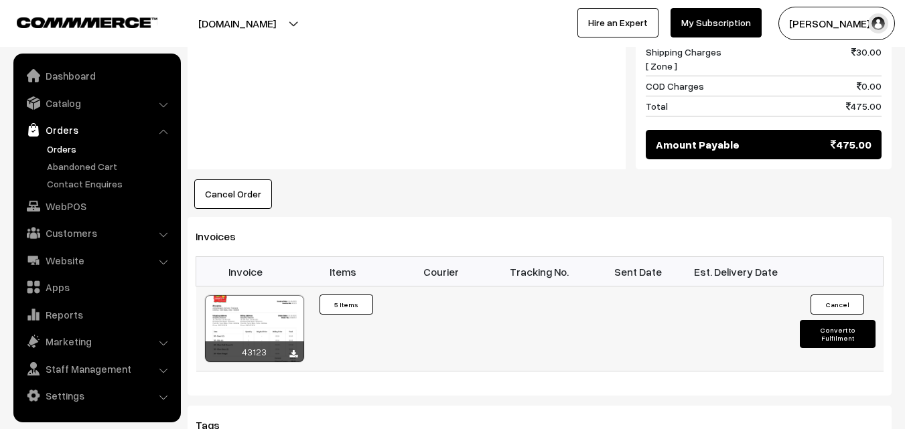
scroll to position [1139, 0]
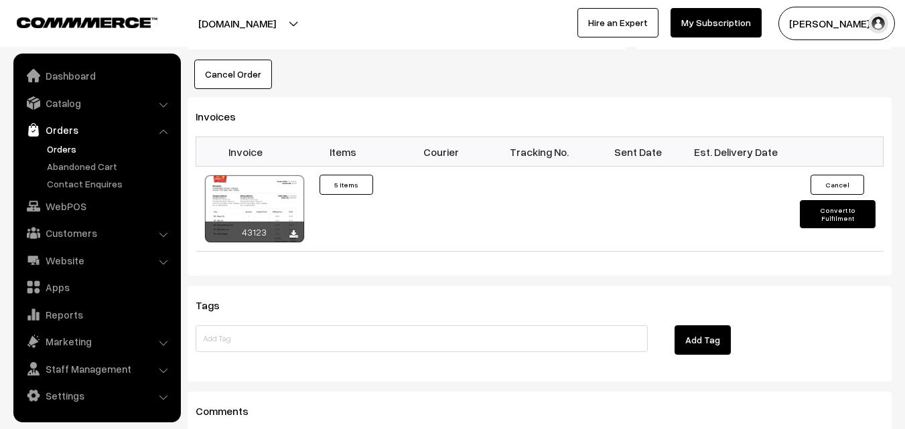
click at [52, 154] on link "Orders" at bounding box center [110, 149] width 133 height 14
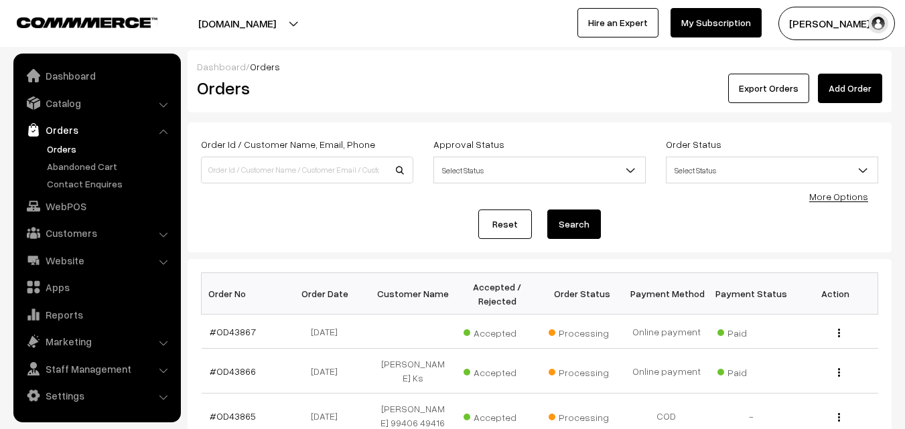
click at [60, 147] on link "Orders" at bounding box center [110, 149] width 133 height 14
